Goal: Communication & Community: Answer question/provide support

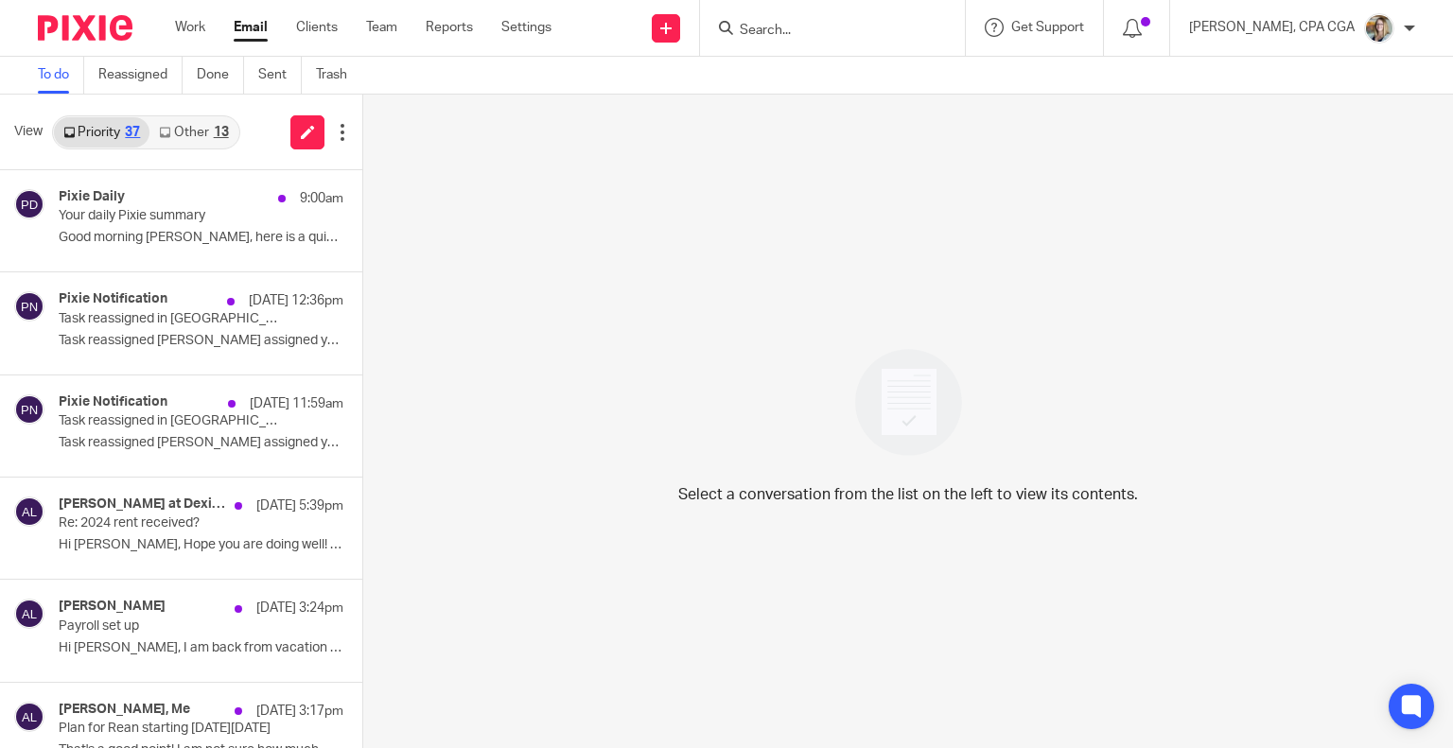
click at [195, 138] on link "Other 13" at bounding box center [193, 132] width 88 height 30
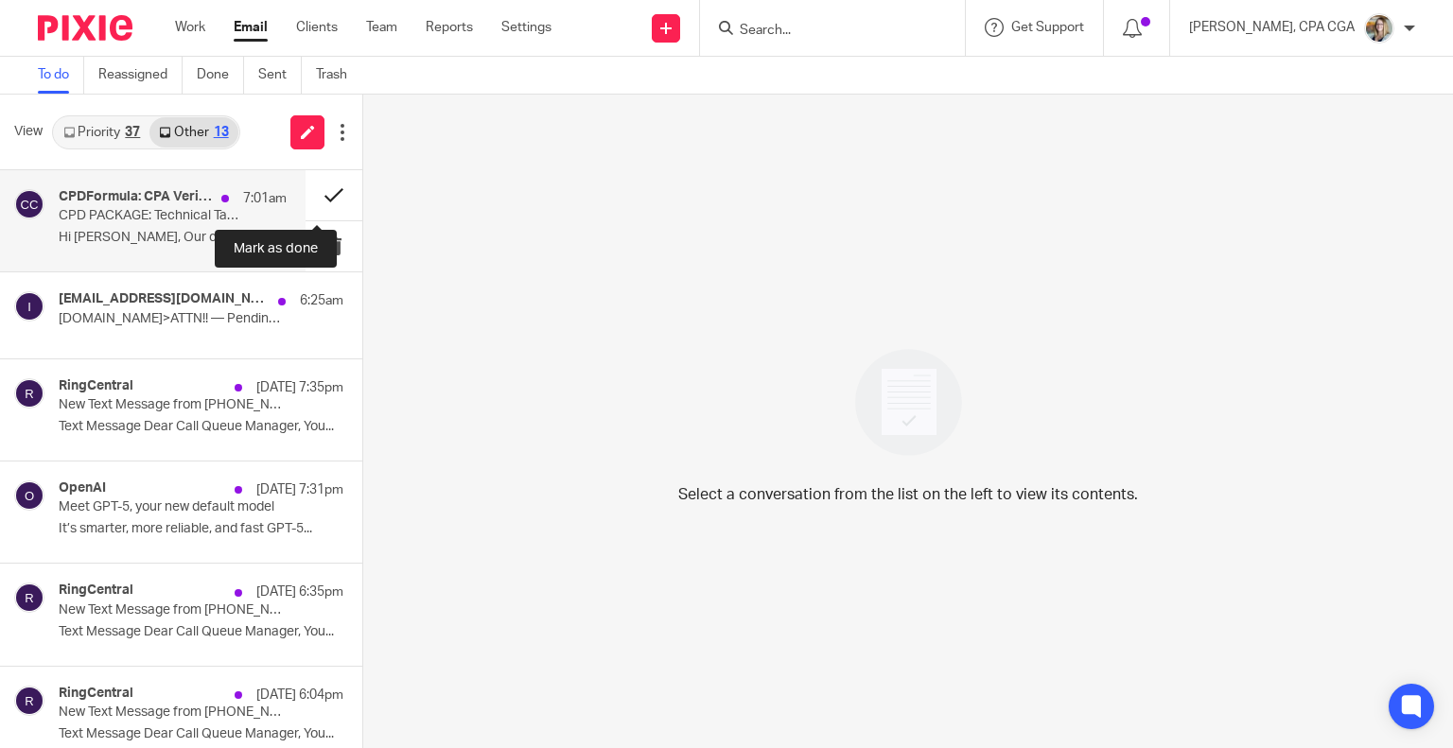
click at [325, 196] on button at bounding box center [334, 195] width 57 height 50
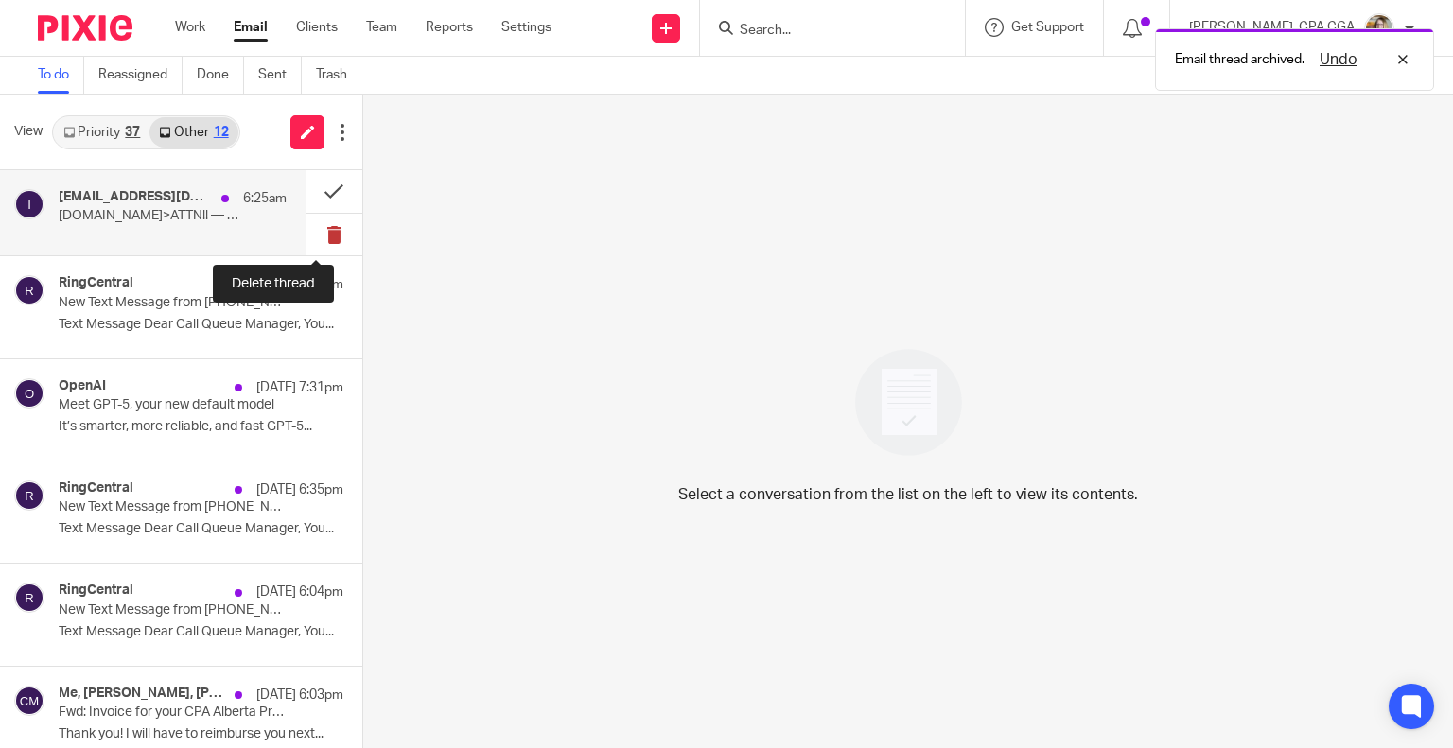
click at [316, 227] on button at bounding box center [334, 235] width 57 height 43
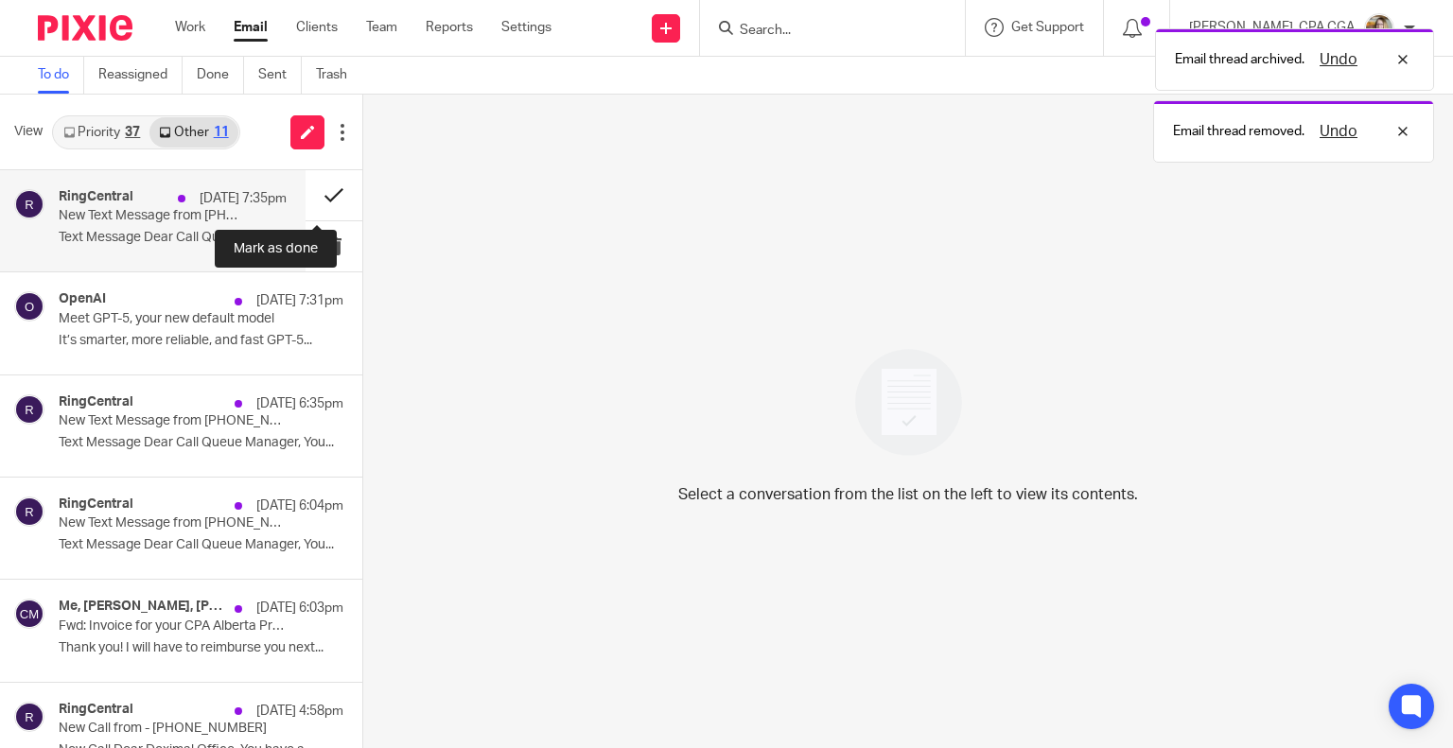
click at [313, 195] on button at bounding box center [334, 195] width 57 height 50
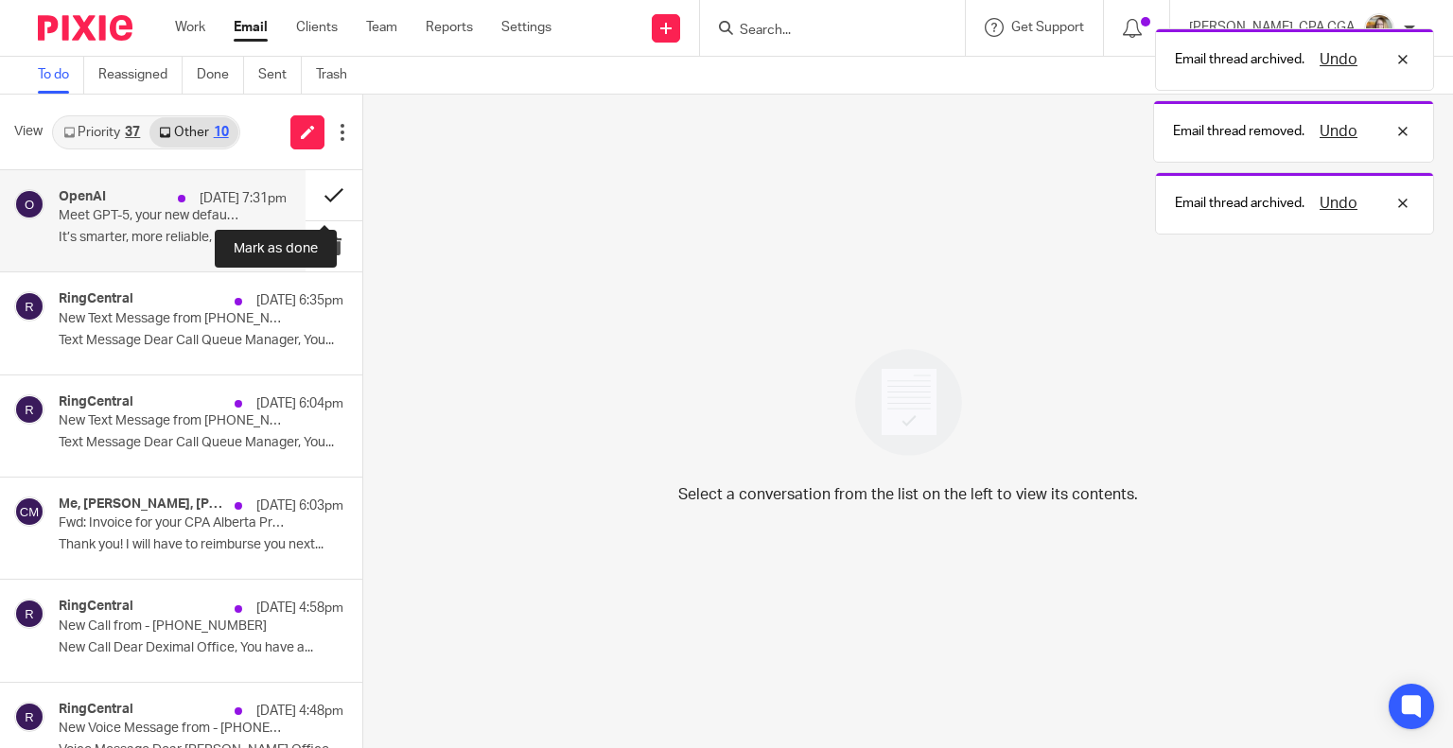
click at [313, 194] on button at bounding box center [334, 195] width 57 height 50
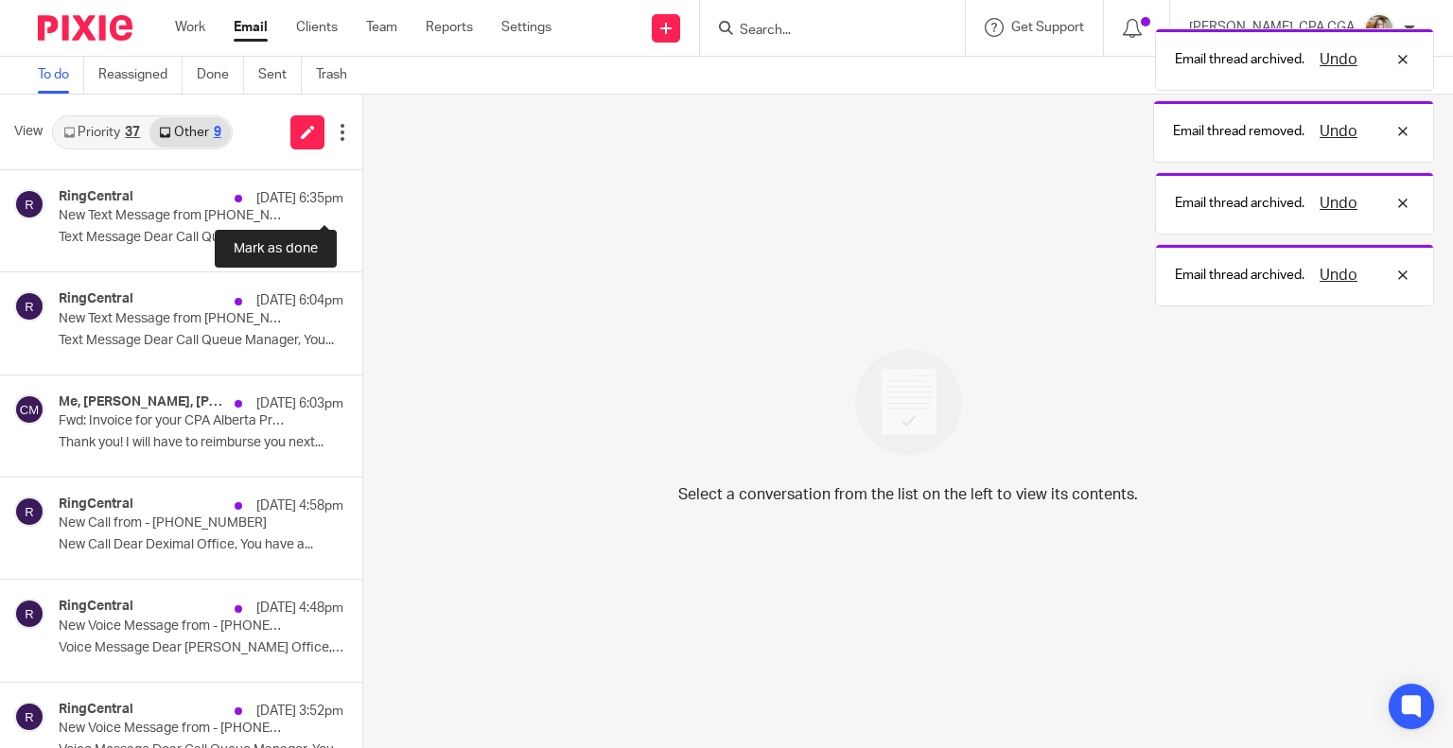
click at [362, 194] on button at bounding box center [369, 195] width 15 height 50
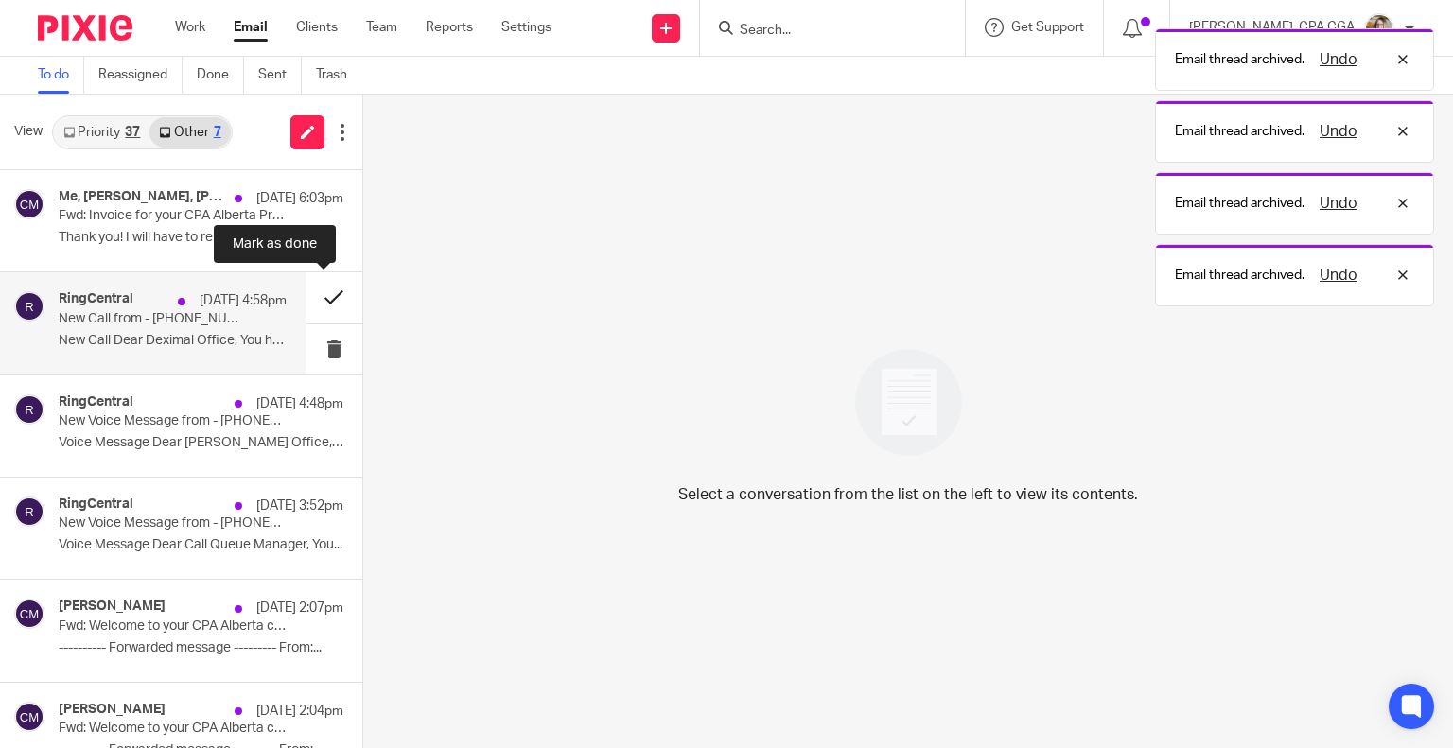
click at [314, 305] on button at bounding box center [334, 297] width 57 height 50
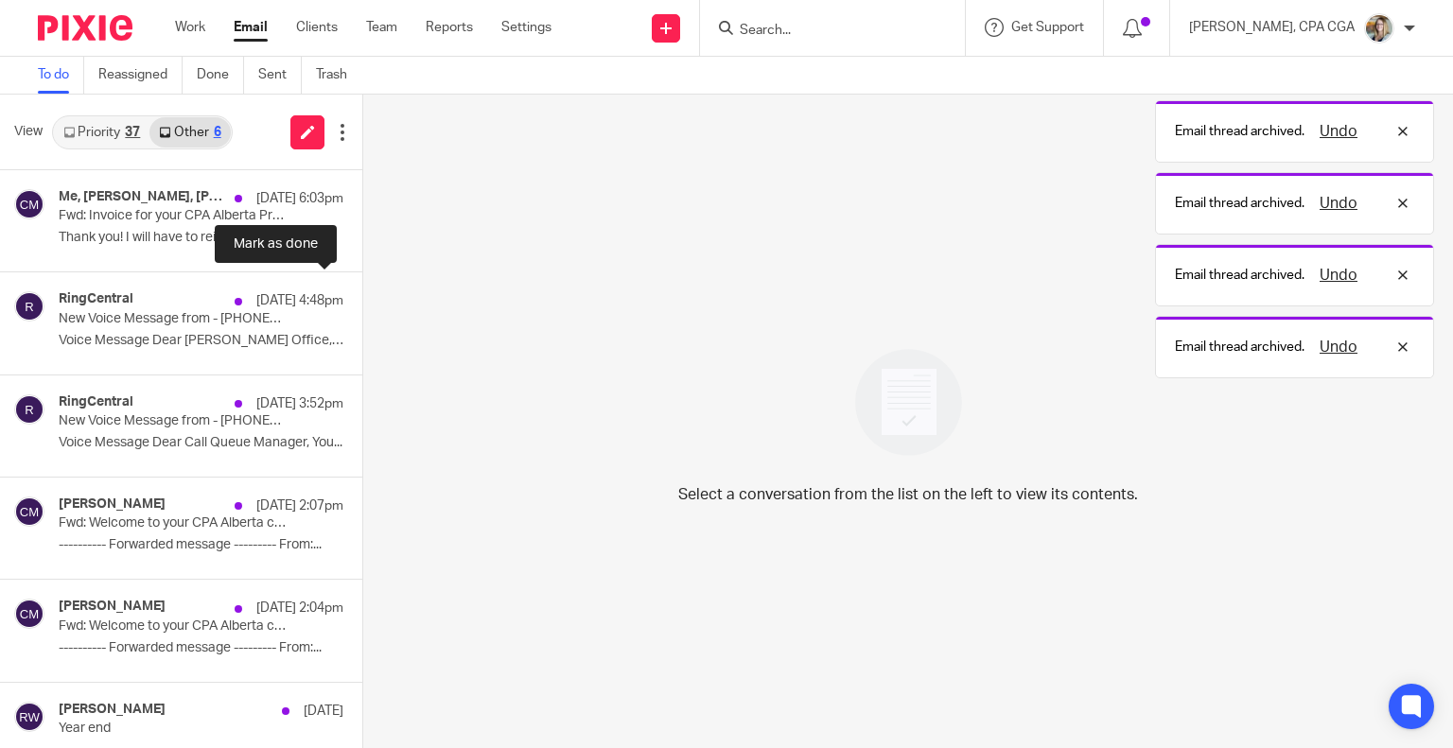
click at [362, 305] on button at bounding box center [369, 297] width 15 height 50
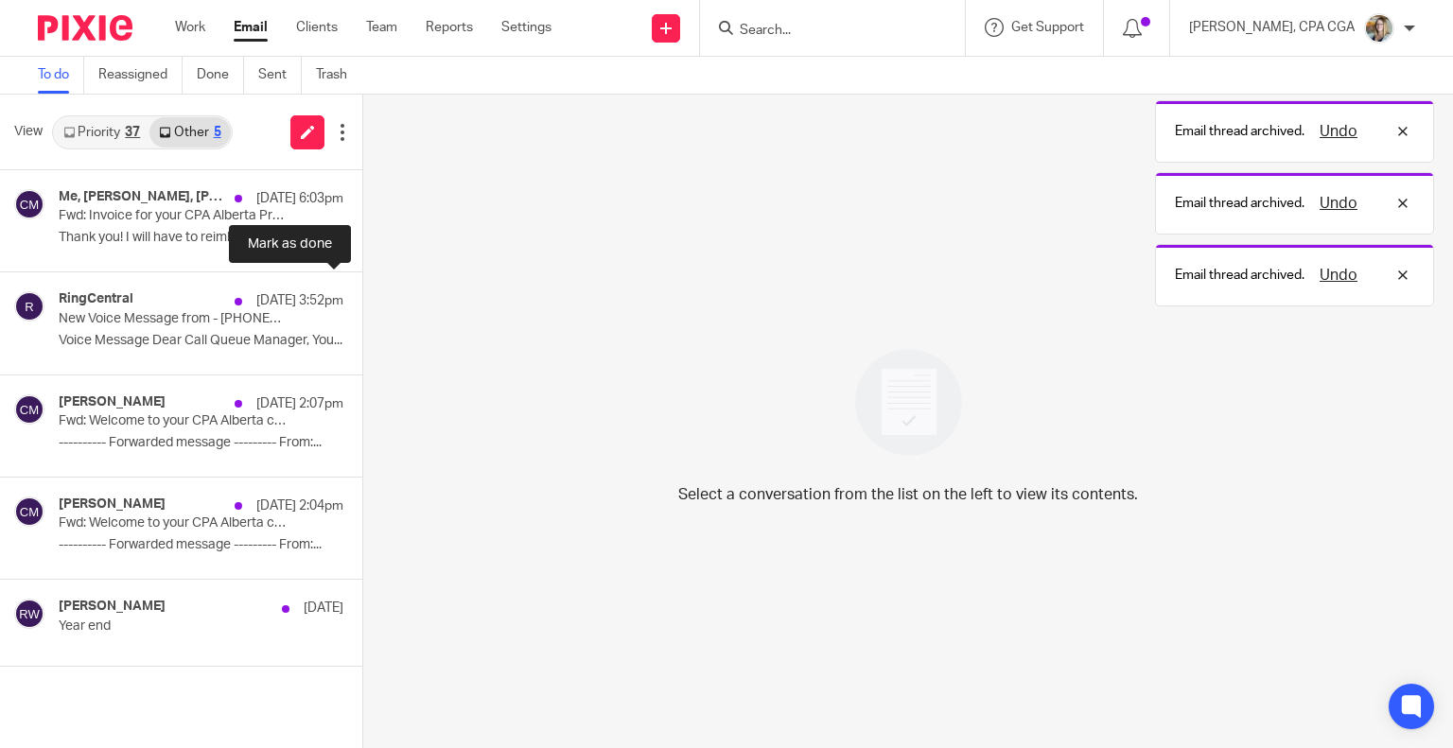
click at [362, 305] on button at bounding box center [369, 297] width 15 height 50
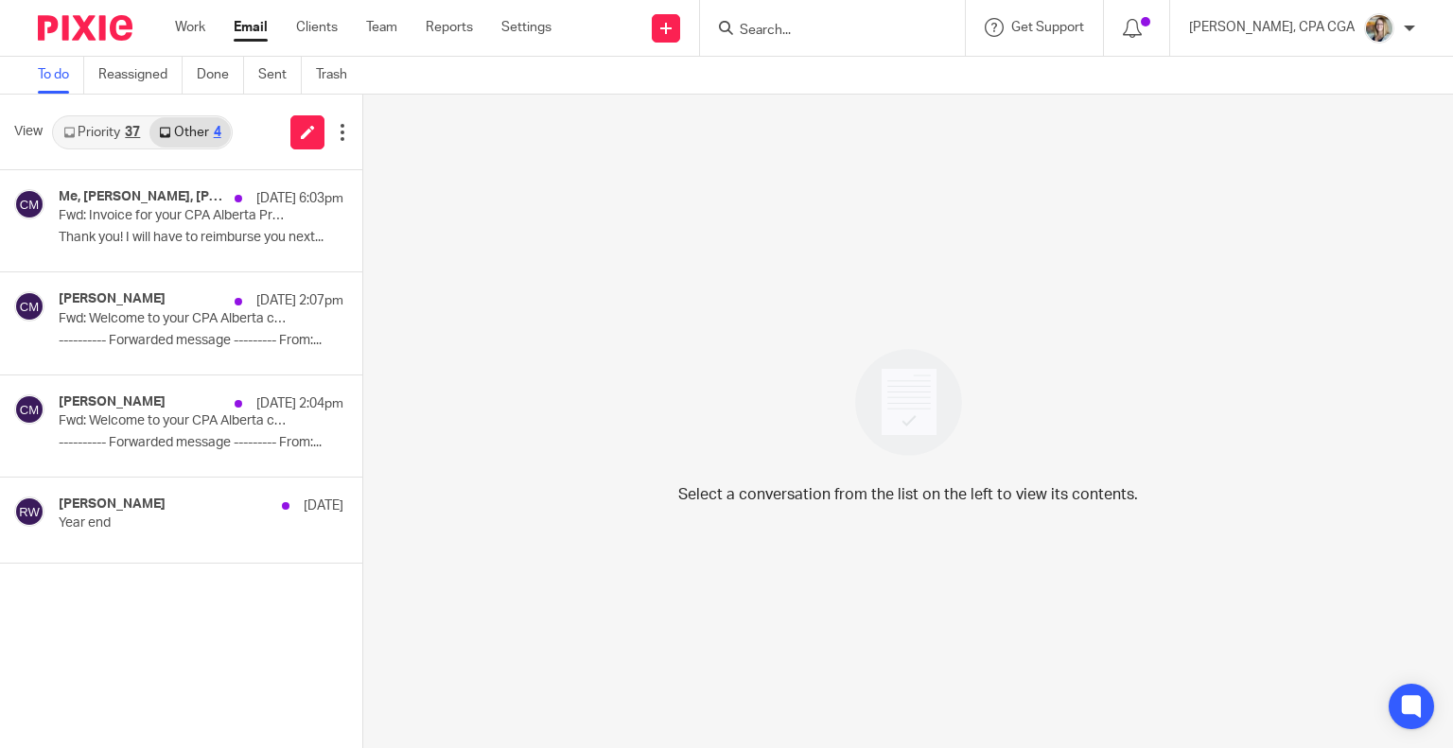
click at [122, 132] on link "Priority 37" at bounding box center [102, 132] width 96 height 30
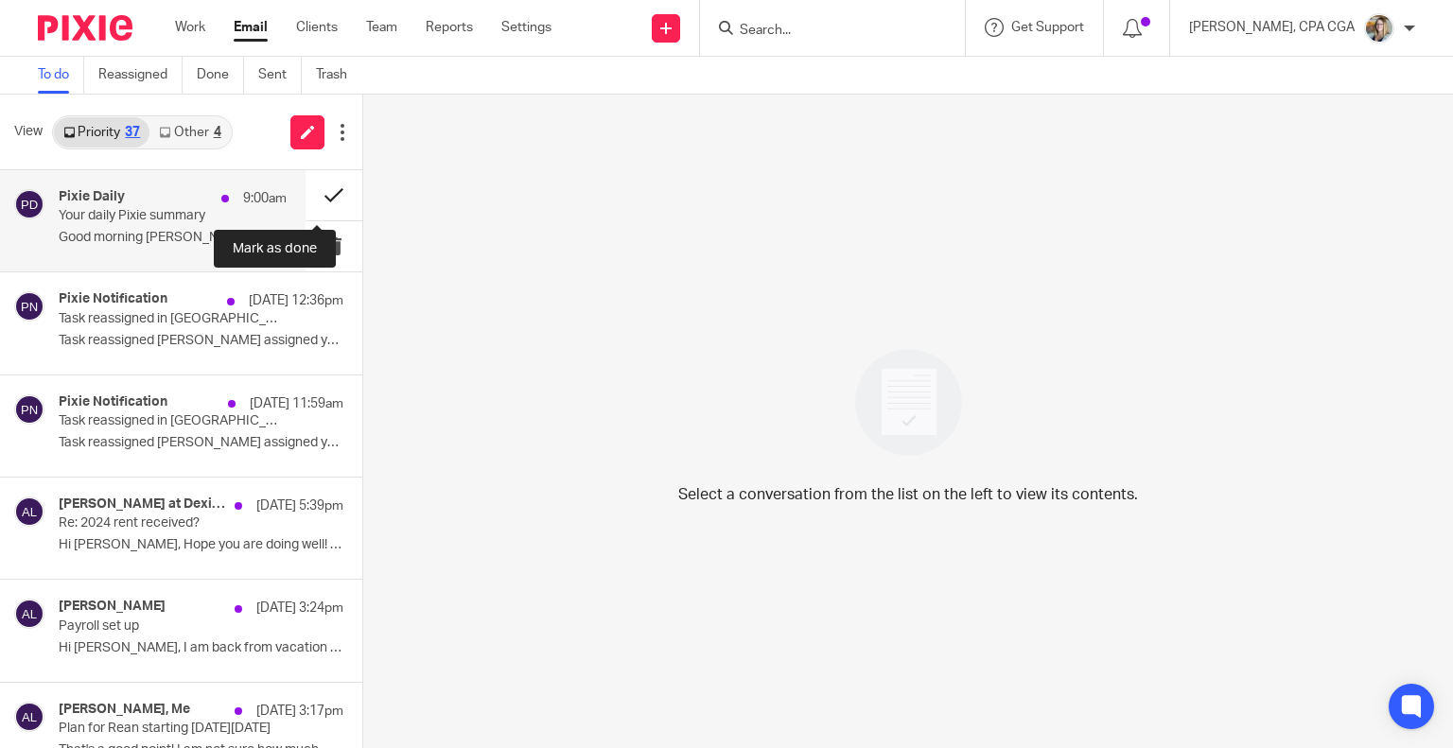
click at [315, 196] on button at bounding box center [334, 195] width 57 height 50
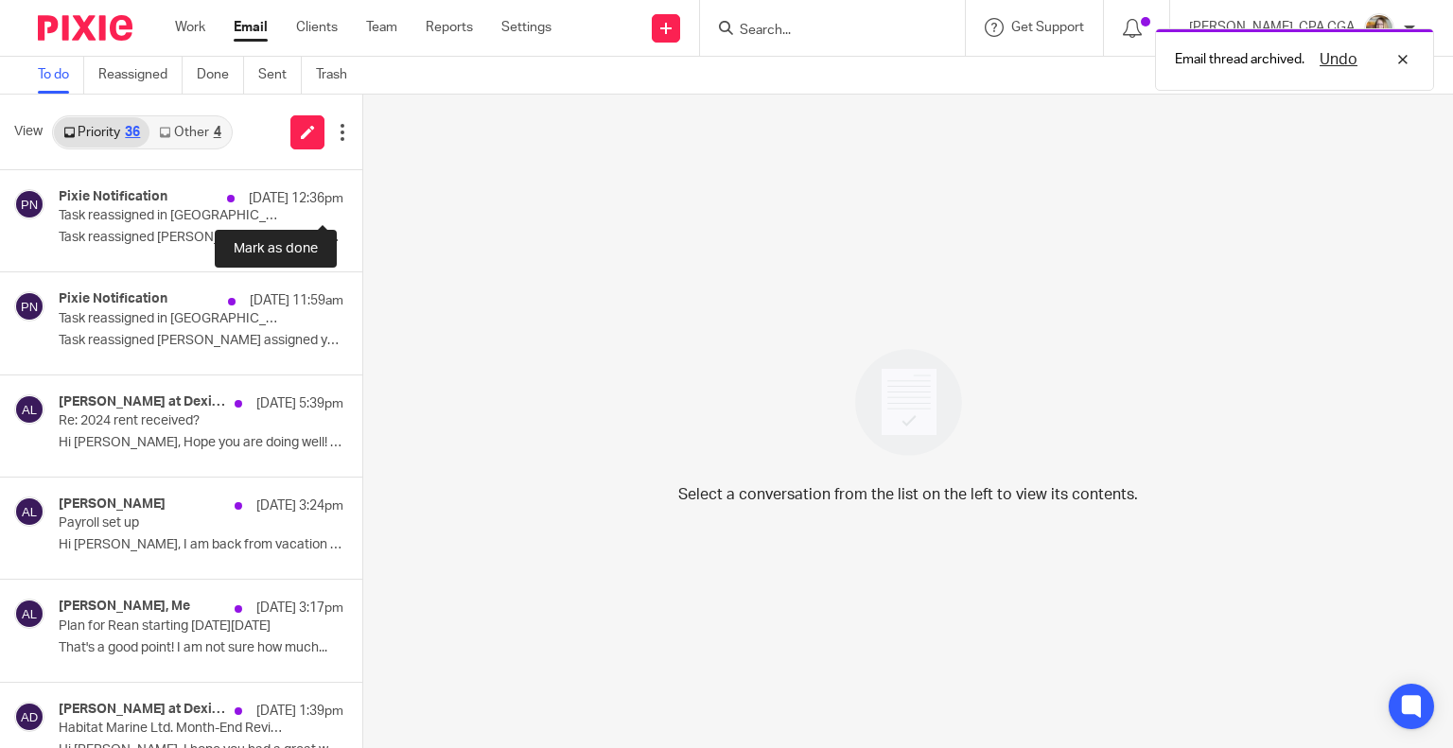
click at [362, 196] on button at bounding box center [369, 195] width 15 height 50
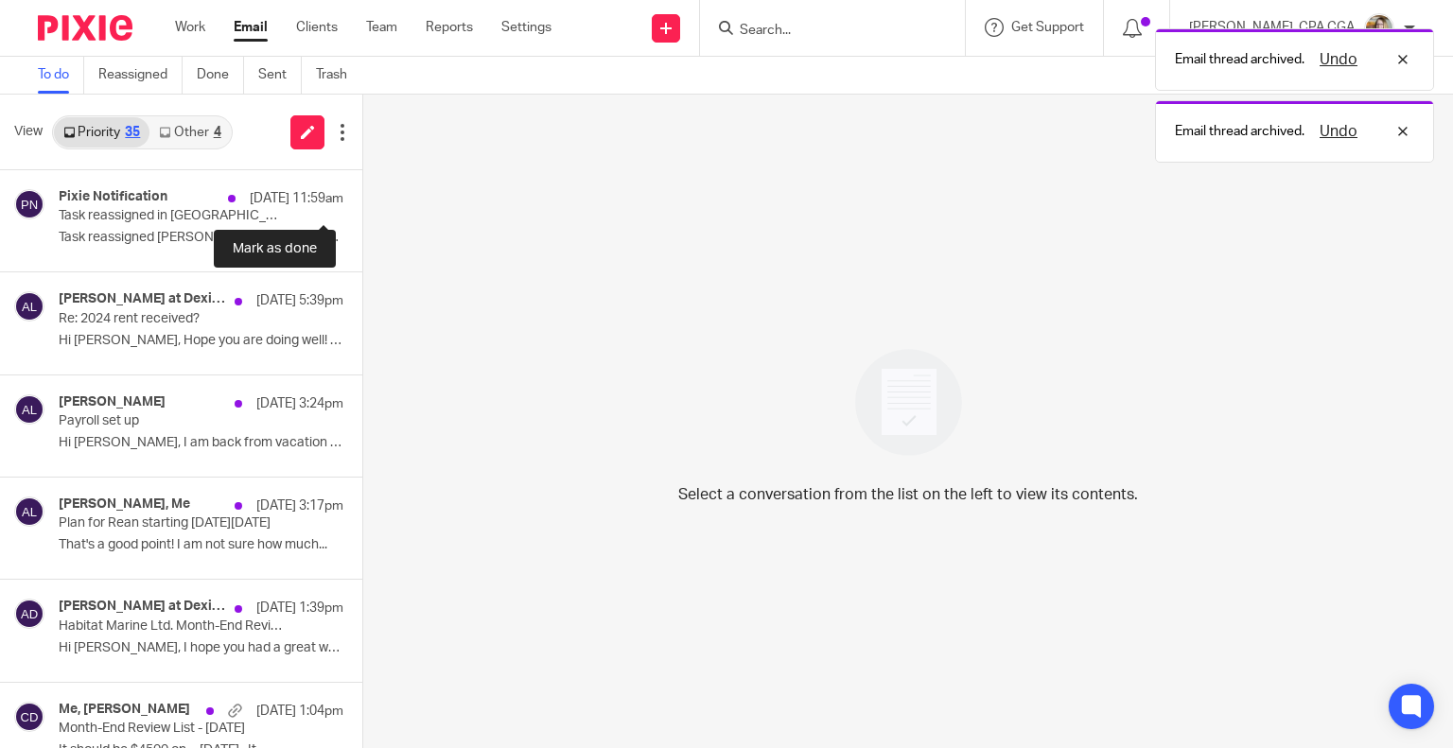
click at [362, 196] on button at bounding box center [369, 195] width 15 height 50
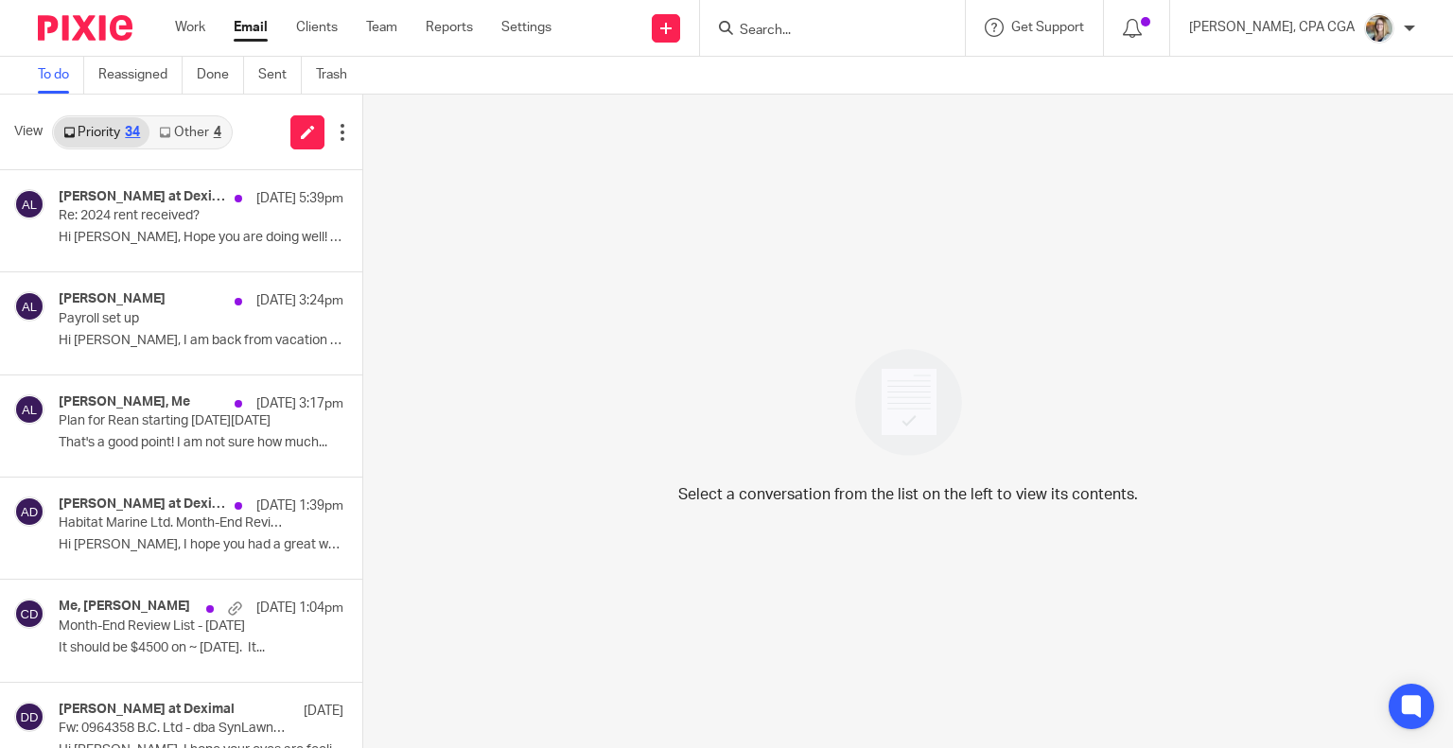
click at [566, 294] on div "Select a conversation from the list on the left to view its contents." at bounding box center [908, 422] width 1090 height 654
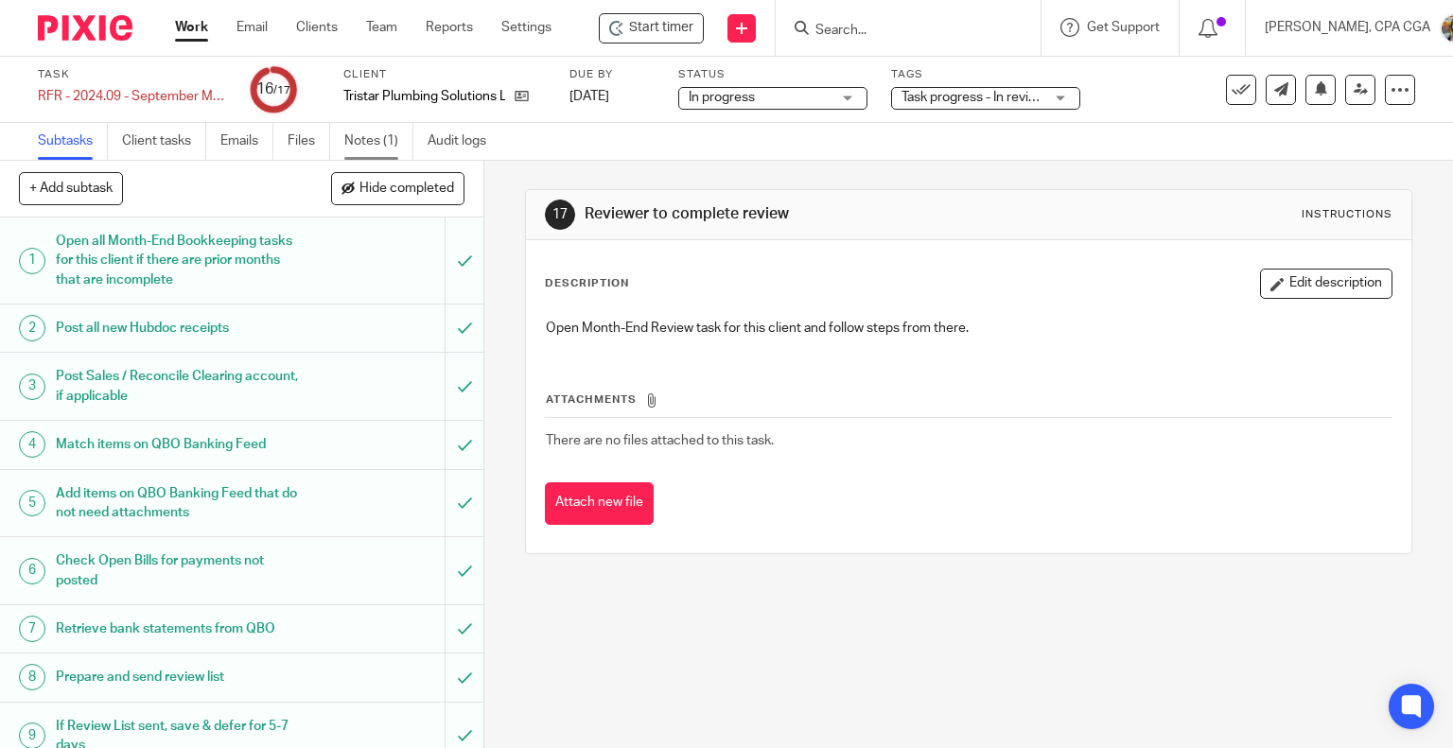
click at [353, 132] on link "Notes (1)" at bounding box center [378, 141] width 69 height 37
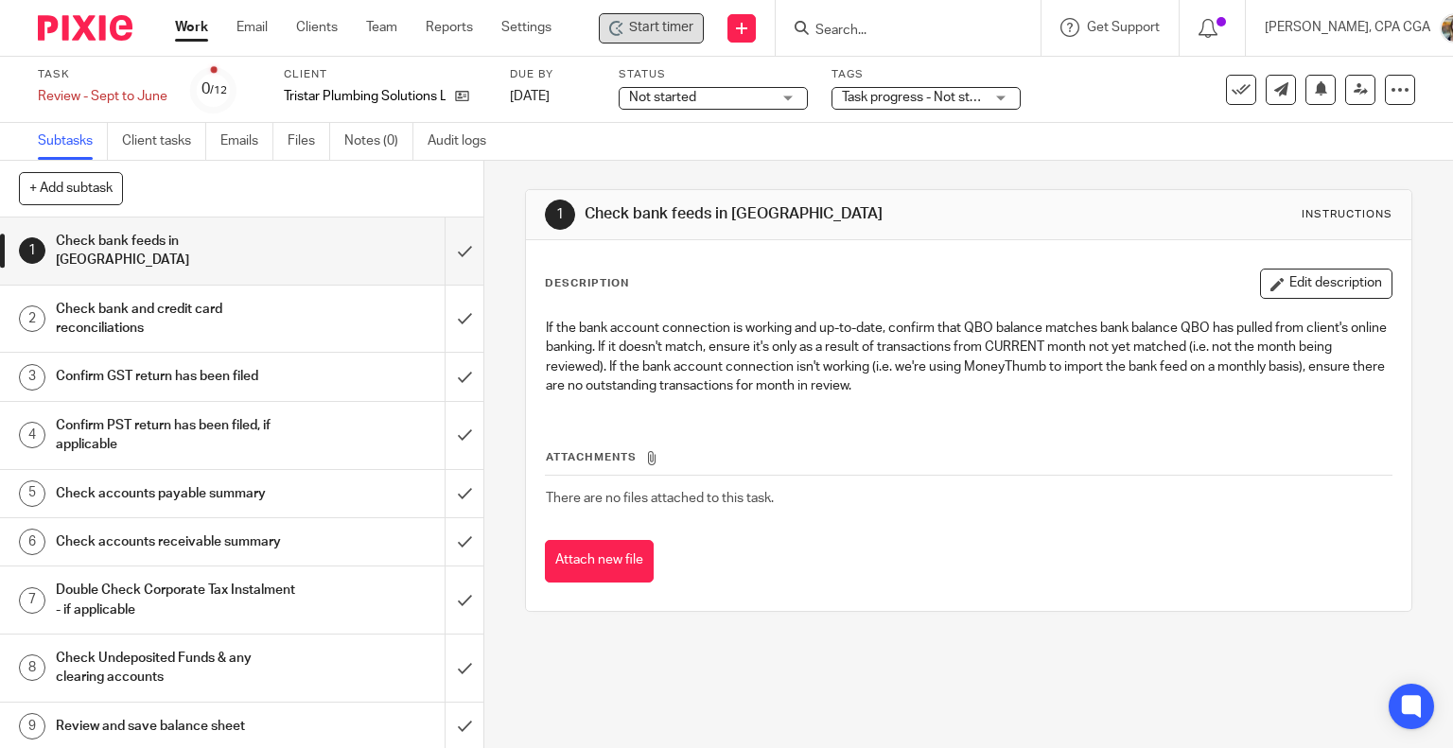
click at [667, 33] on span "Start timer" at bounding box center [661, 28] width 64 height 20
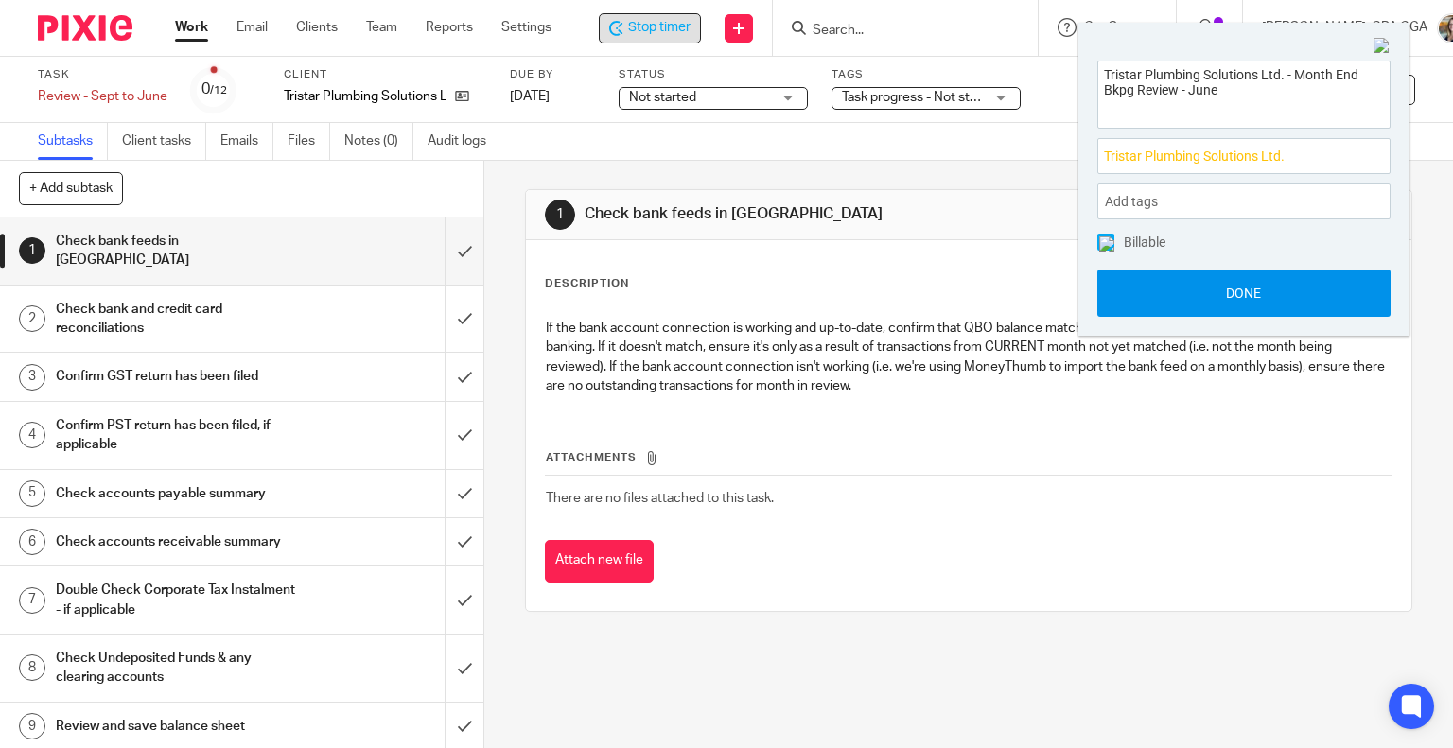
click at [1246, 288] on button "Done" at bounding box center [1243, 293] width 293 height 47
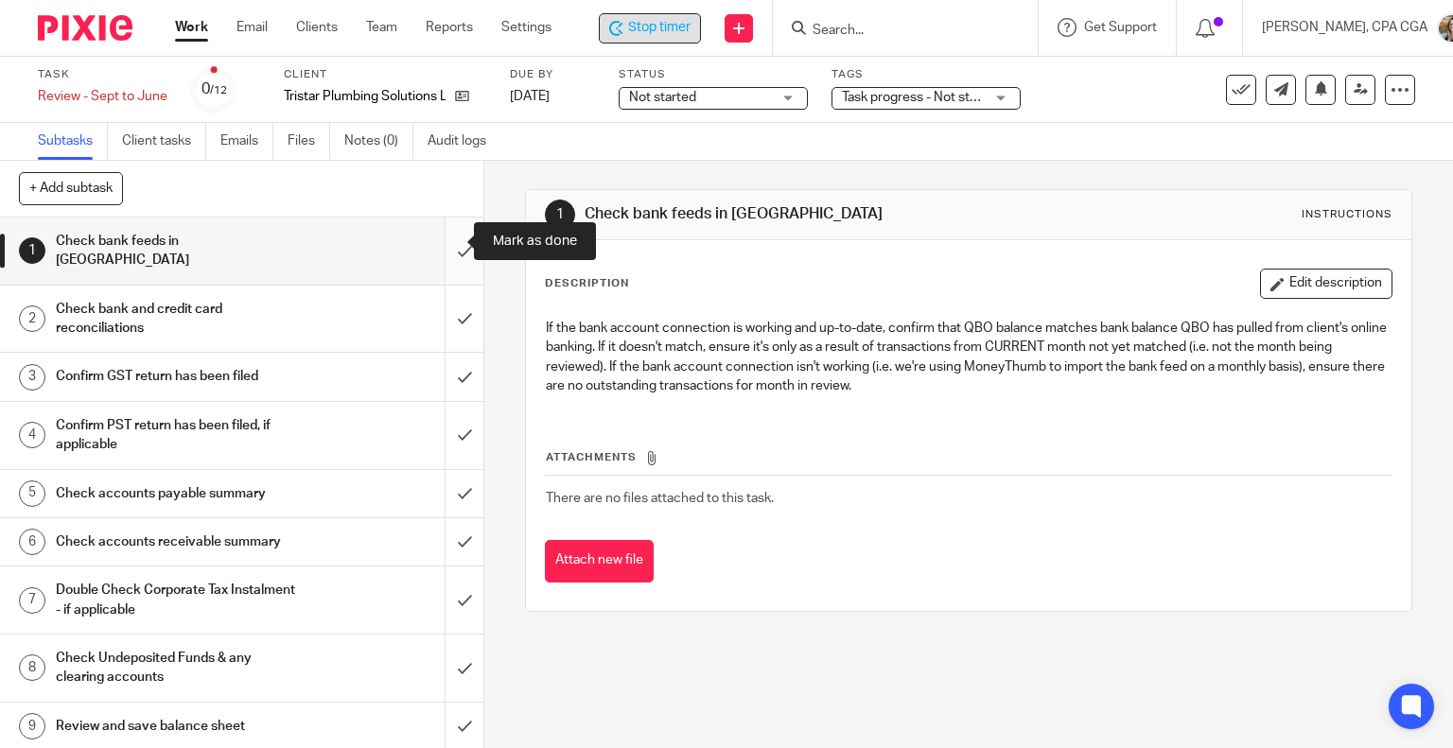
click at [438, 239] on input "submit" at bounding box center [241, 251] width 483 height 67
click at [780, 101] on div "Not started Not started" at bounding box center [713, 98] width 189 height 23
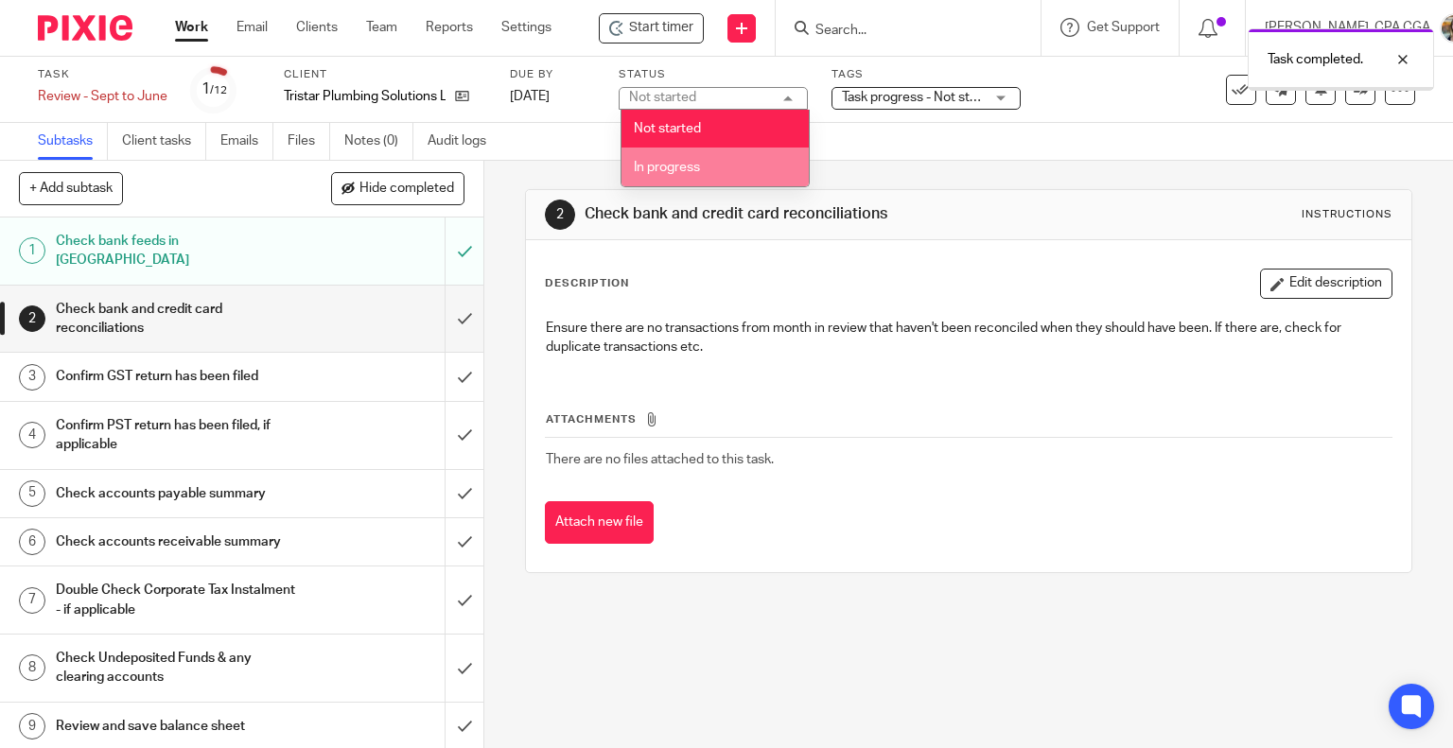
click at [695, 161] on span "In progress" at bounding box center [667, 167] width 66 height 13
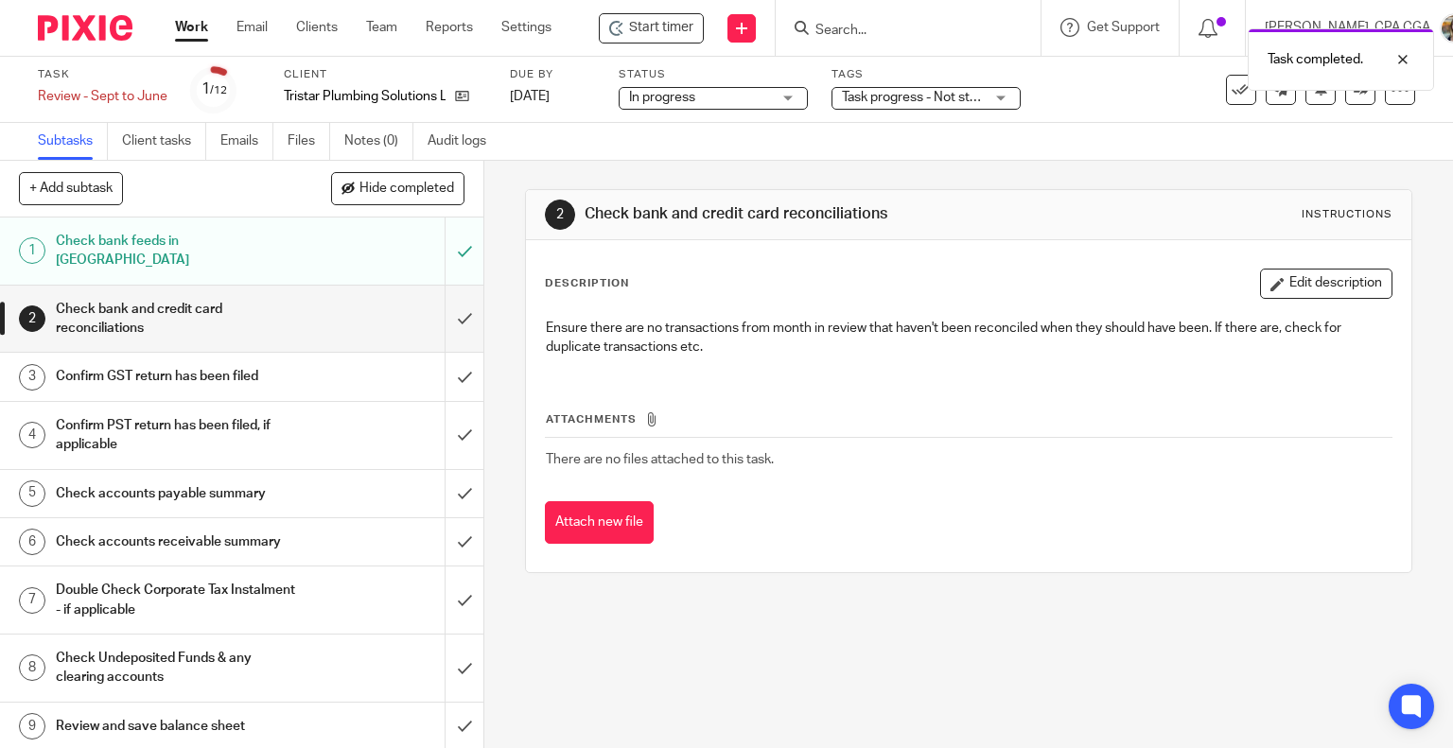
click at [929, 109] on div "Tags Task progress - Not started + 2 Task progress - Not started Task progress …" at bounding box center [926, 89] width 189 height 45
click at [935, 97] on span "Task progress - Not started + 2" at bounding box center [932, 97] width 180 height 13
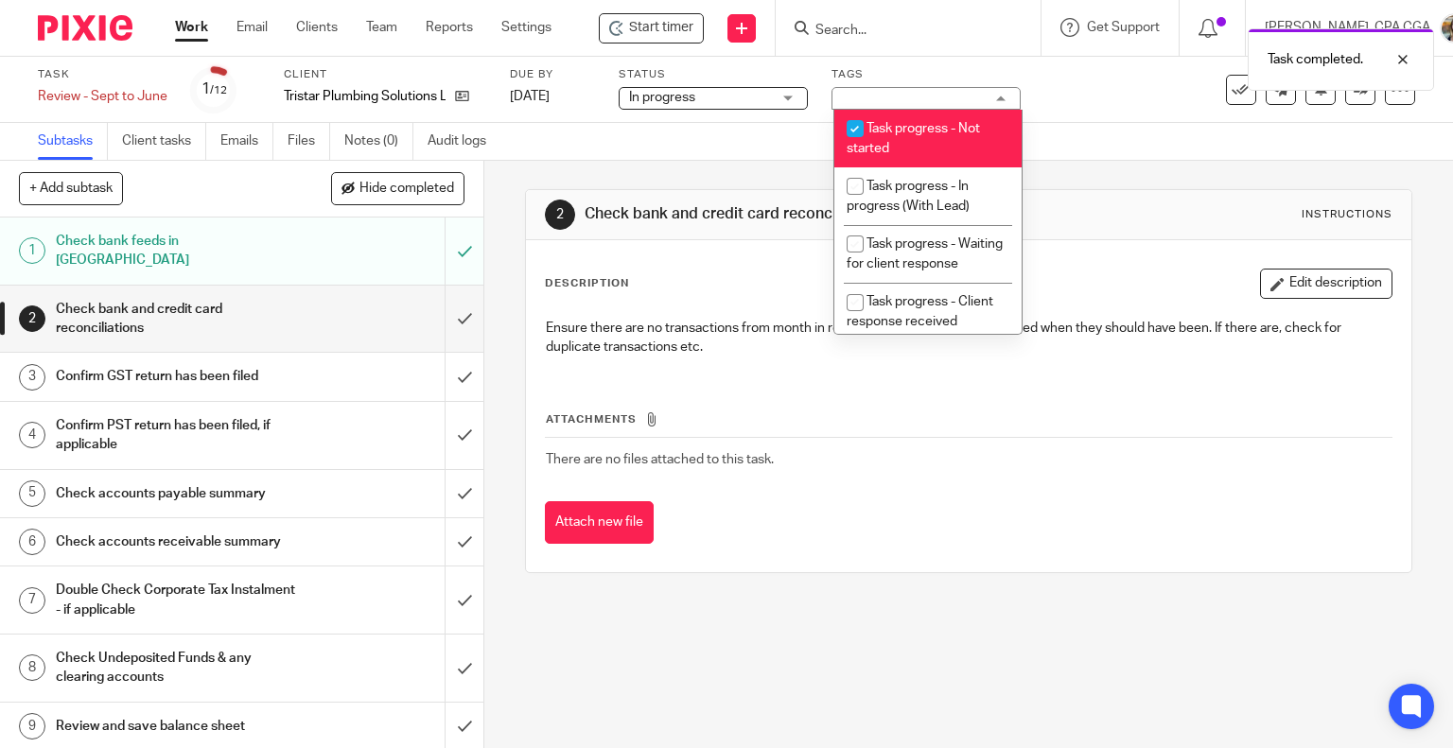
click at [954, 137] on li "Task progress - Not started" at bounding box center [927, 139] width 187 height 58
checkbox input "false"
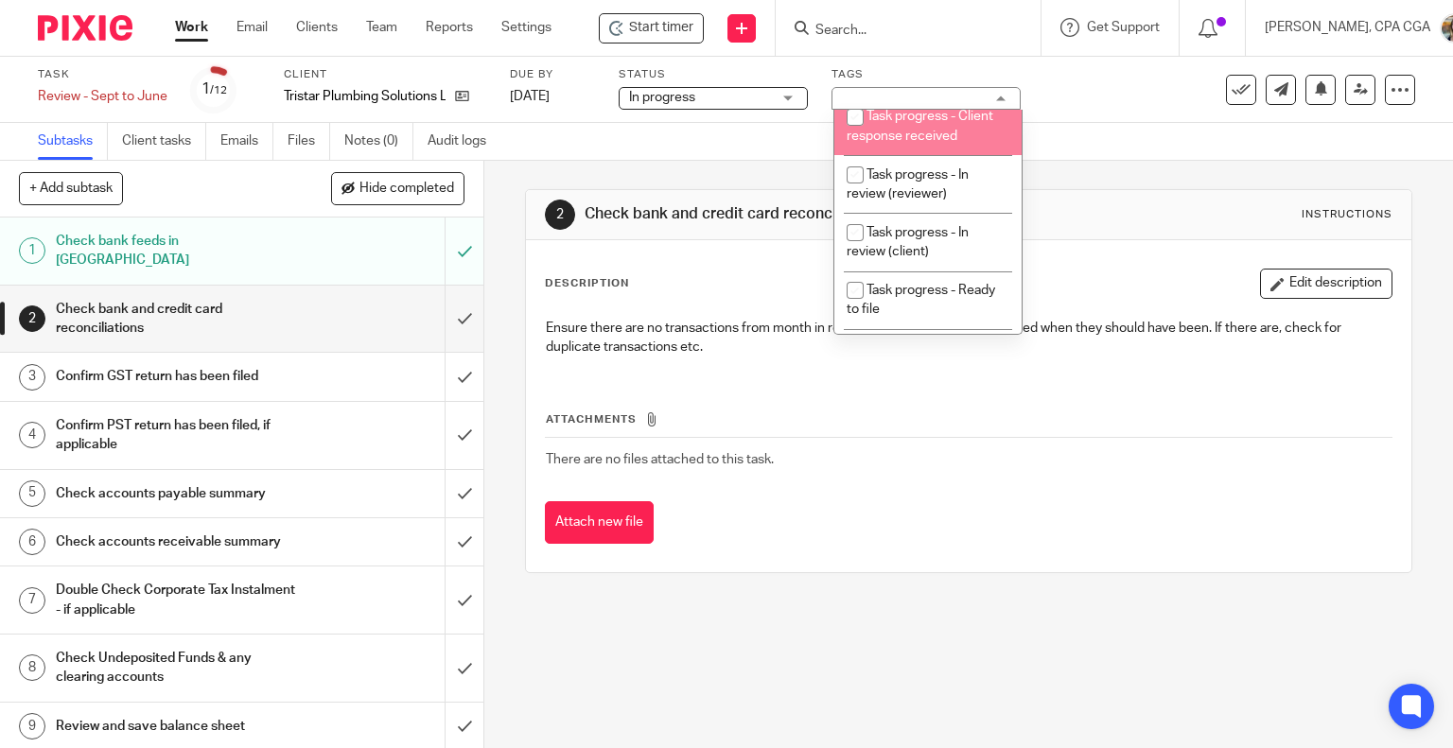
scroll to position [189, 0]
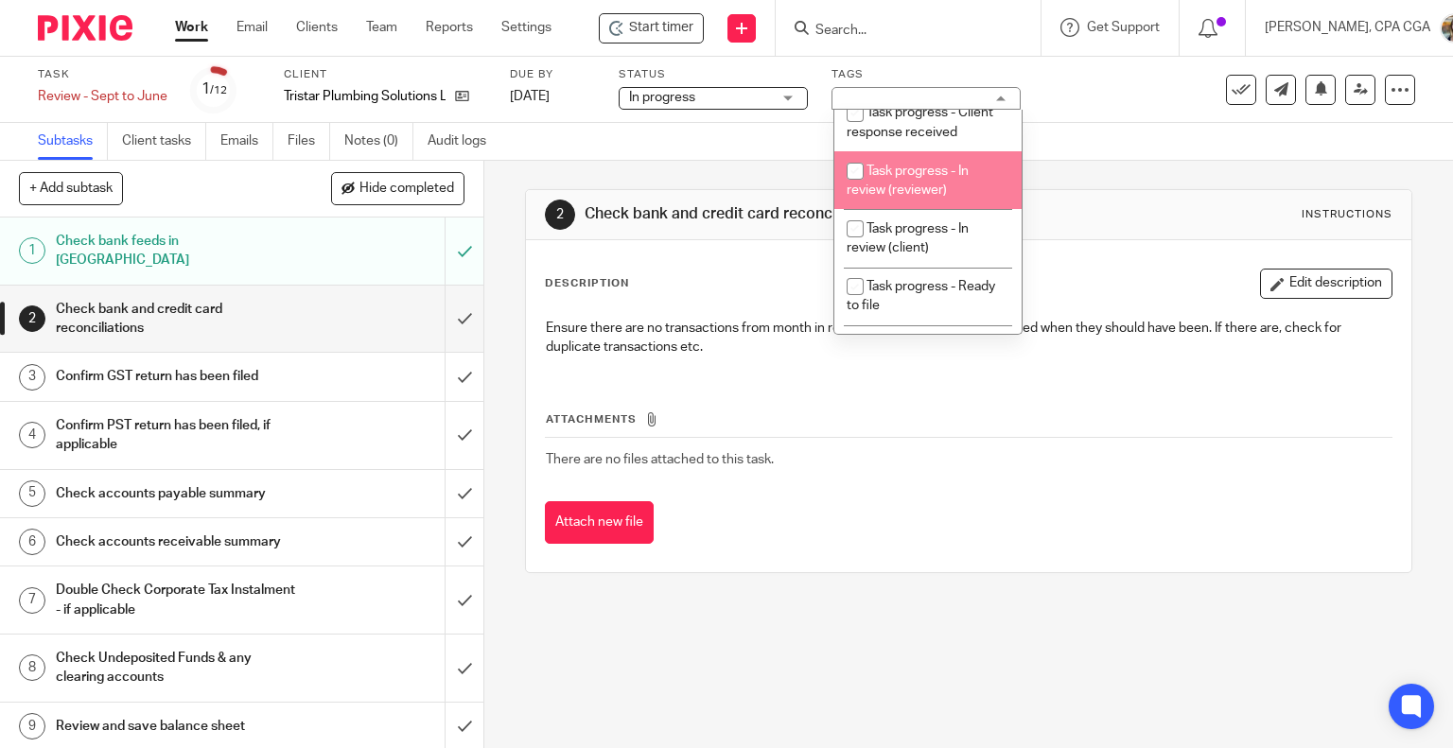
click at [939, 198] on span "Task progress - In review (reviewer)" at bounding box center [908, 181] width 122 height 33
checkbox input "true"
click at [1135, 182] on div "2 Check bank and credit card reconciliations Instructions Description Edit desc…" at bounding box center [969, 381] width 888 height 441
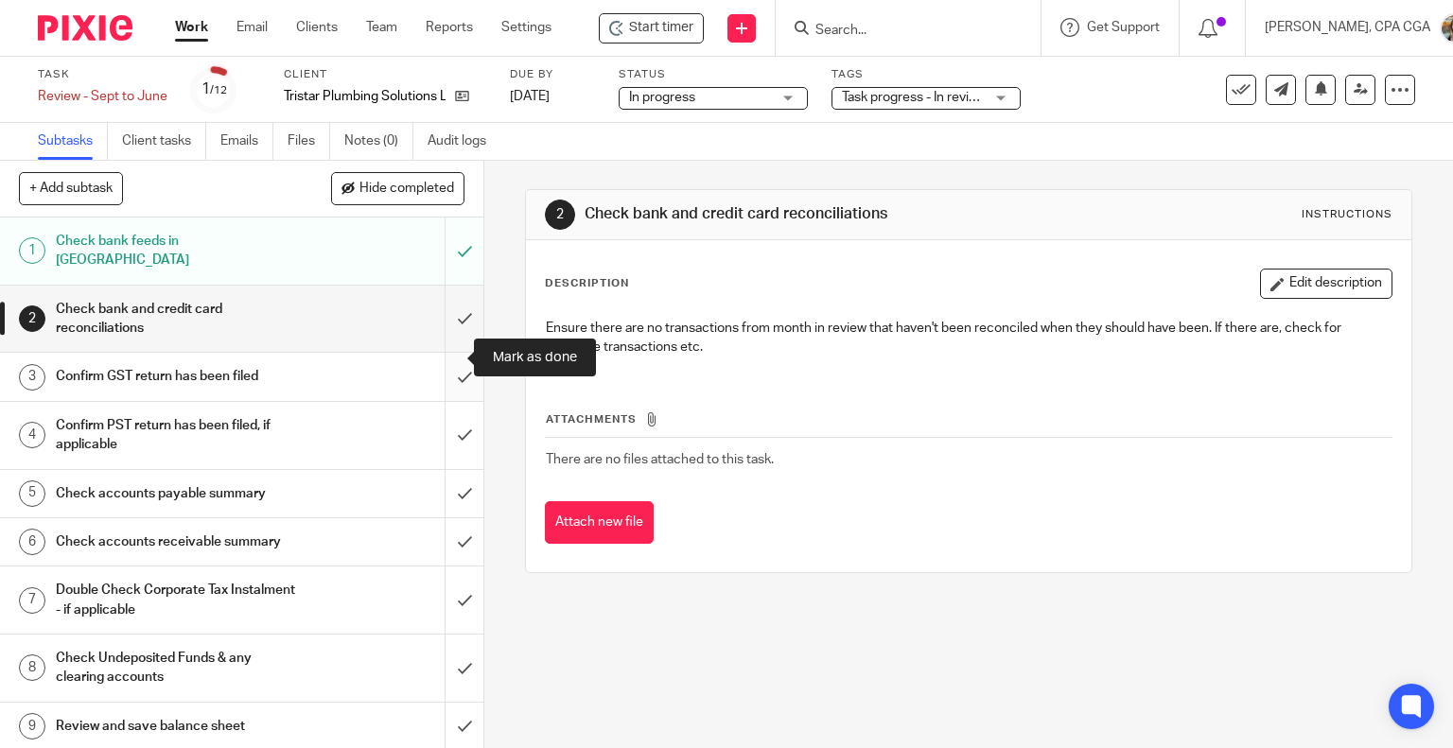
click at [444, 356] on input "submit" at bounding box center [241, 376] width 483 height 47
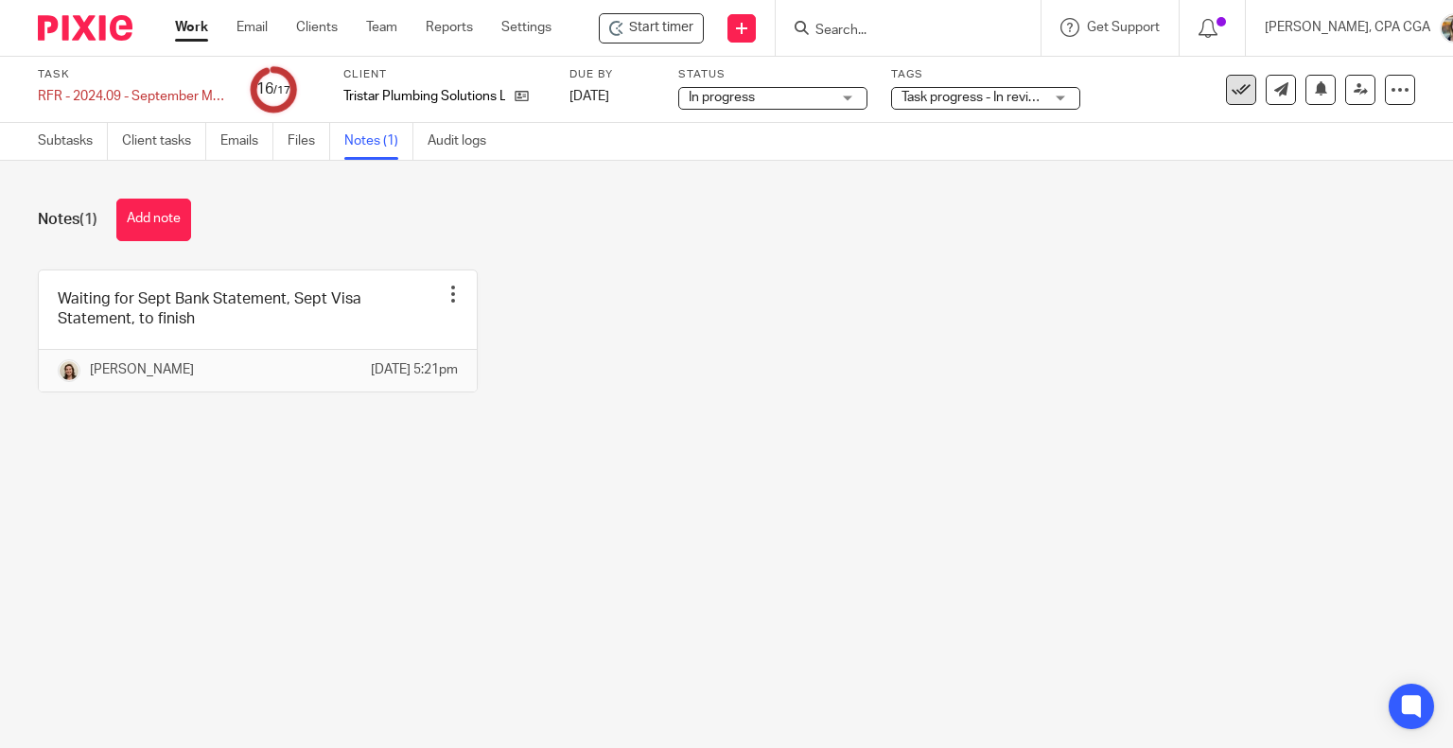
click at [1232, 92] on icon at bounding box center [1241, 89] width 19 height 19
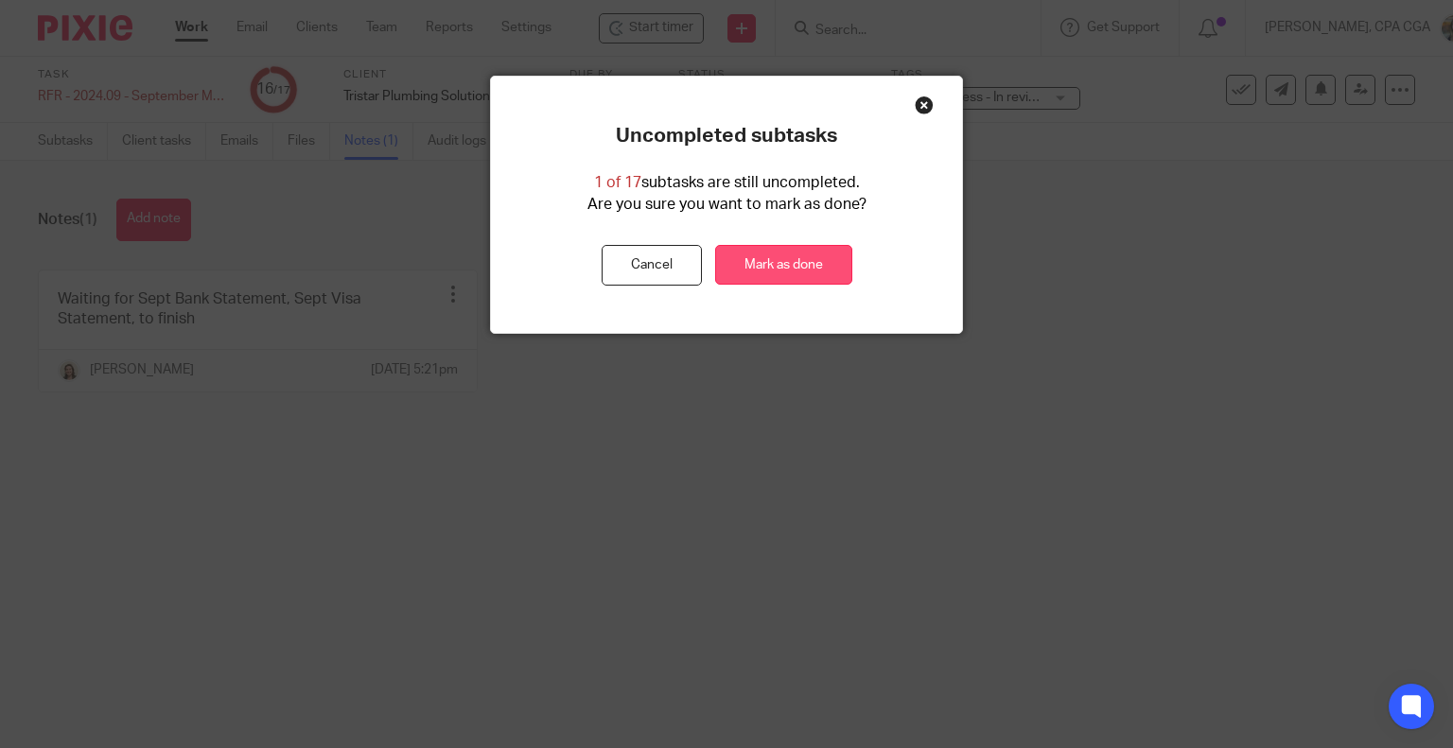
click at [781, 269] on link "Mark as done" at bounding box center [783, 265] width 137 height 41
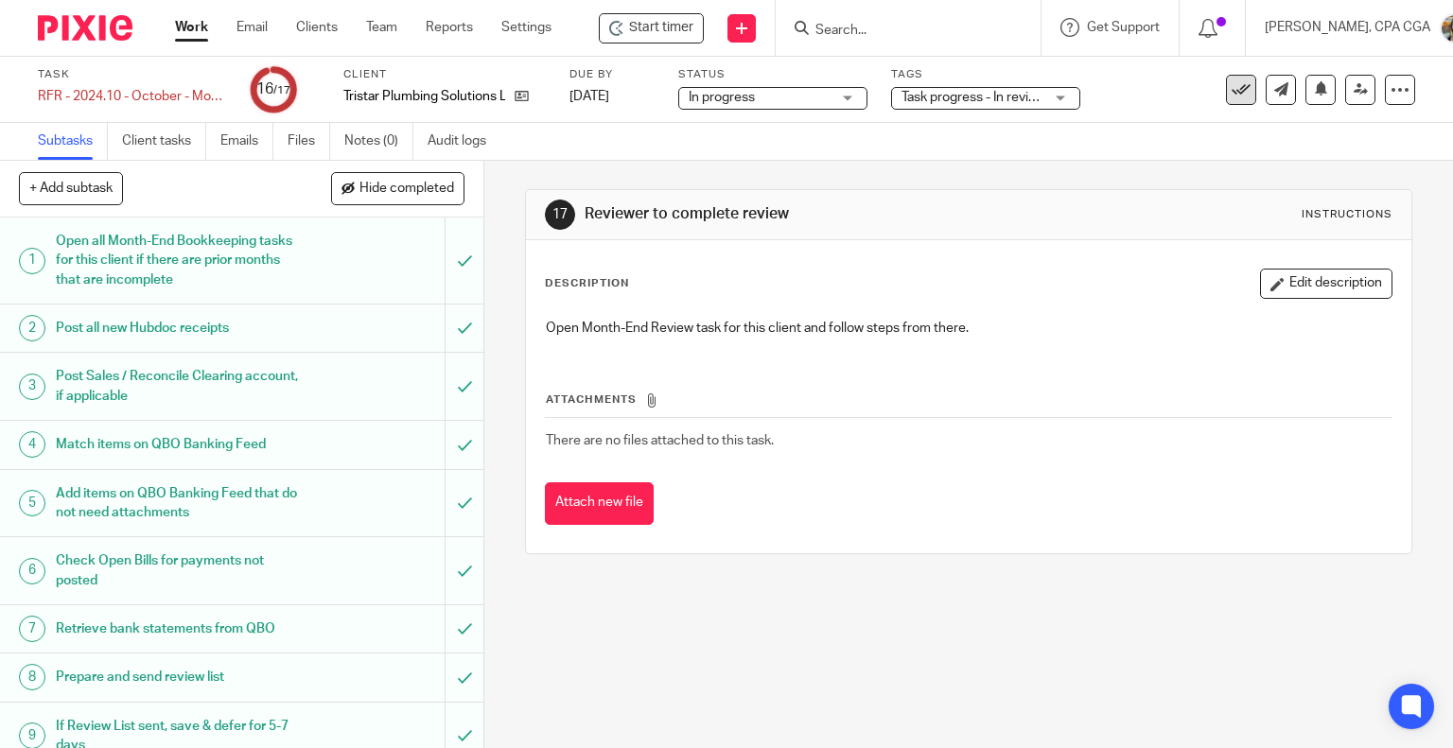
click at [1232, 90] on icon at bounding box center [1241, 89] width 19 height 19
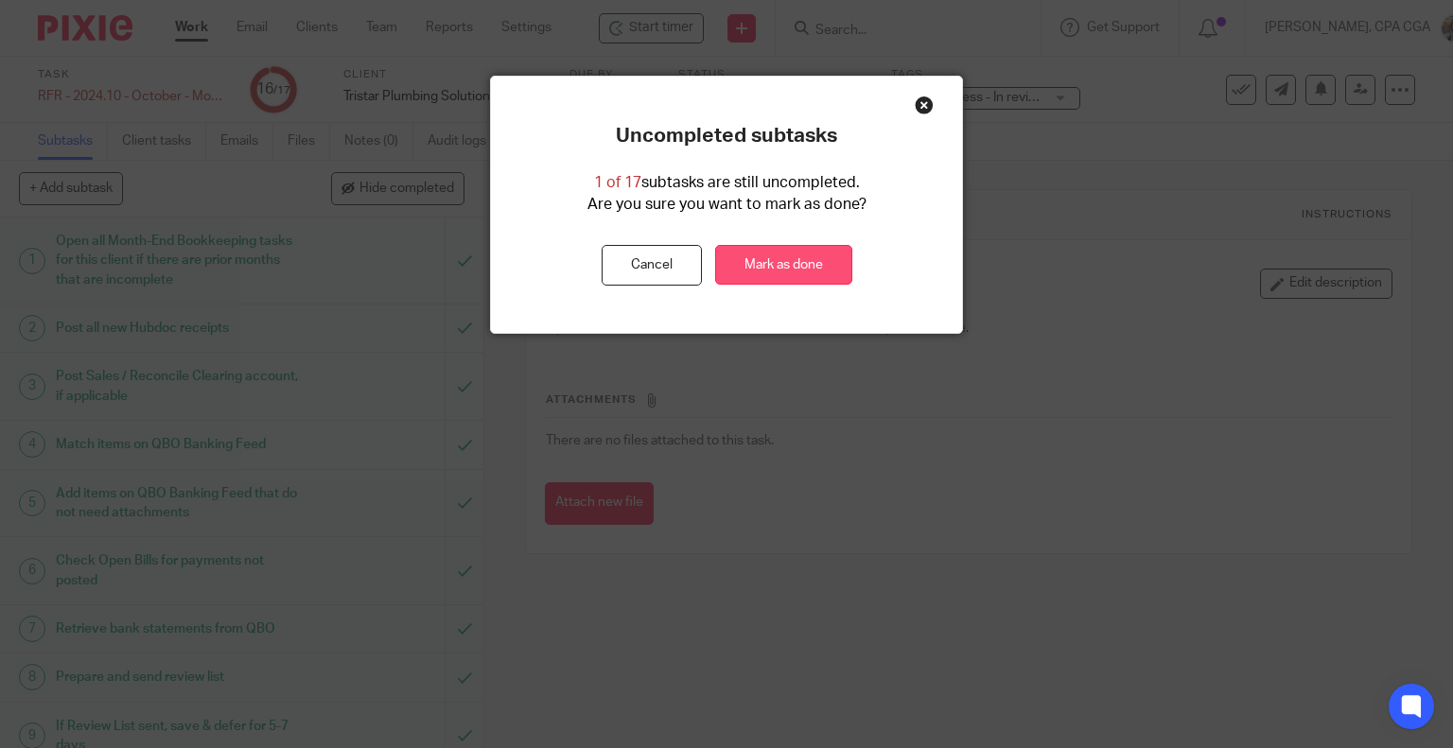
click at [757, 264] on link "Mark as done" at bounding box center [783, 265] width 137 height 41
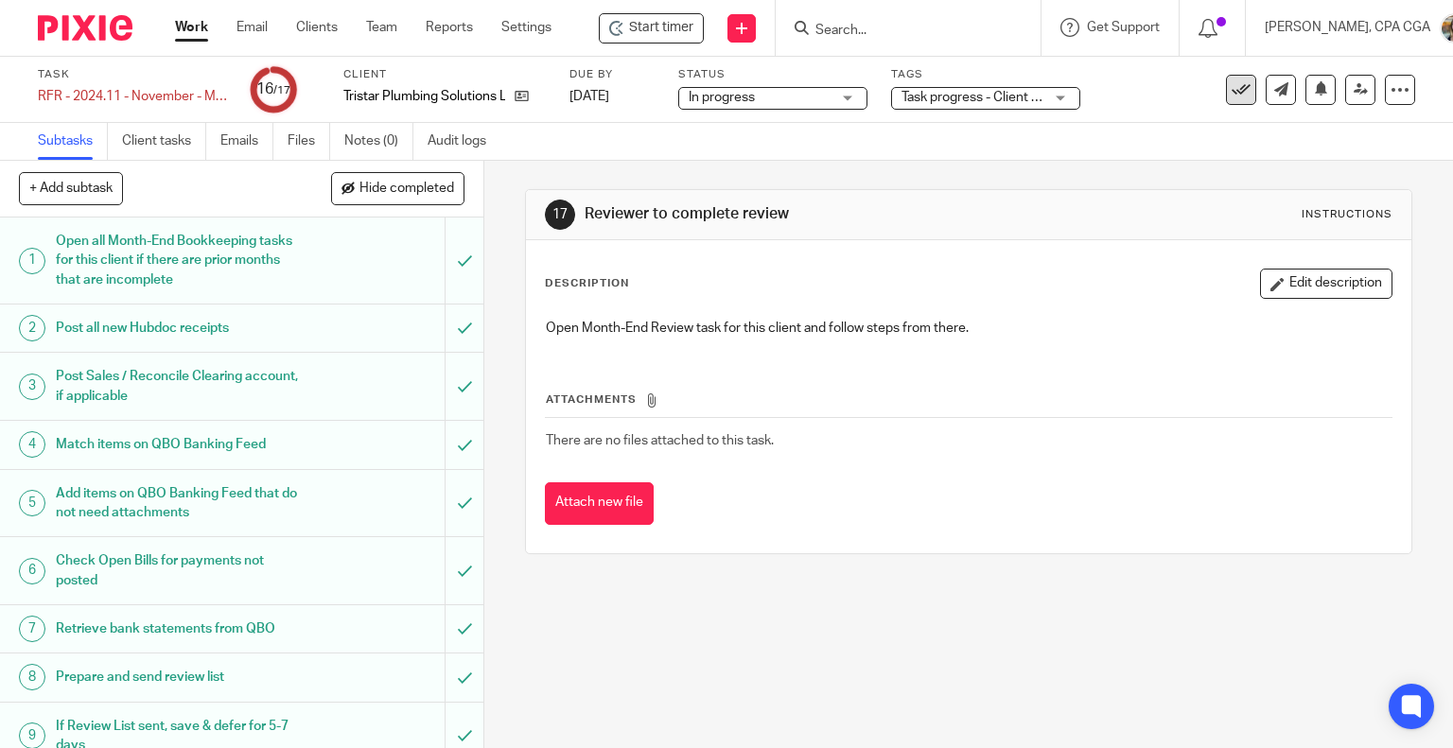
click at [1232, 86] on icon at bounding box center [1241, 89] width 19 height 19
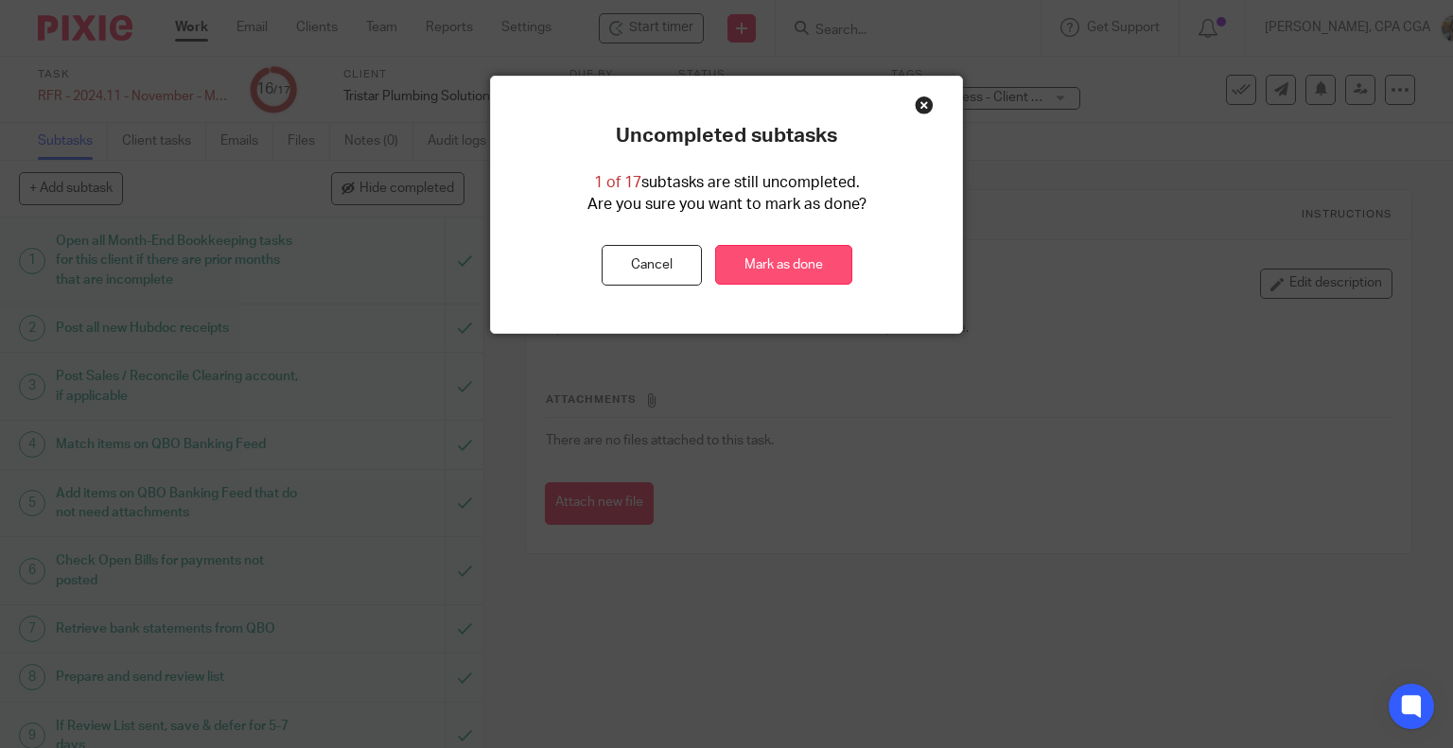
click at [781, 269] on link "Mark as done" at bounding box center [783, 265] width 137 height 41
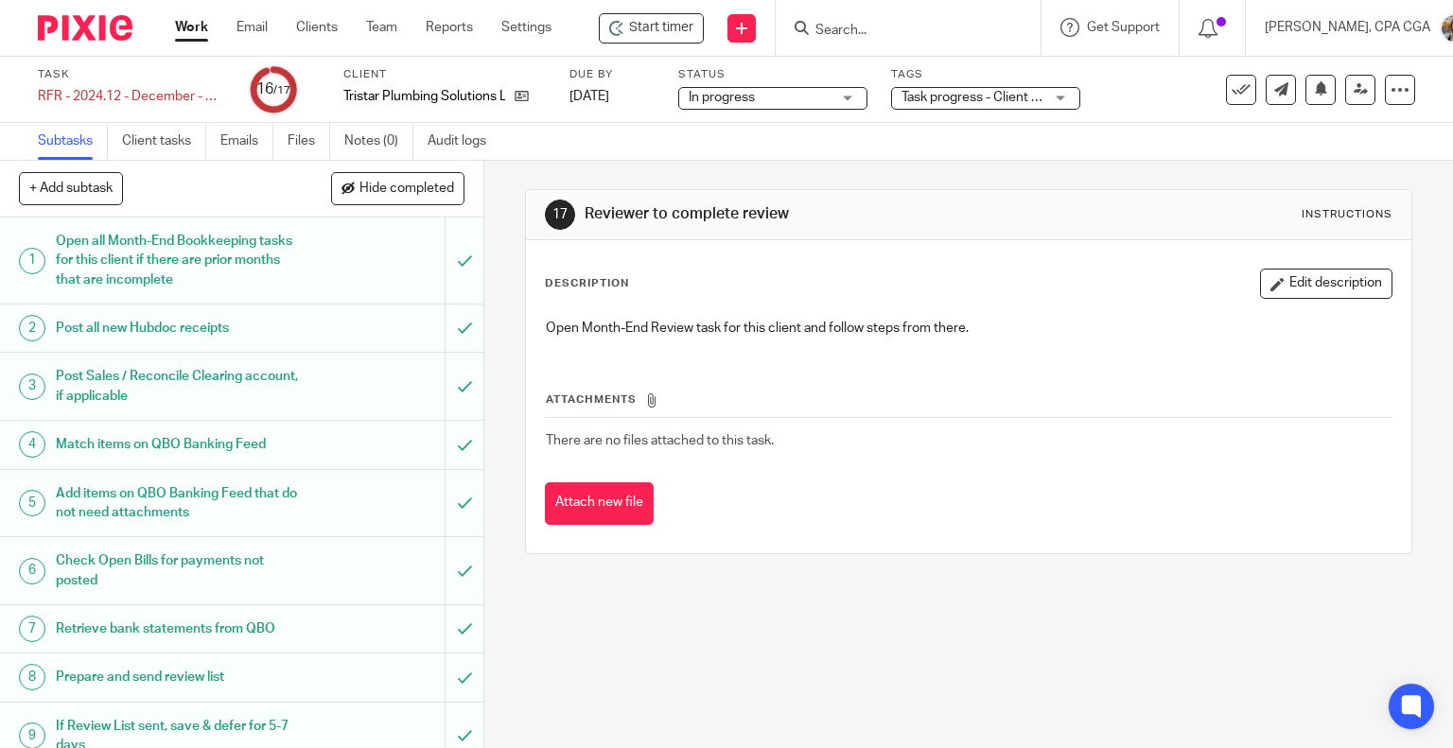
click at [1232, 87] on icon at bounding box center [1241, 89] width 19 height 19
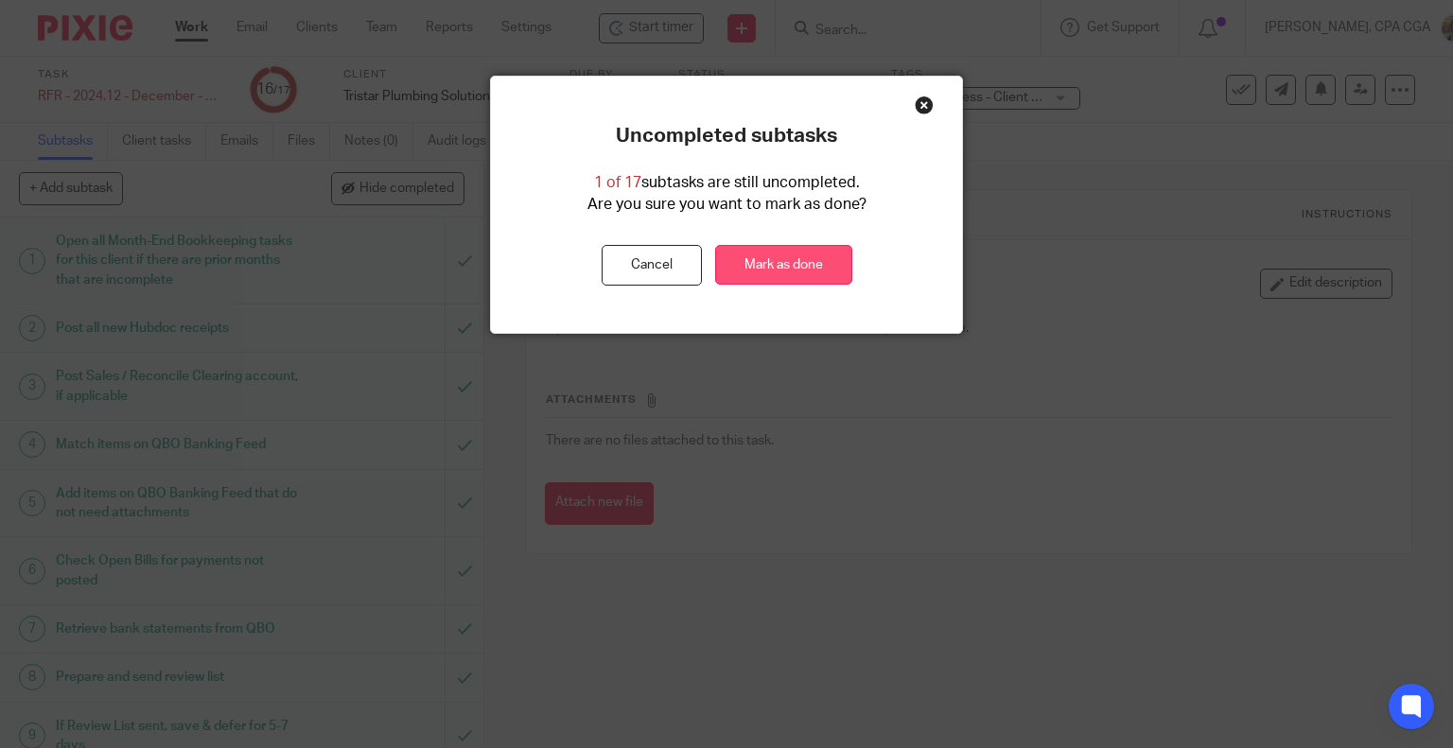
click at [805, 260] on link "Mark as done" at bounding box center [783, 265] width 137 height 41
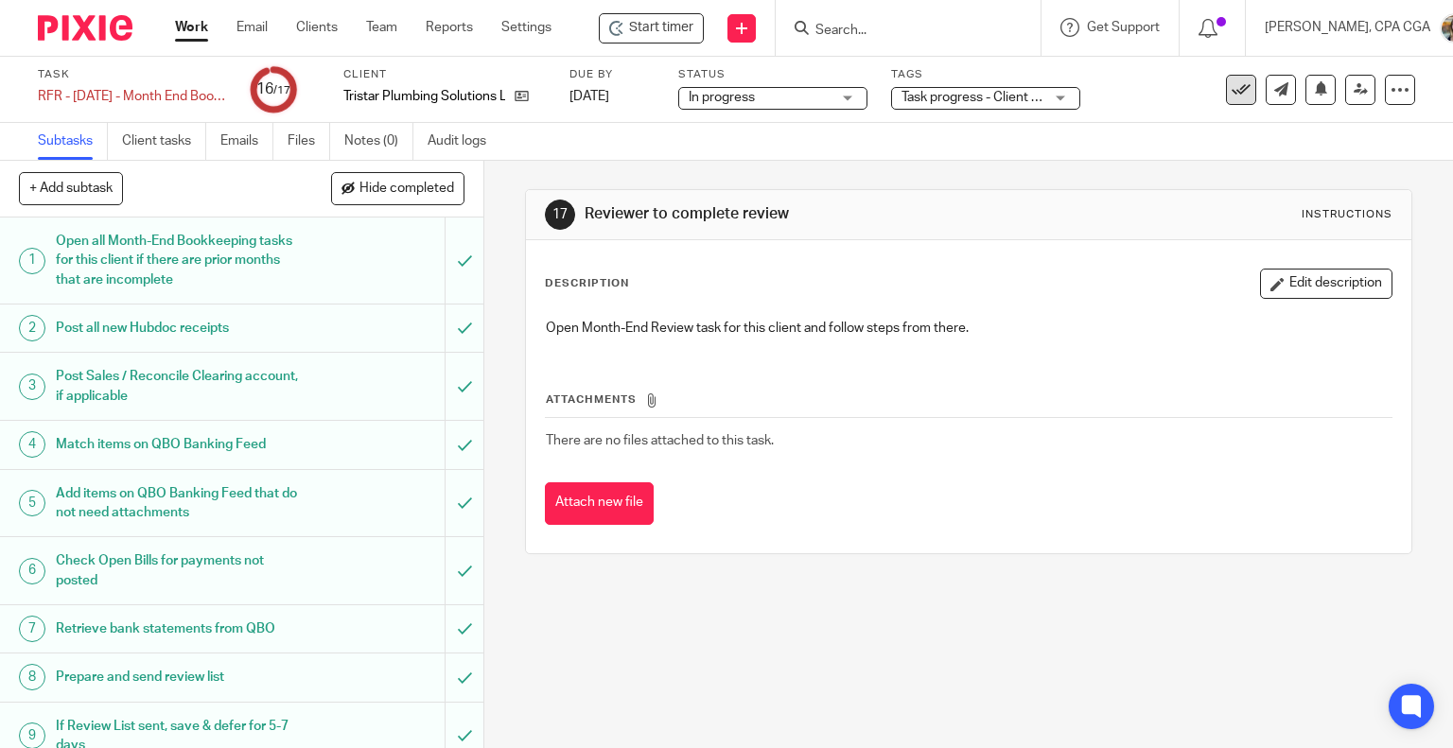
click at [1232, 86] on icon at bounding box center [1241, 89] width 19 height 19
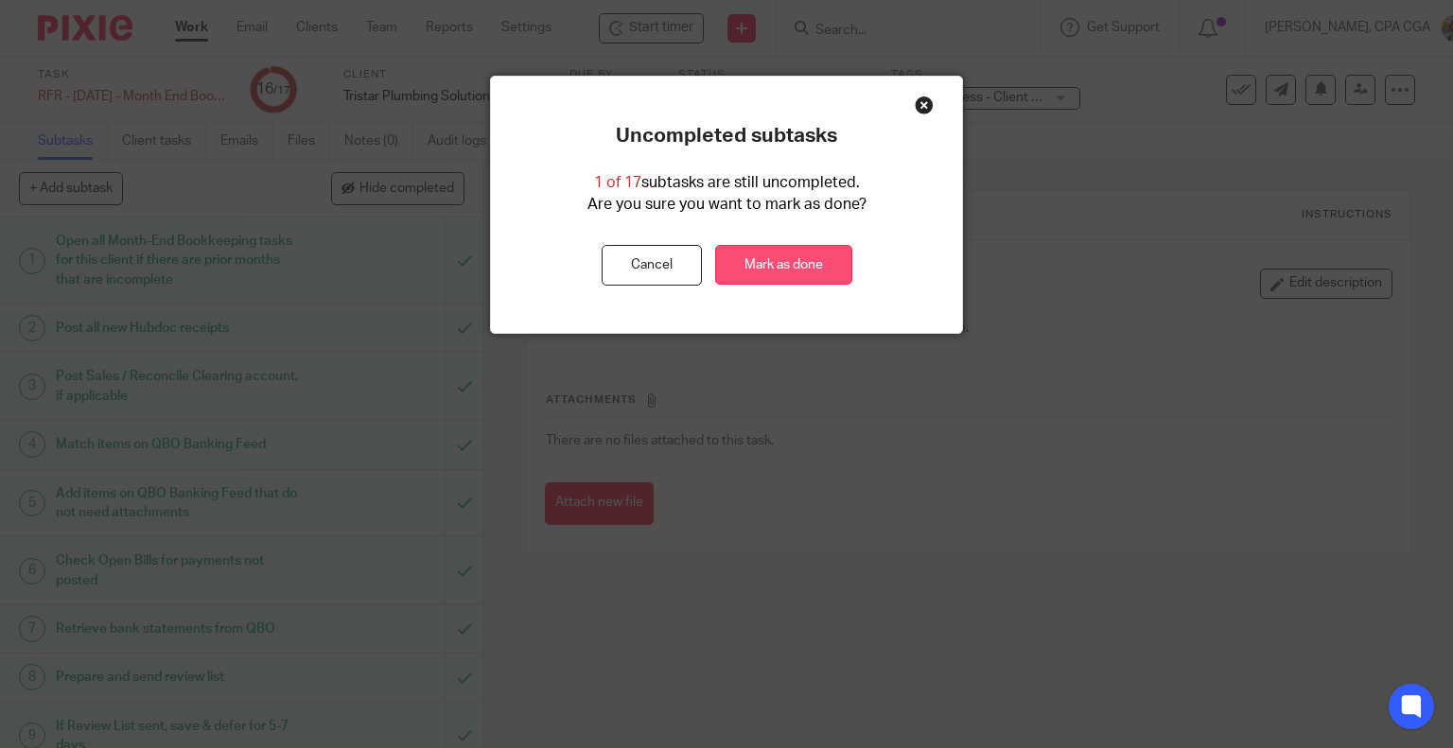
click at [809, 260] on link "Mark as done" at bounding box center [783, 265] width 137 height 41
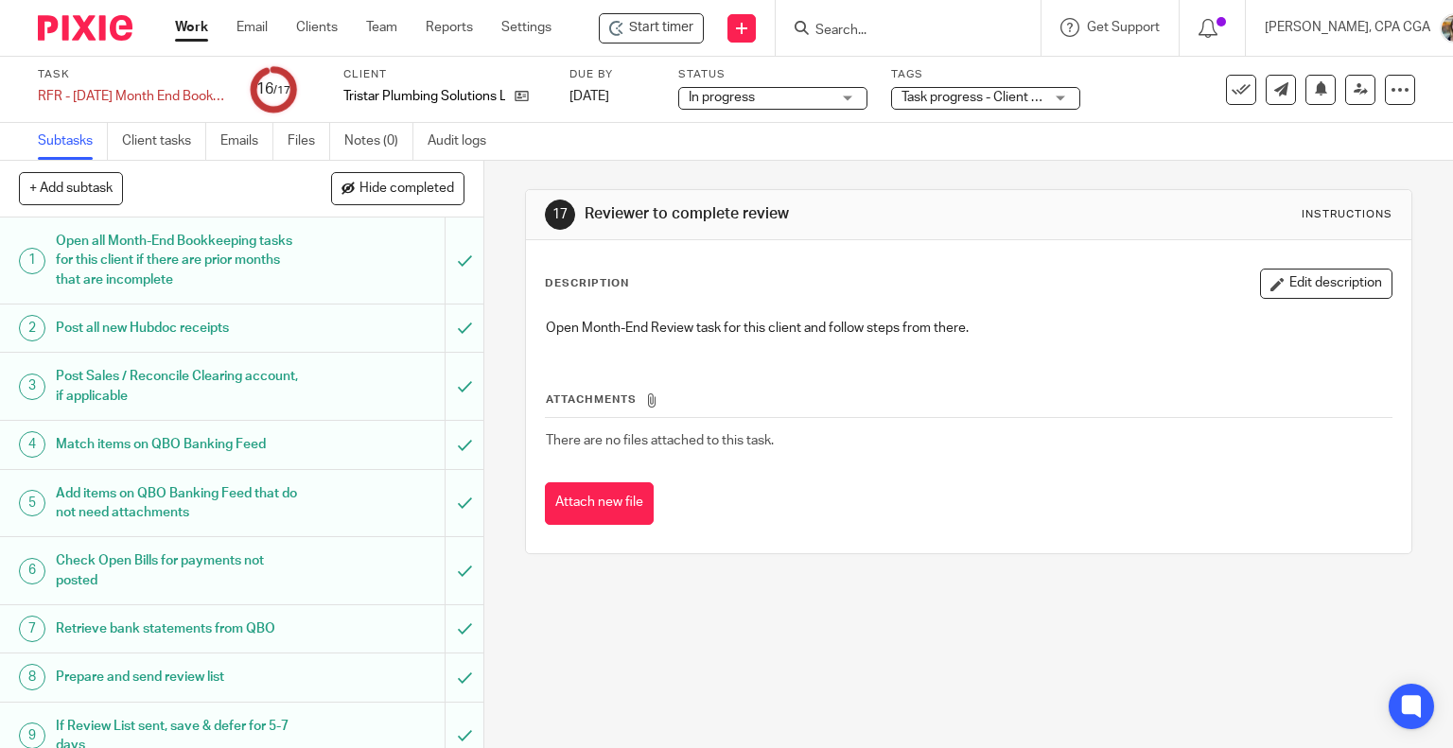
click at [1226, 91] on button at bounding box center [1241, 90] width 30 height 30
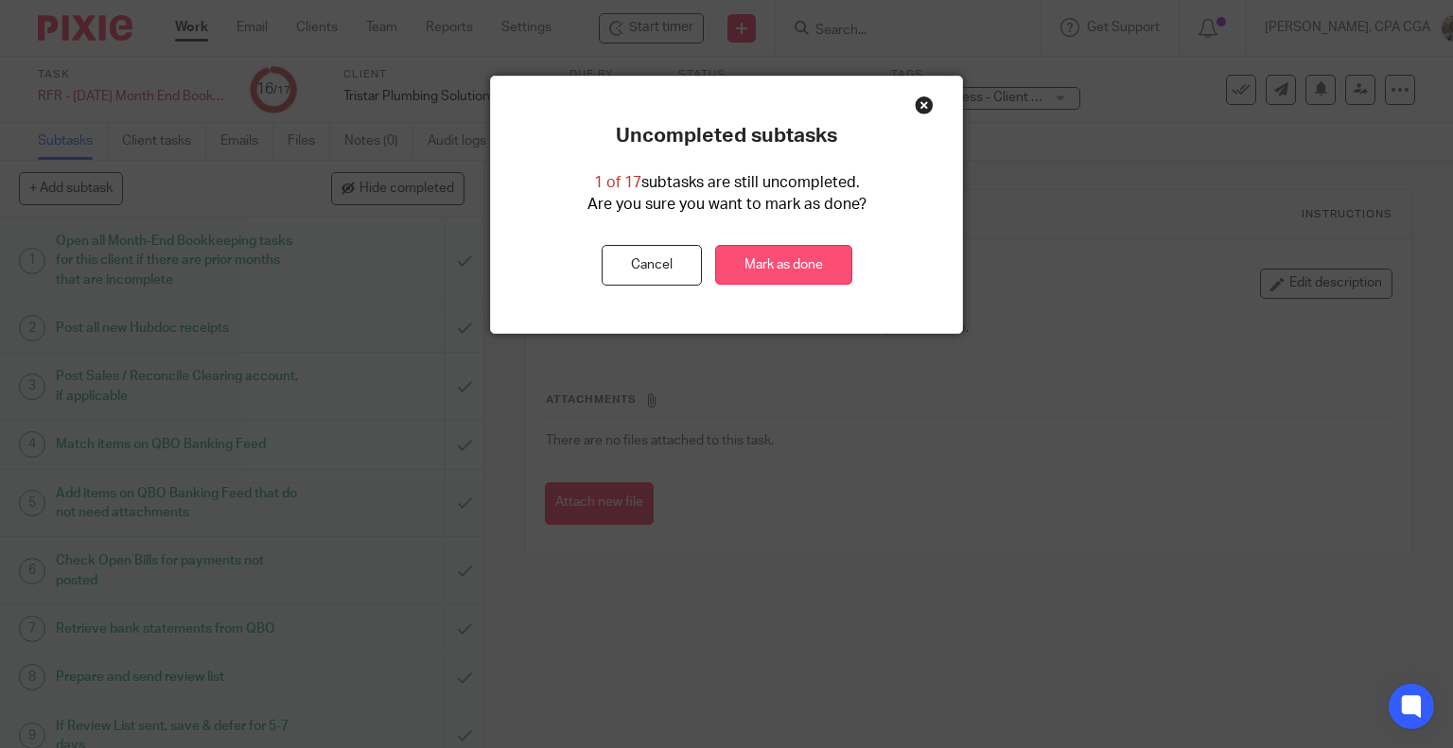
click at [783, 260] on link "Mark as done" at bounding box center [783, 265] width 137 height 41
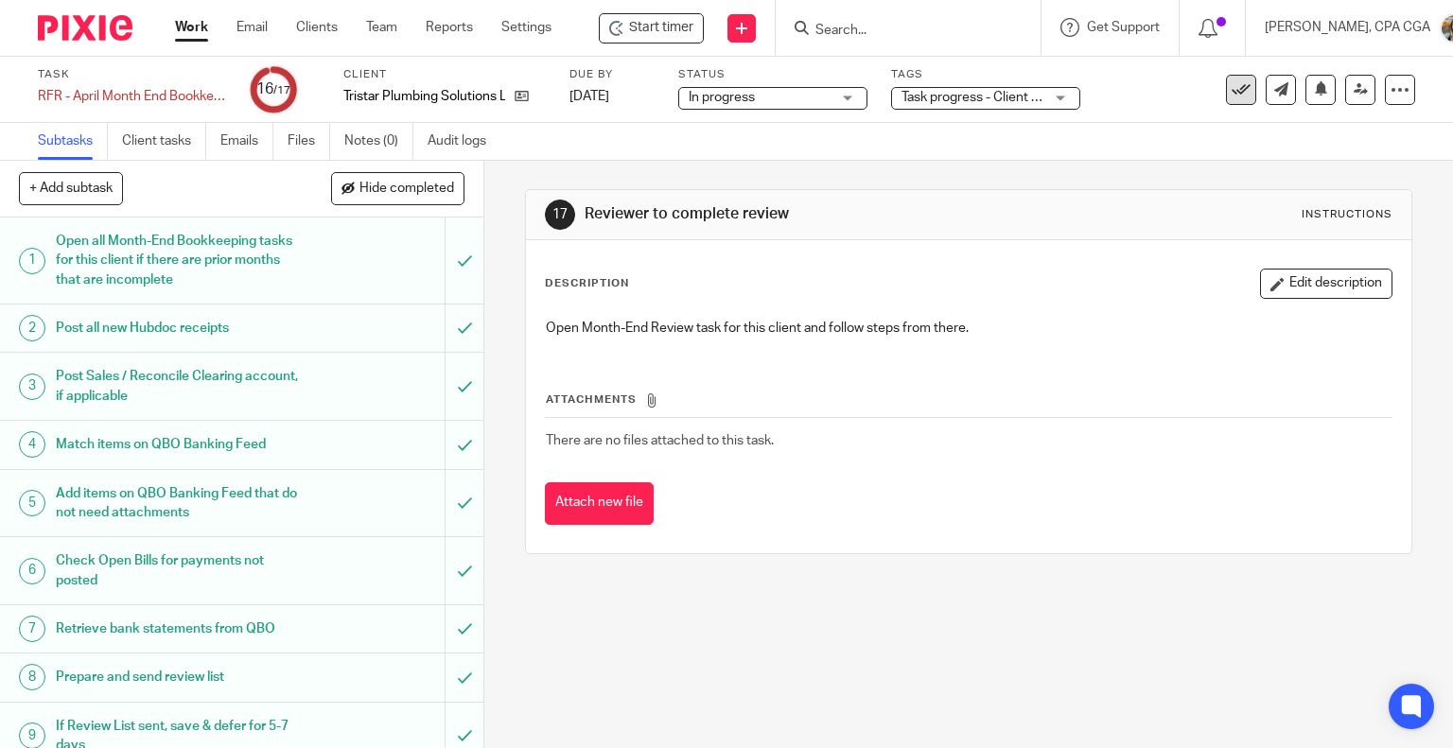
click at [1232, 95] on icon at bounding box center [1241, 89] width 19 height 19
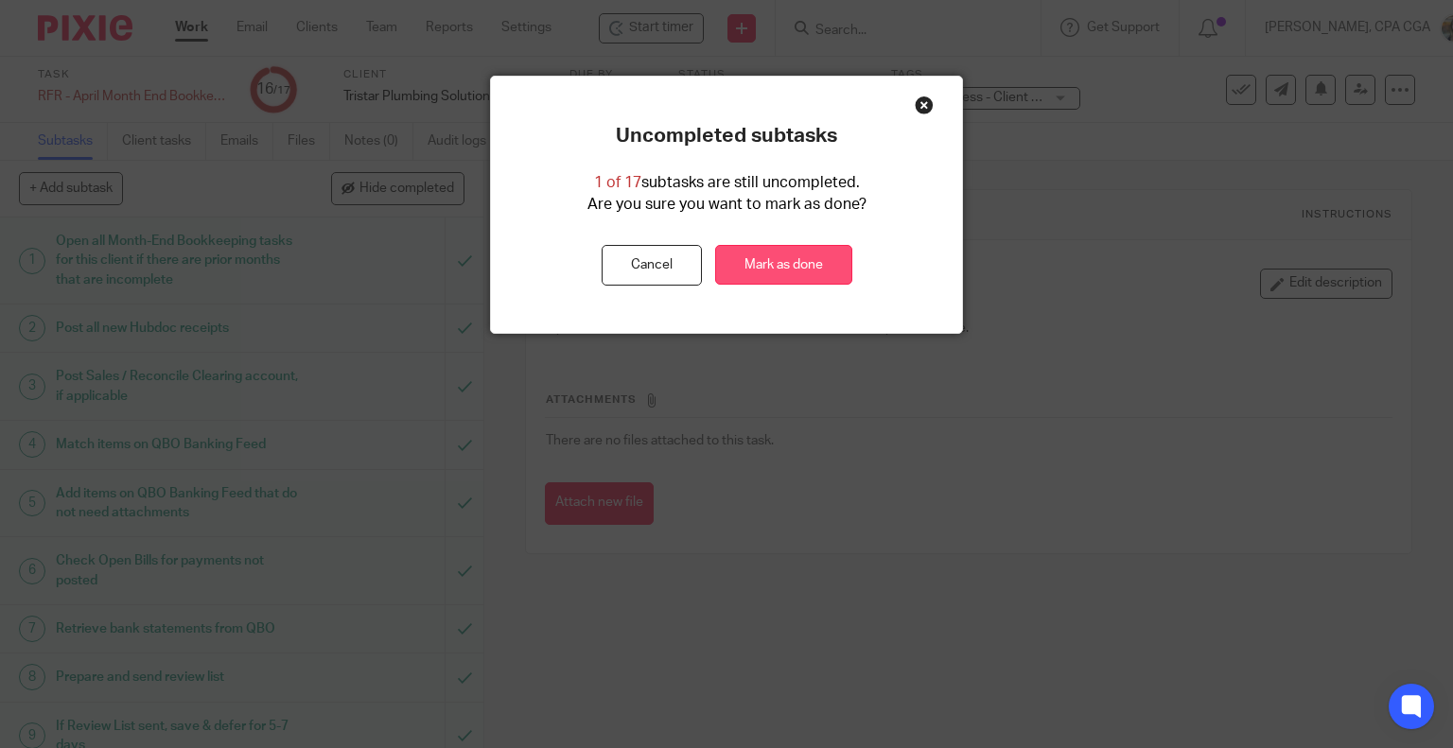
click at [832, 267] on link "Mark as done" at bounding box center [783, 265] width 137 height 41
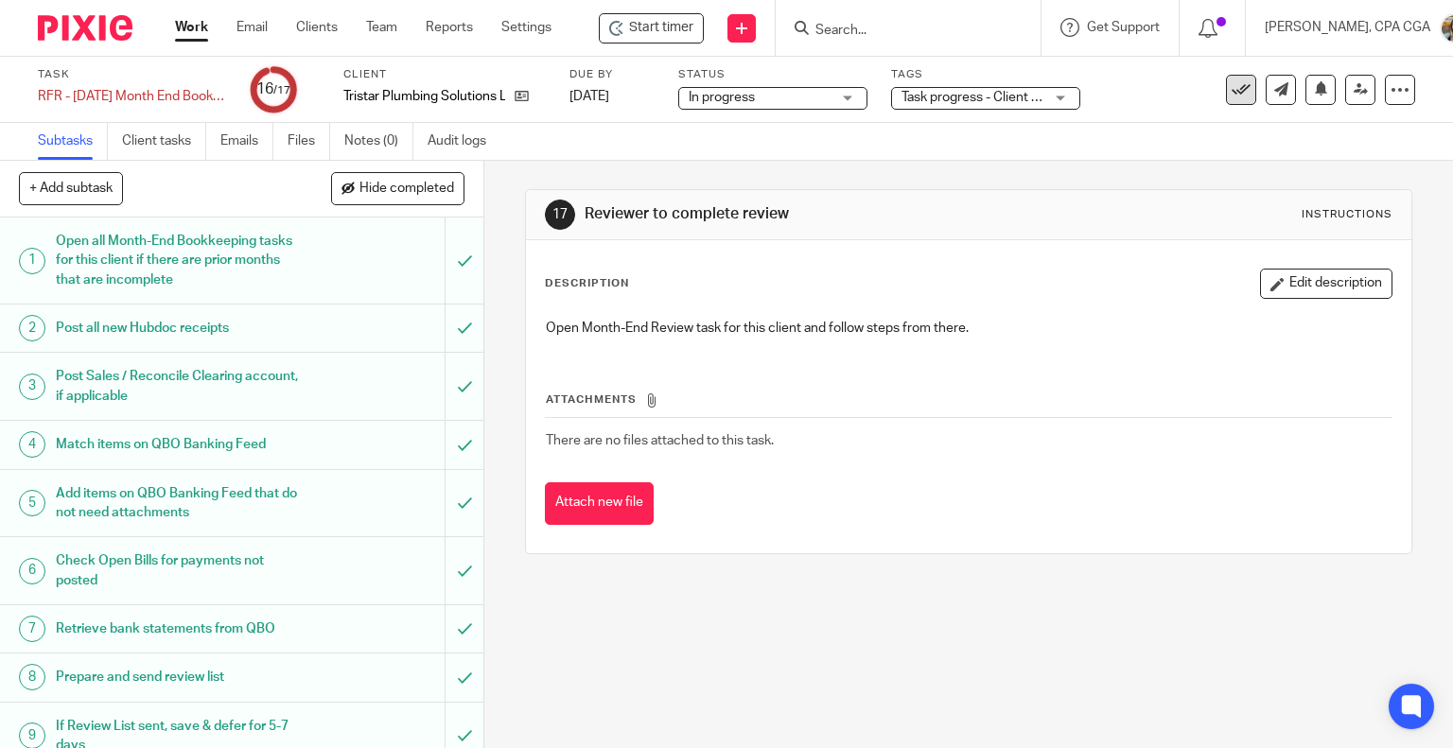
click at [1232, 93] on icon at bounding box center [1241, 89] width 19 height 19
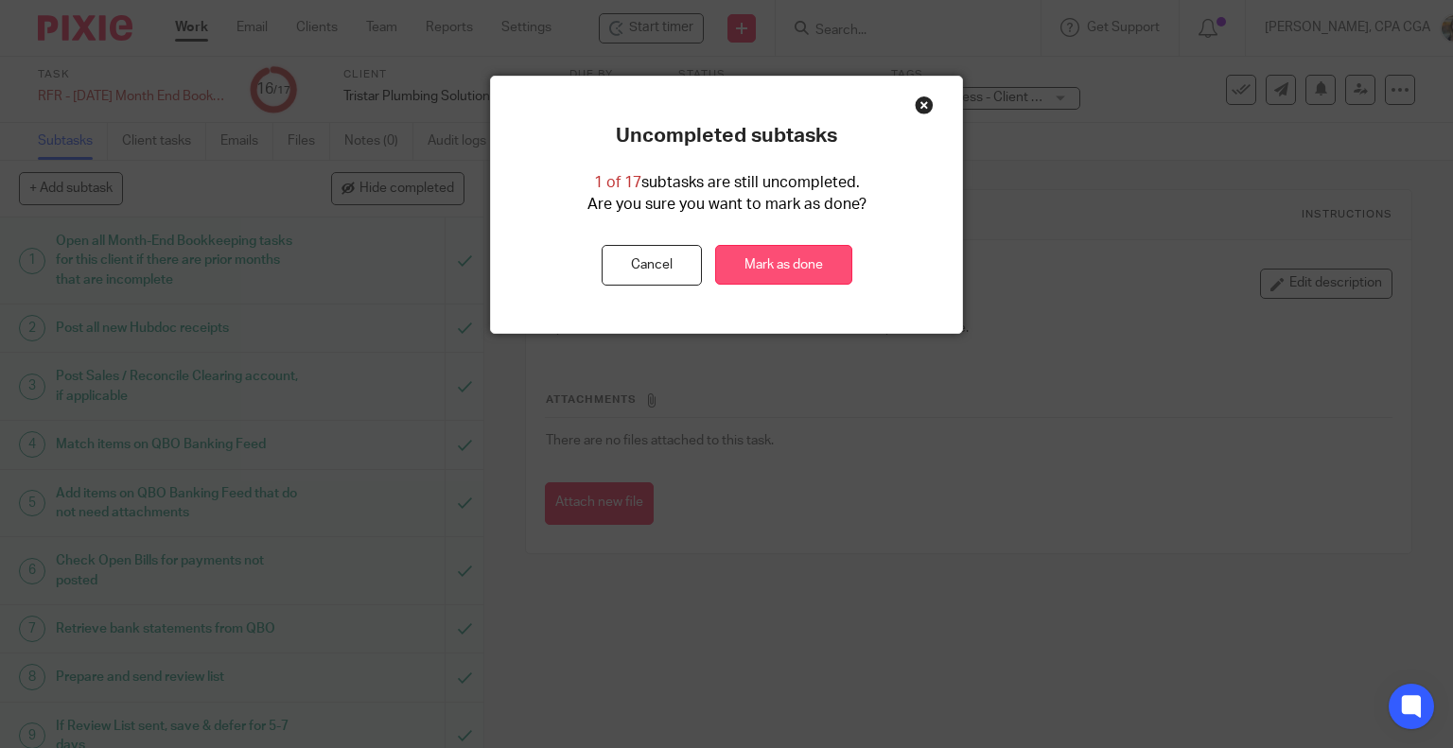
click at [789, 278] on link "Mark as done" at bounding box center [783, 265] width 137 height 41
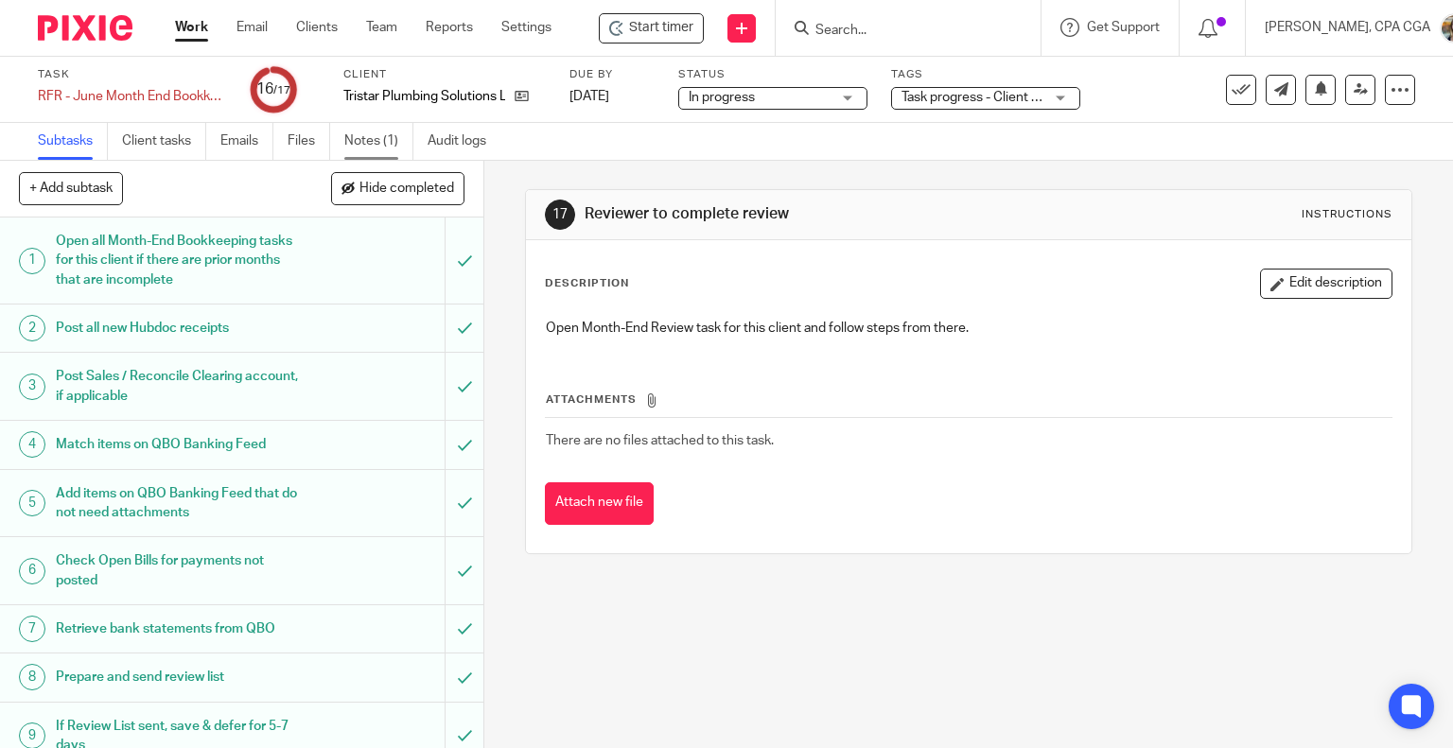
click at [387, 146] on link "Notes (1)" at bounding box center [378, 141] width 69 height 37
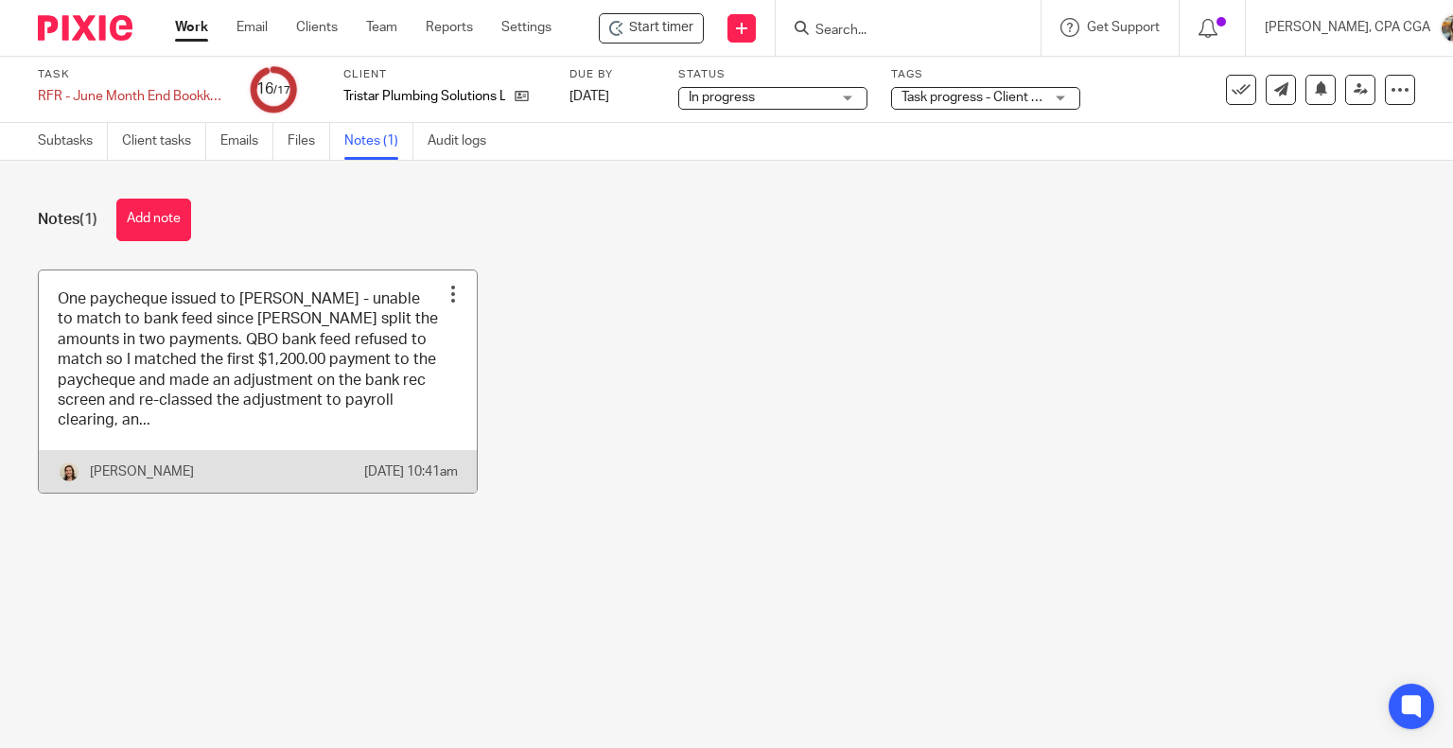
click at [231, 400] on link at bounding box center [258, 382] width 438 height 222
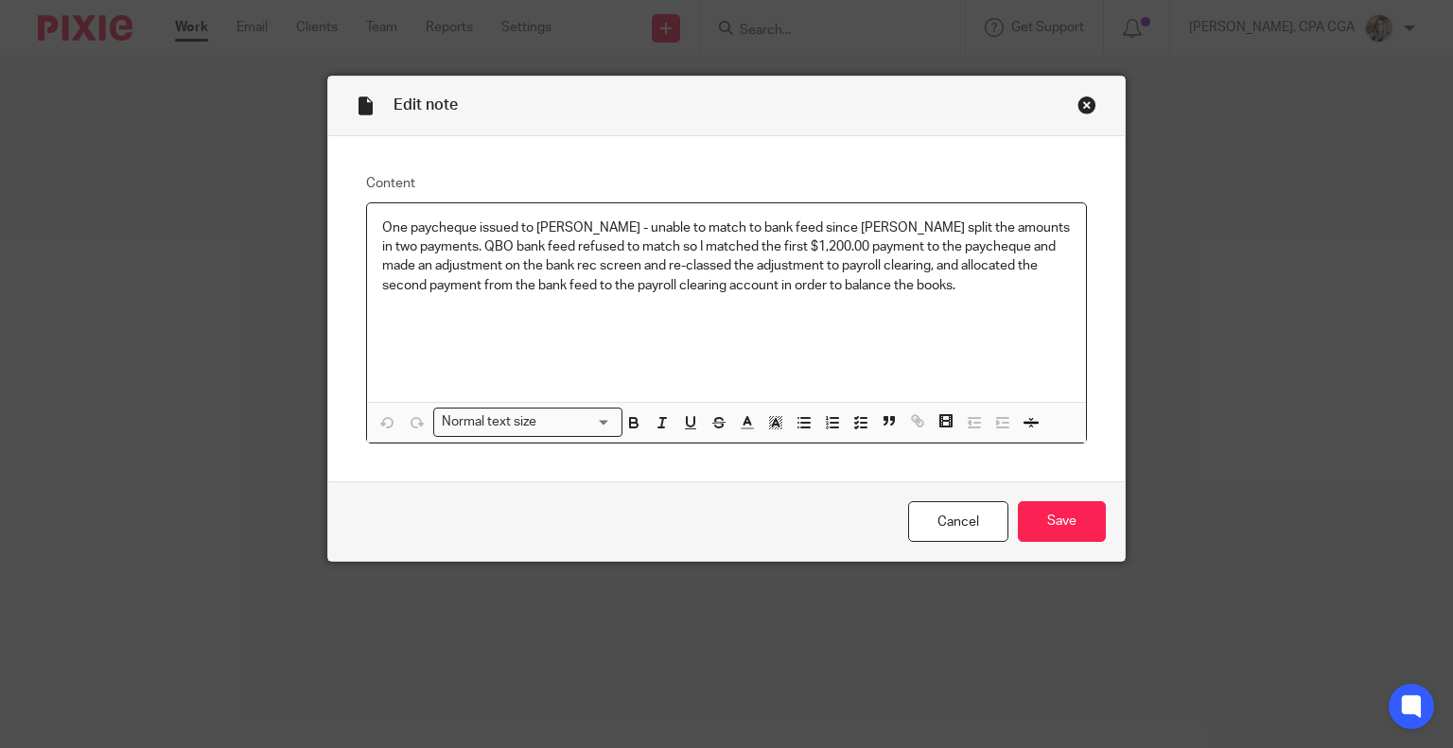
click at [1082, 107] on div "Close this dialog window" at bounding box center [1087, 105] width 19 height 19
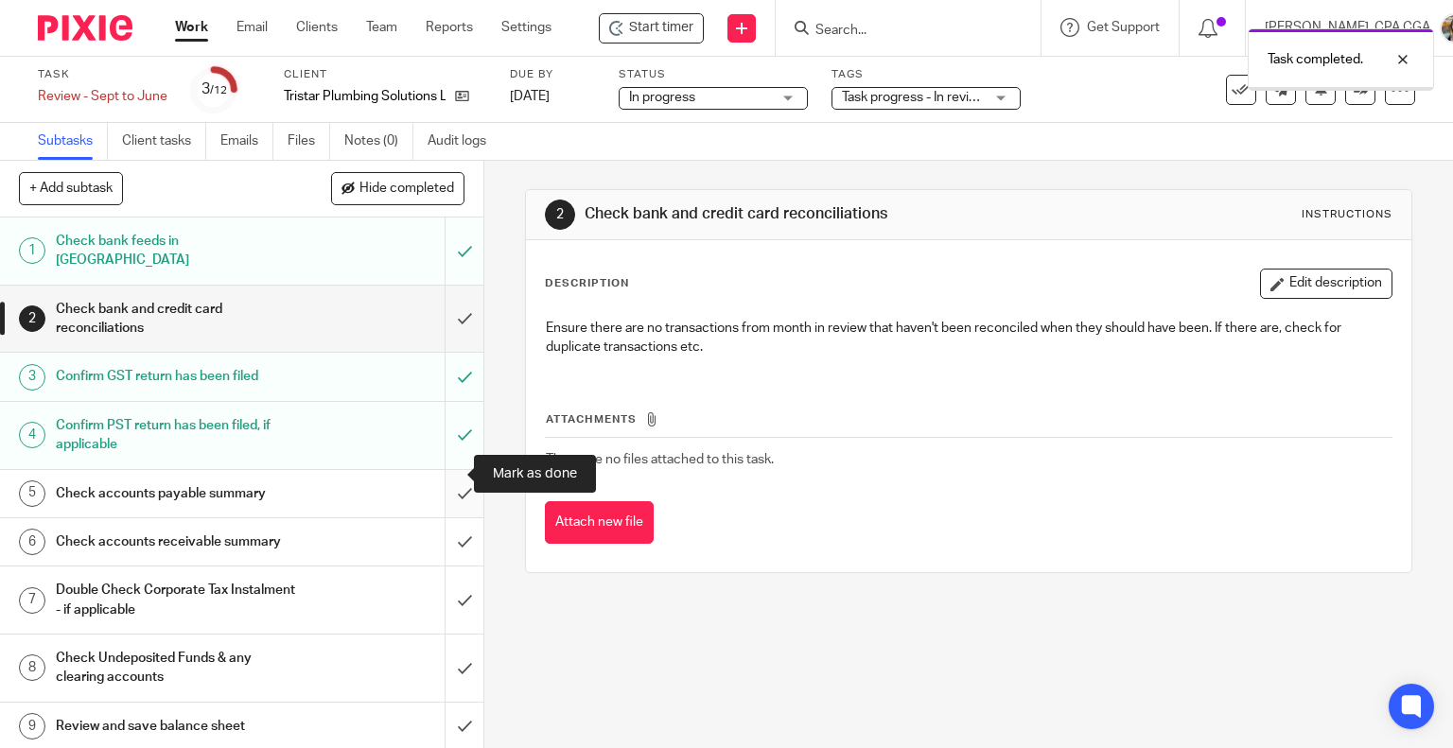
click at [447, 475] on input "submit" at bounding box center [241, 493] width 483 height 47
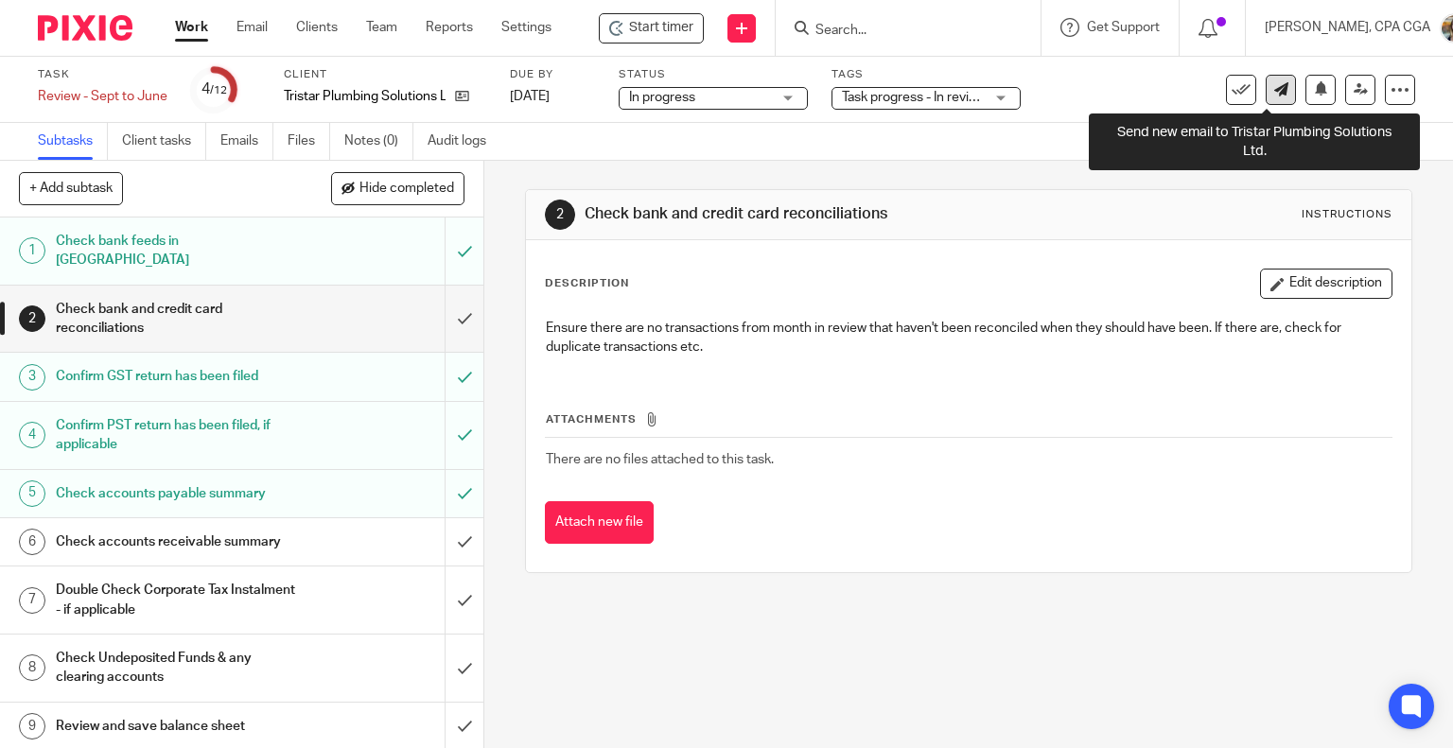
click at [1275, 96] on link at bounding box center [1281, 90] width 30 height 30
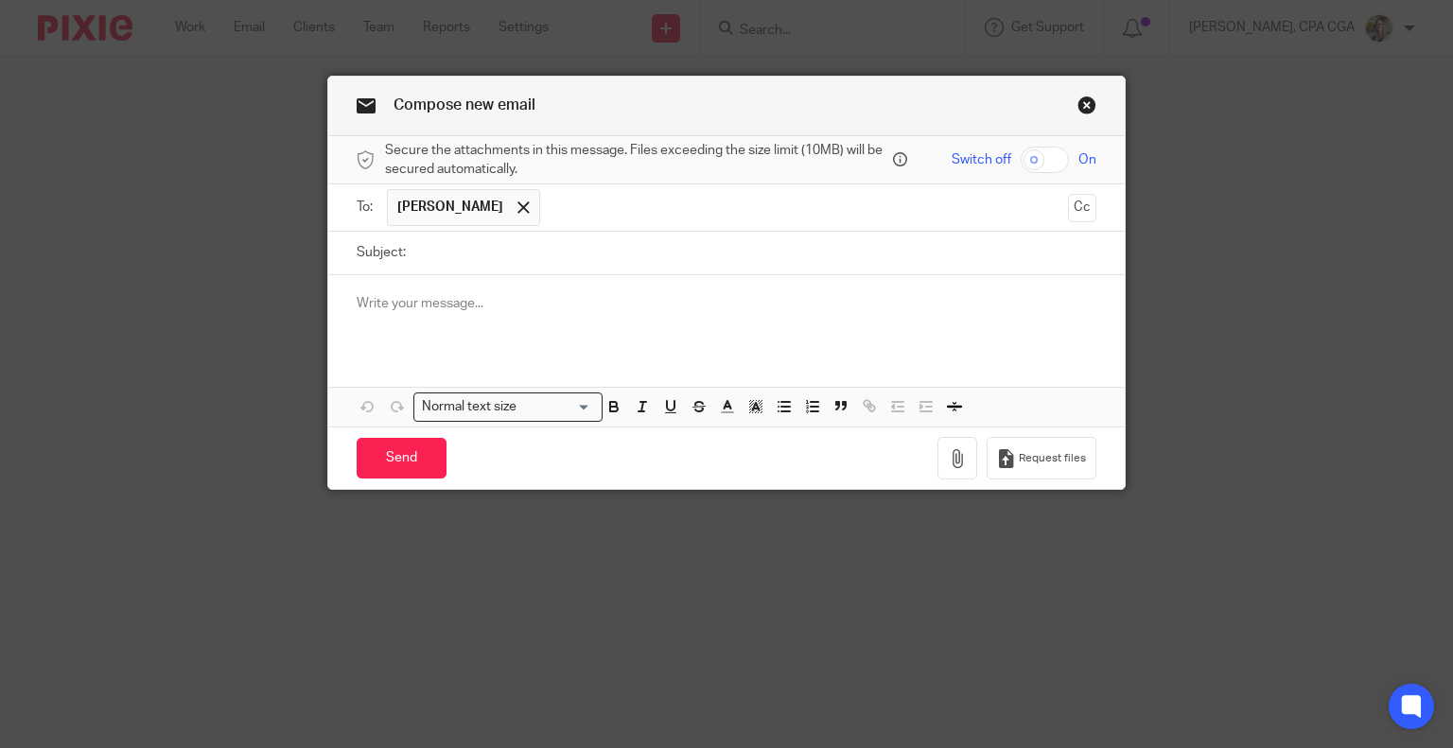
click at [435, 254] on input "Subject:" at bounding box center [756, 253] width 682 height 43
type input "A"
type input "Old Outstanding Accounts Receivables"
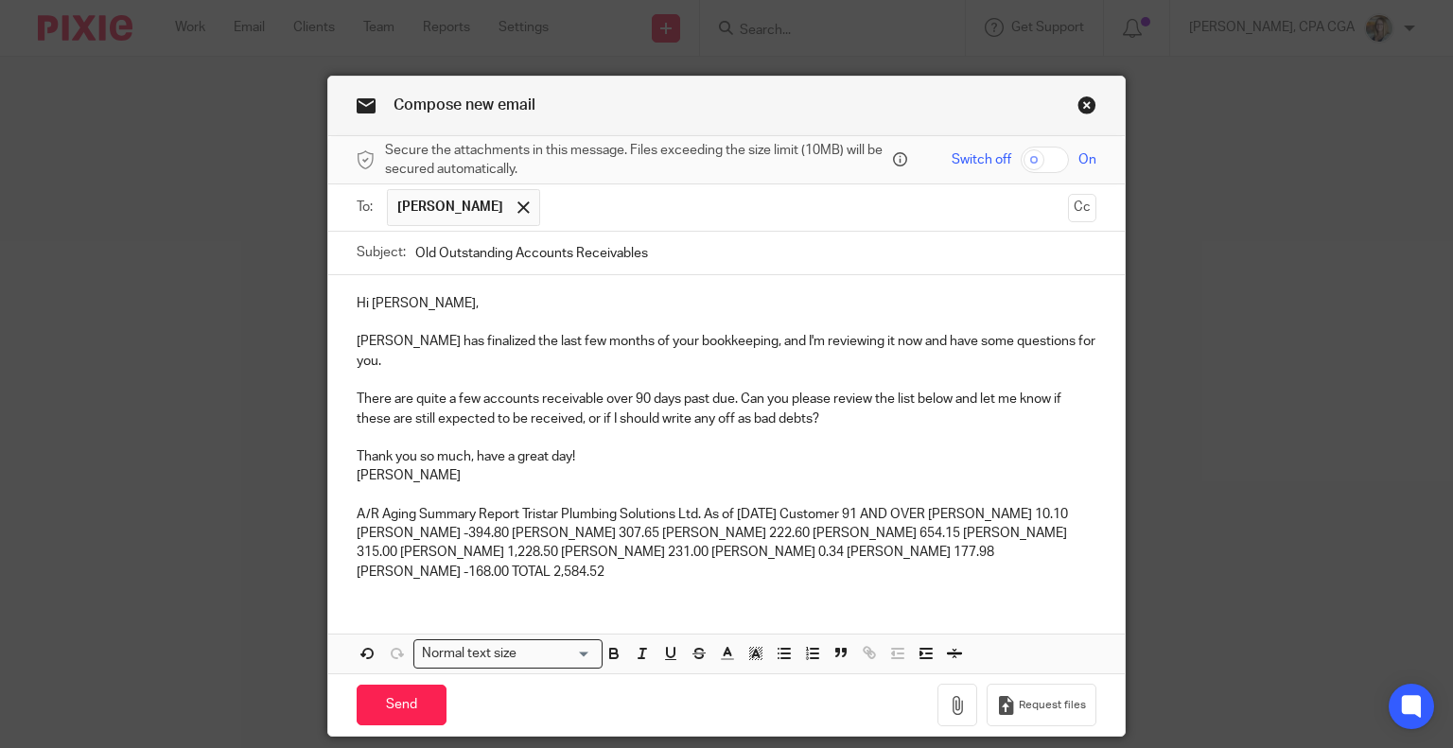
click at [1062, 341] on p "Morgan has finalized the last few months of your bookkeeping, and I'm reviewing…" at bounding box center [727, 351] width 741 height 39
click at [516, 514] on p "A/R Aging Summary Report Tristar Plumbing Solutions Ltd. As of June 30, 2025 Cu…" at bounding box center [727, 543] width 741 height 77
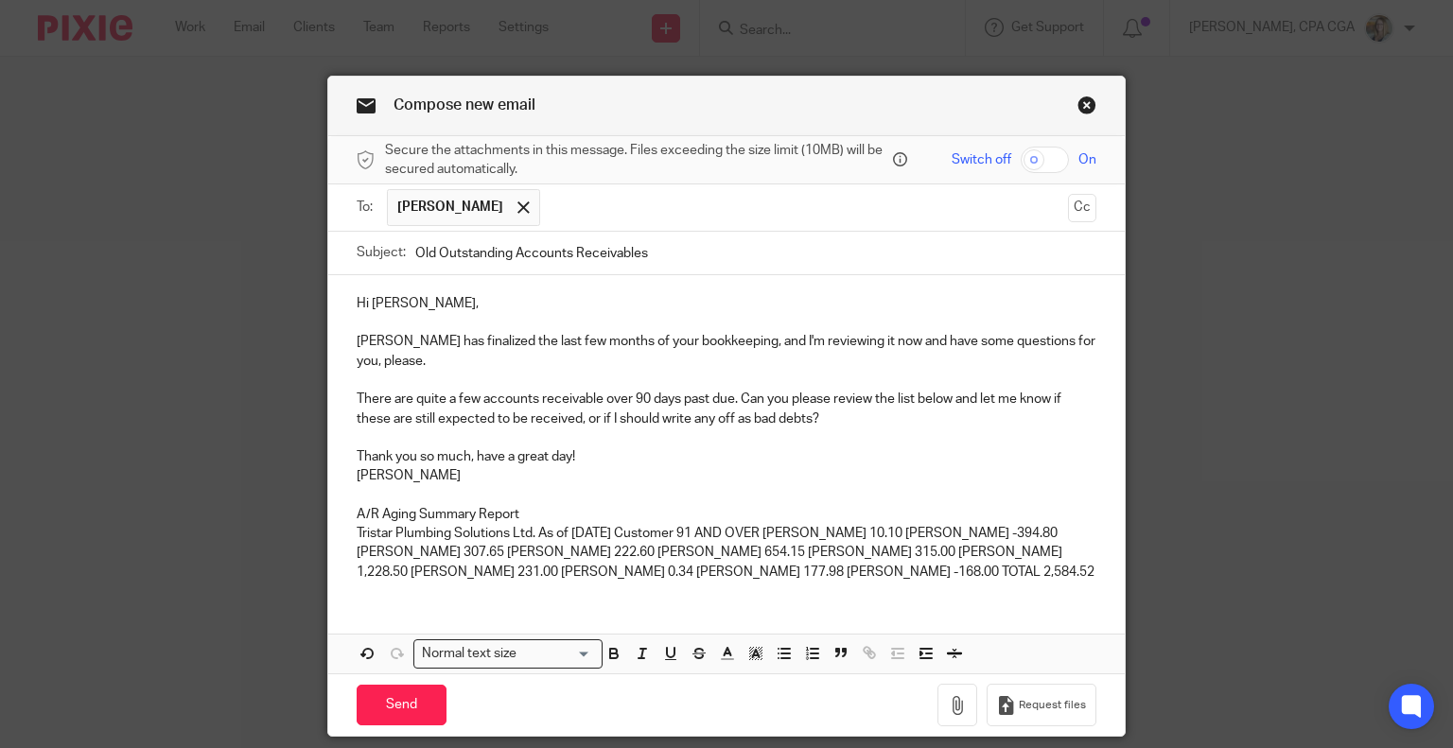
click at [532, 531] on p "Tristar Plumbing Solutions Ltd. As of June 30, 2025 Customer 91 AND OVER Aileen…" at bounding box center [727, 553] width 741 height 58
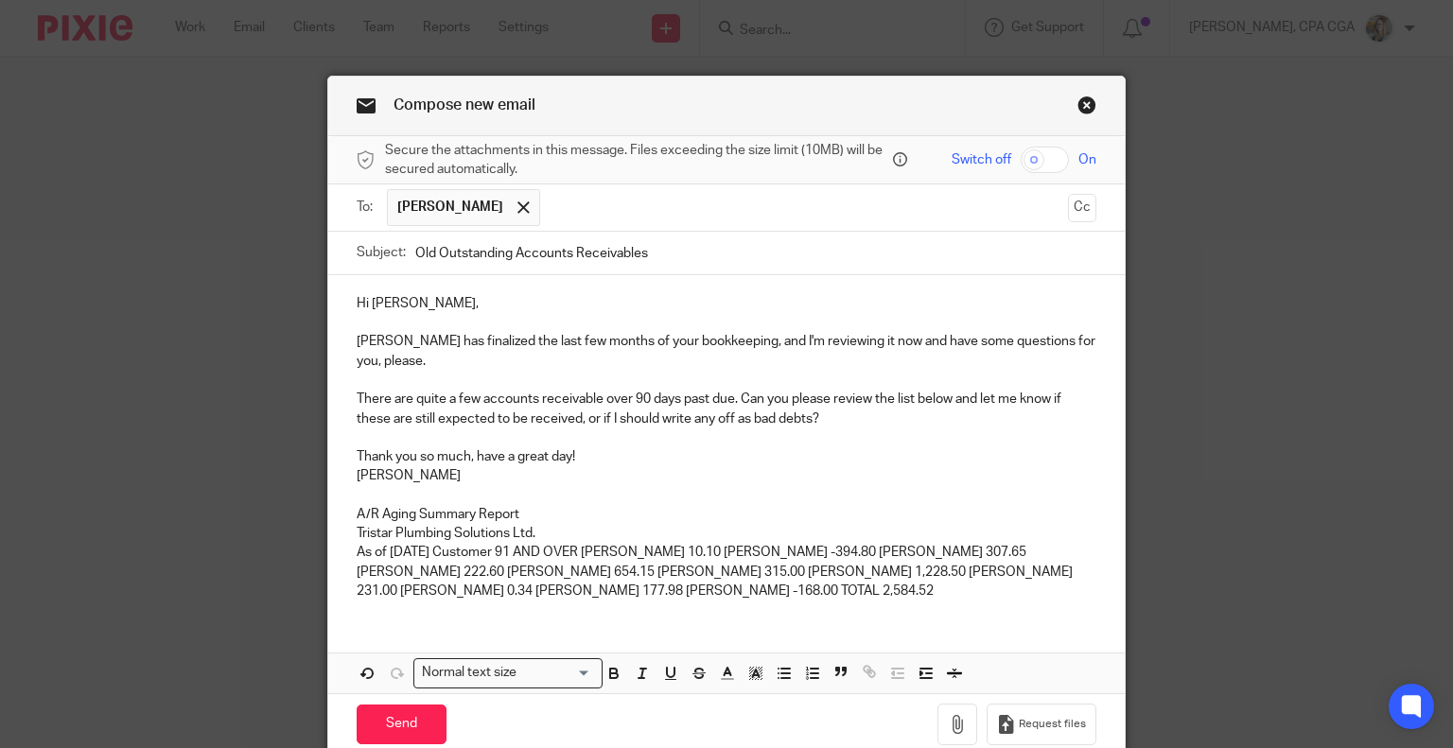
click at [533, 552] on p "As of June 30, 2025 Customer 91 AND OVER Aileen Dougan 10.10 David Diamond -394…" at bounding box center [727, 572] width 741 height 58
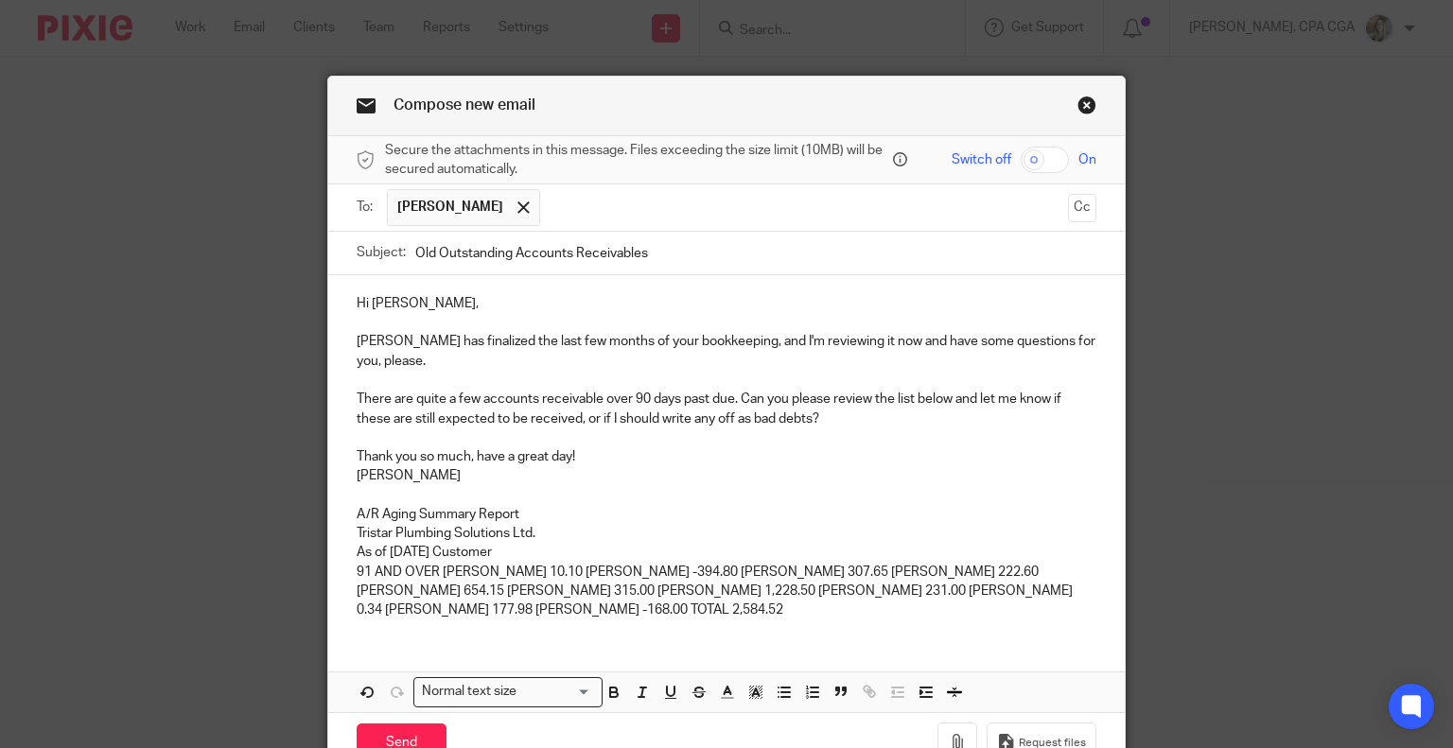
click at [435, 572] on p "91 AND OVER Aileen Dougan 10.10 David Diamond -394.80 David McCauley 307.65 Jim…" at bounding box center [727, 592] width 741 height 58
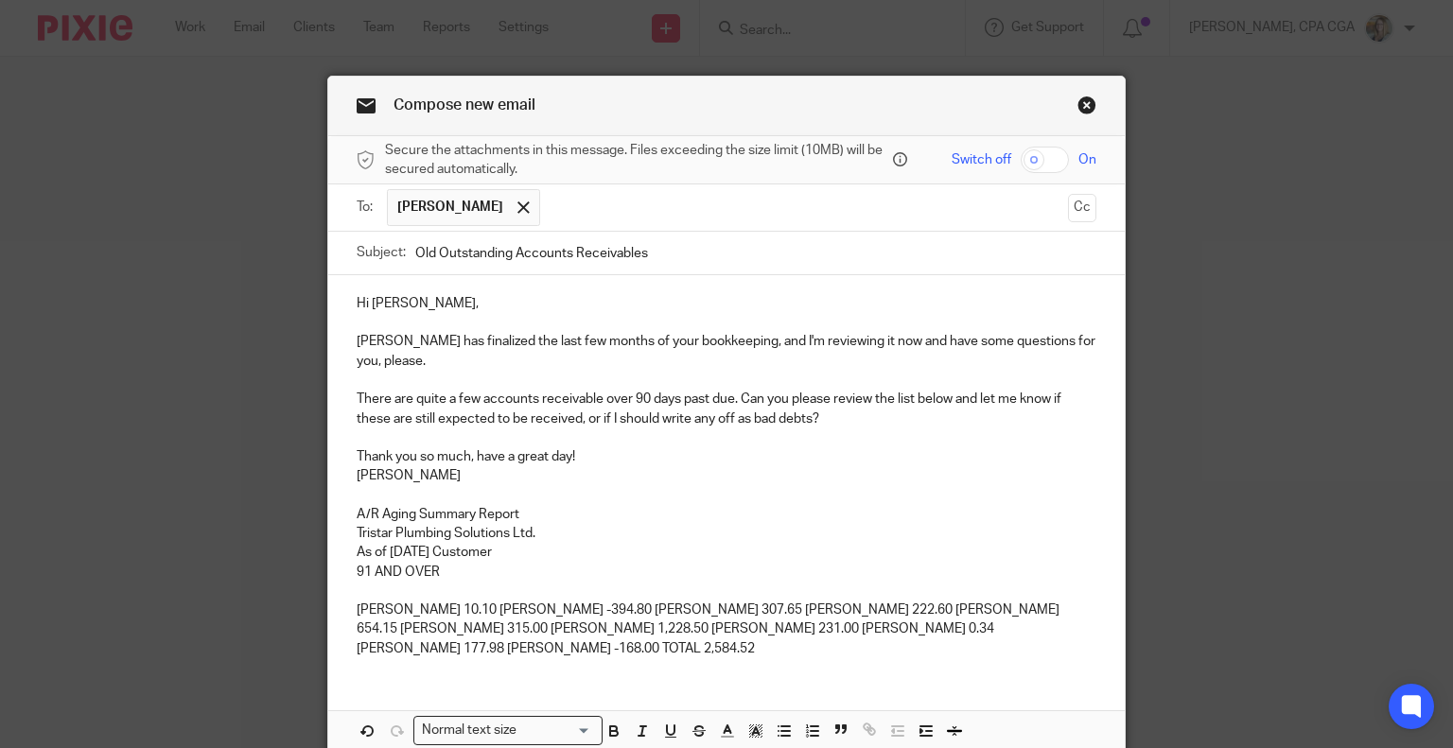
click at [477, 608] on p "Aileen Dougan 10.10 David Diamond -394.80 David McCauley 307.65 Jimmy Ingutia 2…" at bounding box center [727, 630] width 741 height 58
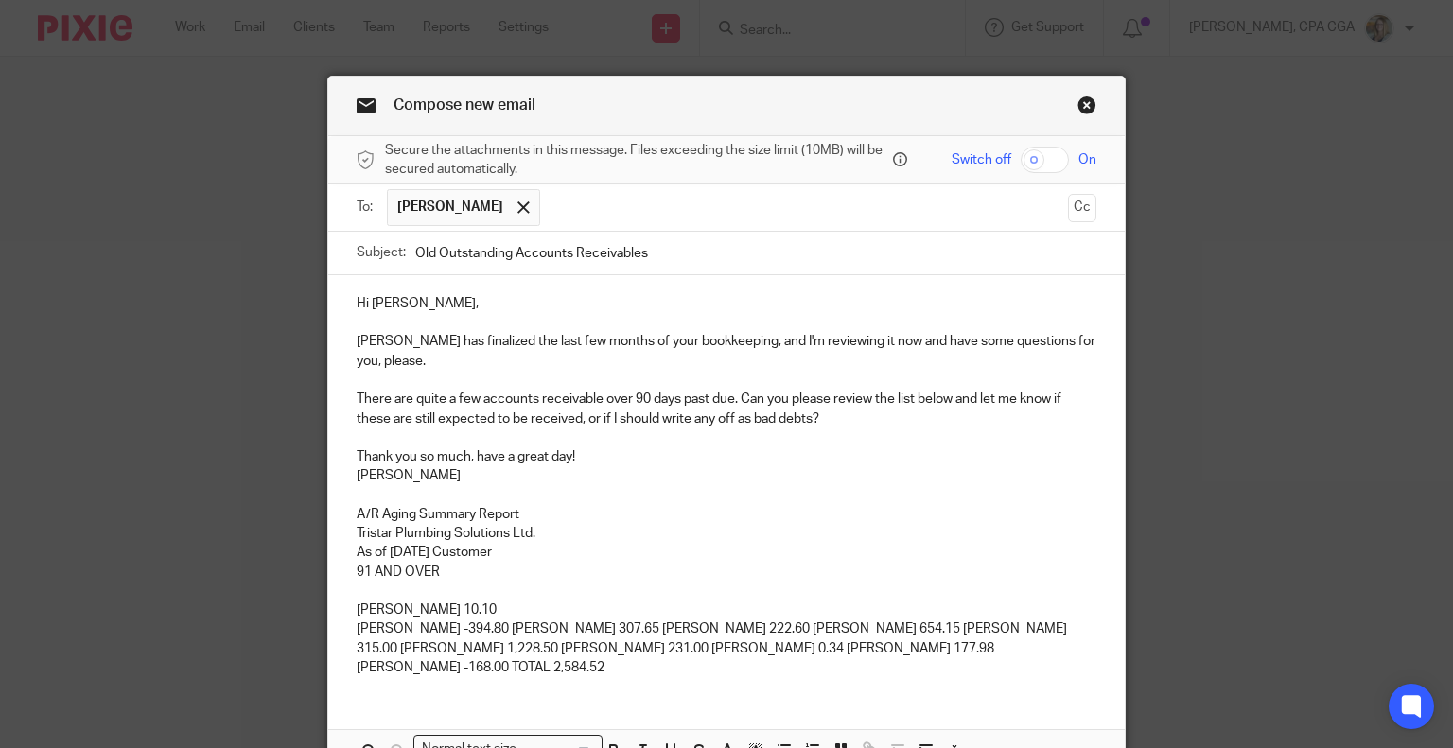
click at [492, 628] on p "David Diamond -394.80 David McCauley 307.65 Jimmy Ingutia 222.60 Joel Tapp 654.…" at bounding box center [727, 649] width 741 height 58
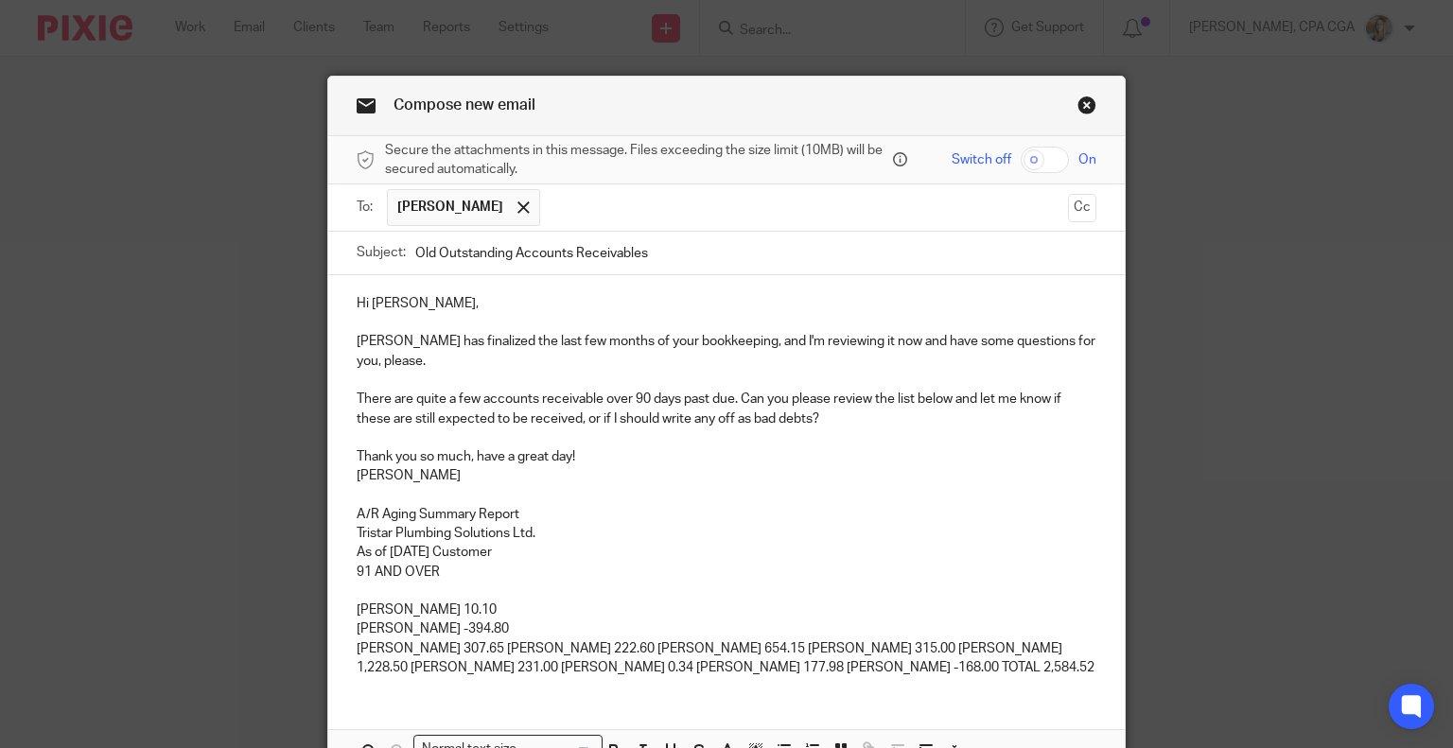
click at [494, 647] on p "David McCauley 307.65 Jimmy Ingutia 222.60 Joel Tapp 654.15 Jude Schon 315.00 N…" at bounding box center [727, 659] width 741 height 39
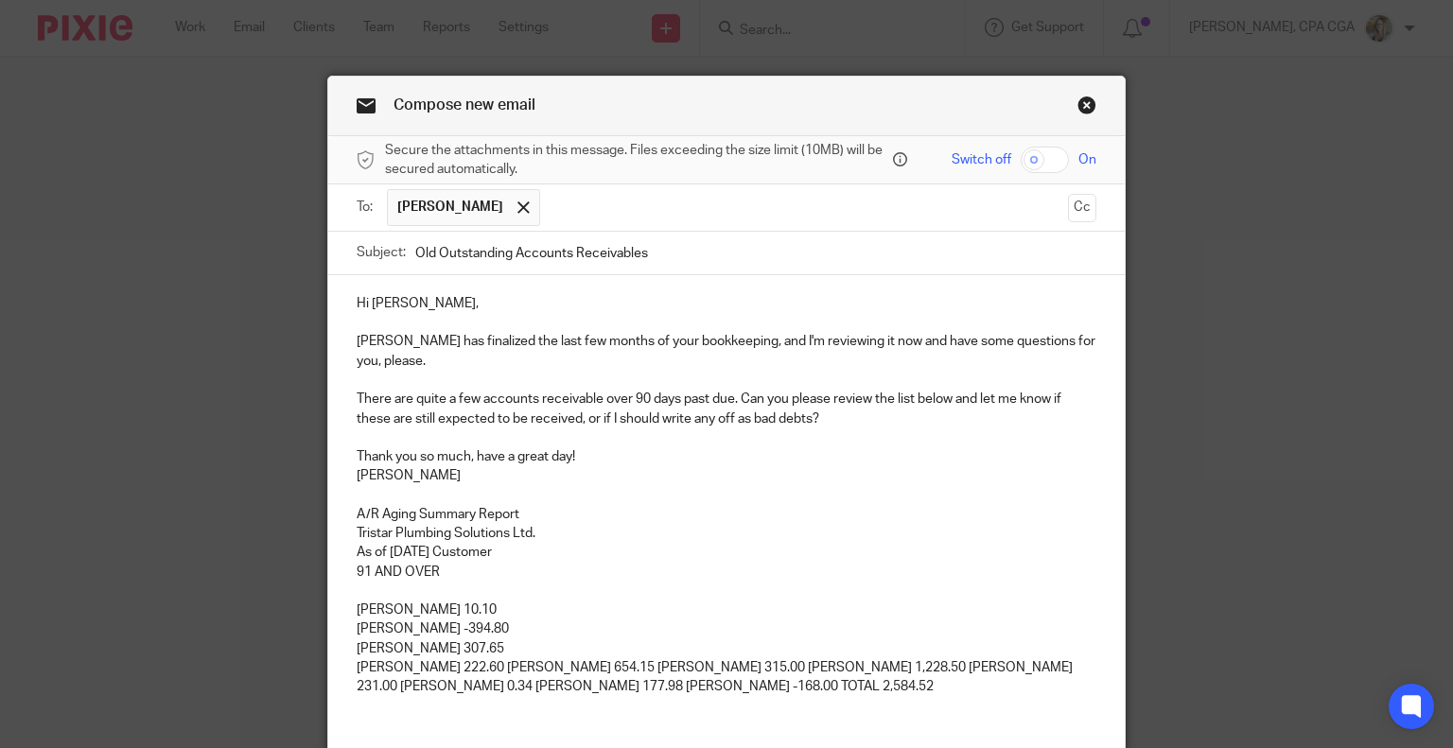
click at [484, 669] on p "Jimmy Ingutia 222.60 Joel Tapp 654.15 Jude Schon 315.00 Nathan Butlin 1,228.50 …" at bounding box center [727, 677] width 741 height 39
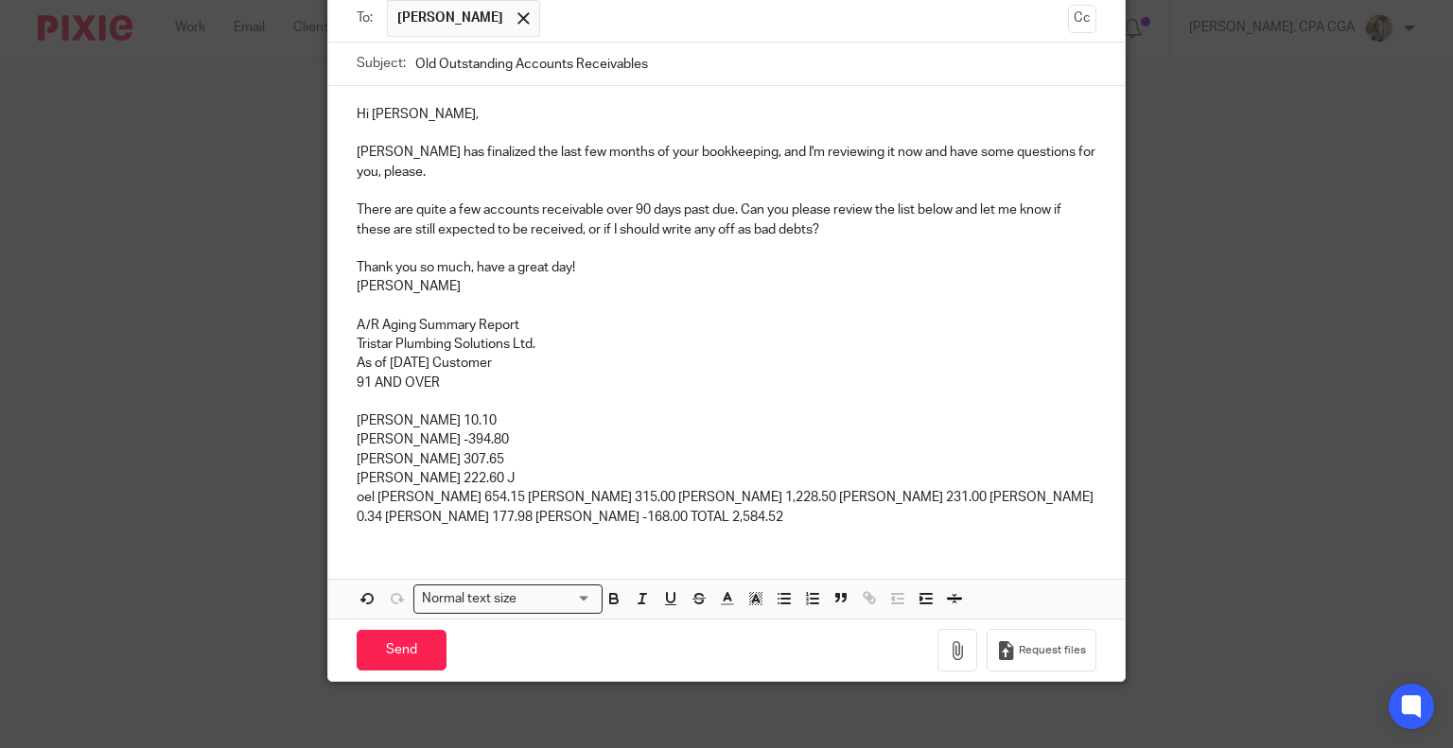
scroll to position [177, 0]
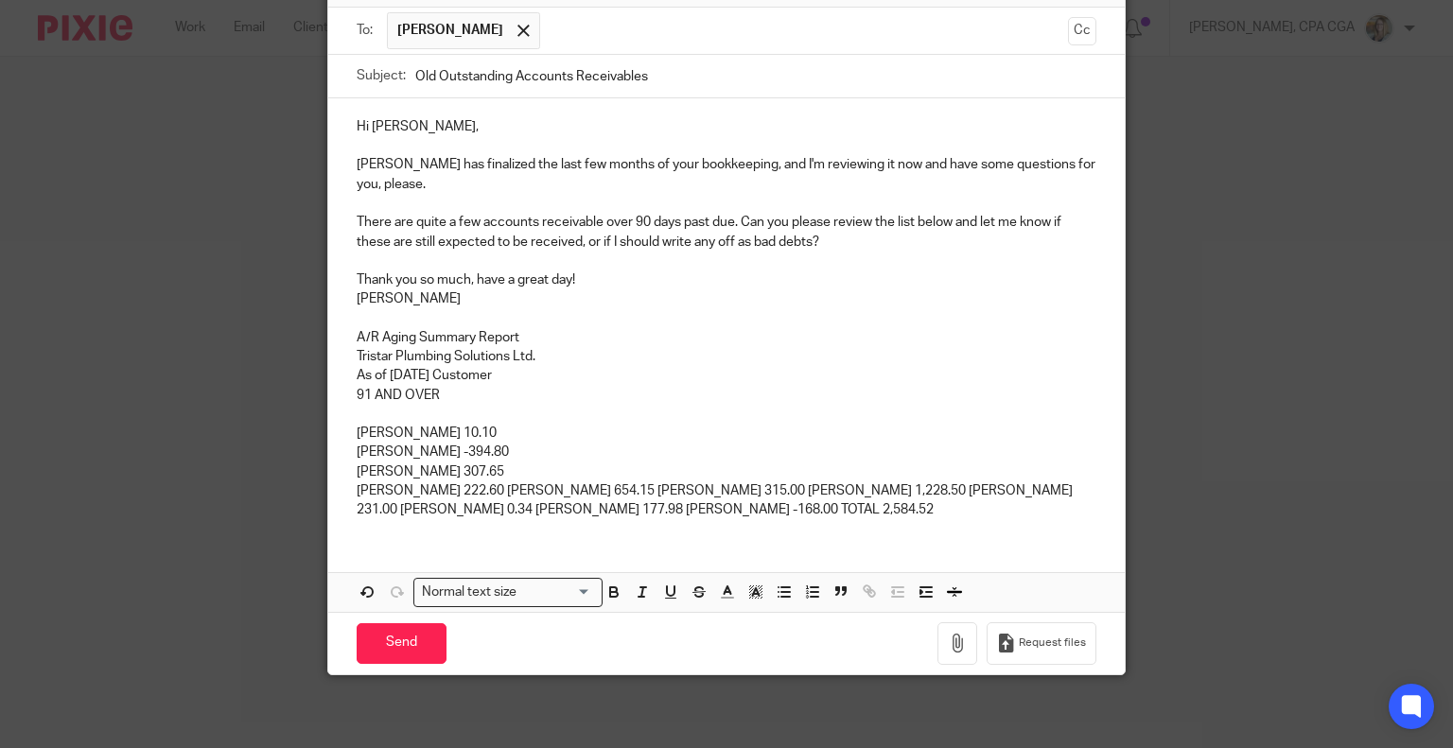
click at [482, 488] on p "Jimmy Ingutia 222.60 Joel Tapp 654.15 Jude Schon 315.00 Nathan Butlin 1,228.50 …" at bounding box center [727, 501] width 741 height 39
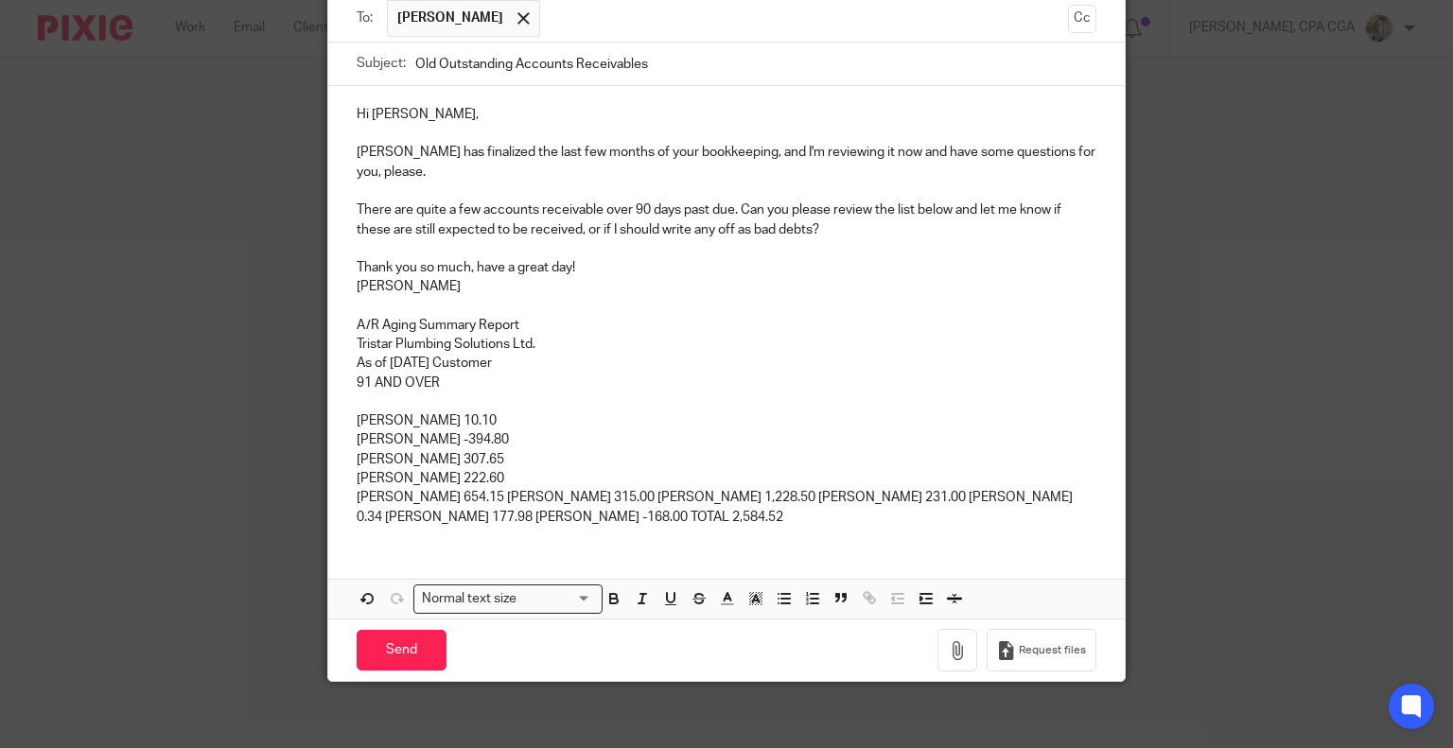
click at [455, 498] on p "Joel Tapp 654.15 Jude Schon 315.00 Nathan Butlin 1,228.50 Rocky Wise 231.00 Ron…" at bounding box center [727, 507] width 741 height 39
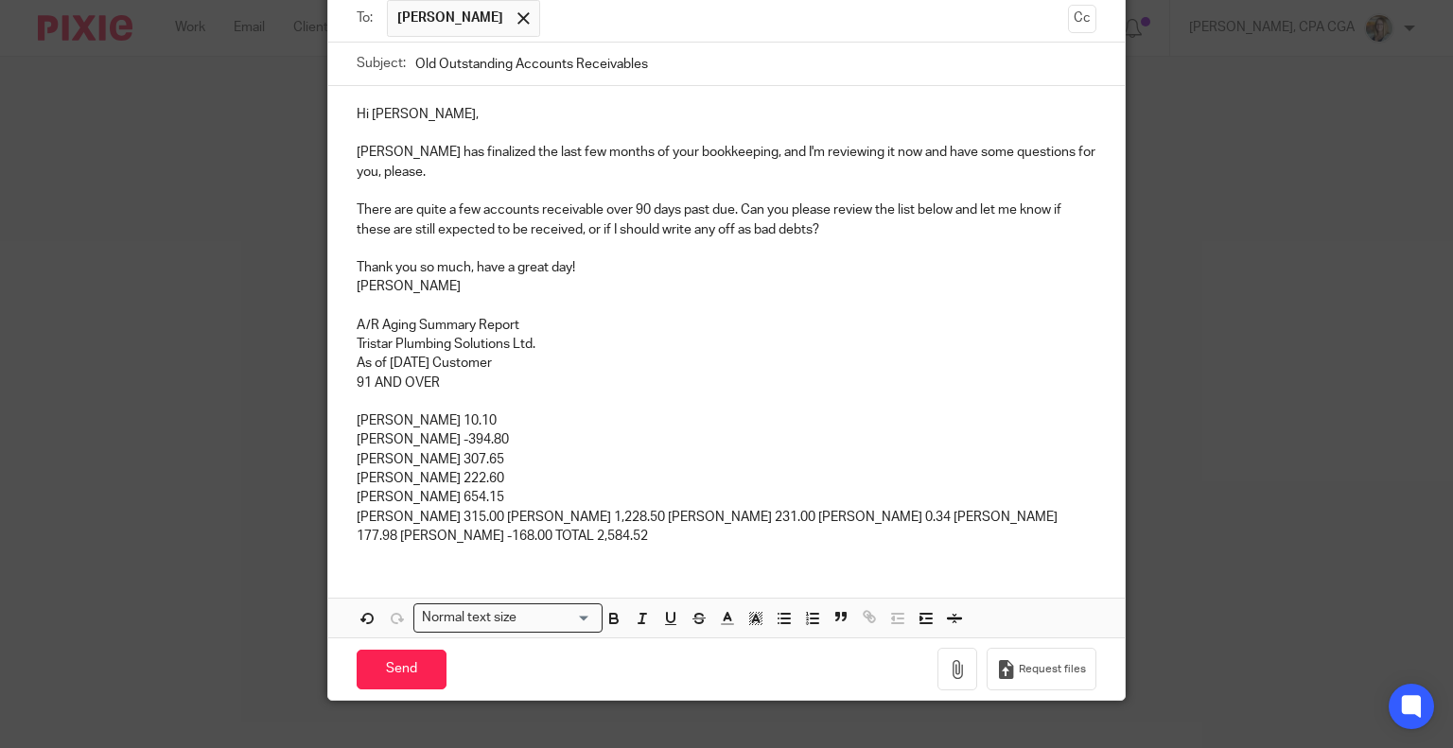
click at [469, 513] on p "Jude Schon 315.00 Nathan Butlin 1,228.50 Rocky Wise 231.00 Ron Ballard 0.34 She…" at bounding box center [727, 527] width 741 height 39
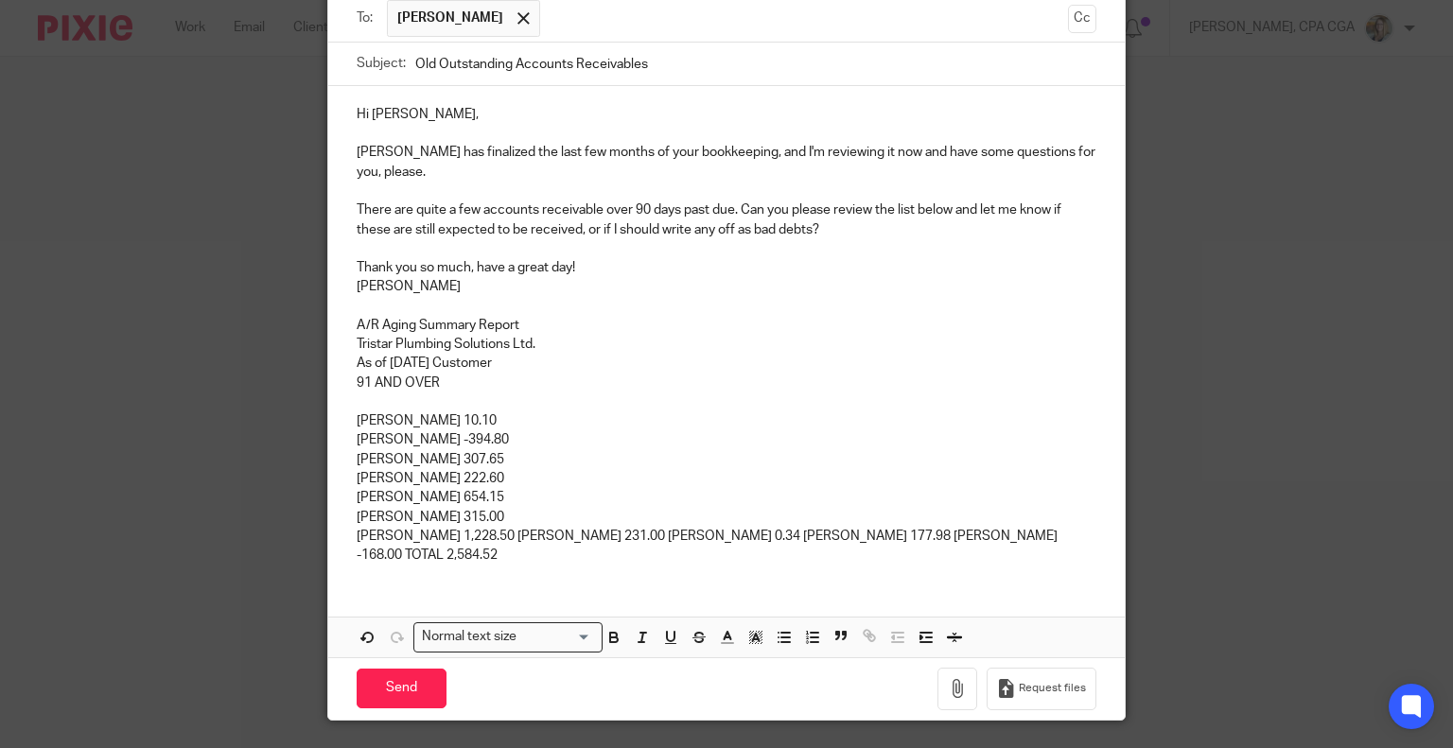
click at [487, 535] on p "Nathan Butlin 1,228.50 Rocky Wise 231.00 Ron Ballard 0.34 Sheila Karrow 177.98 …" at bounding box center [727, 546] width 741 height 39
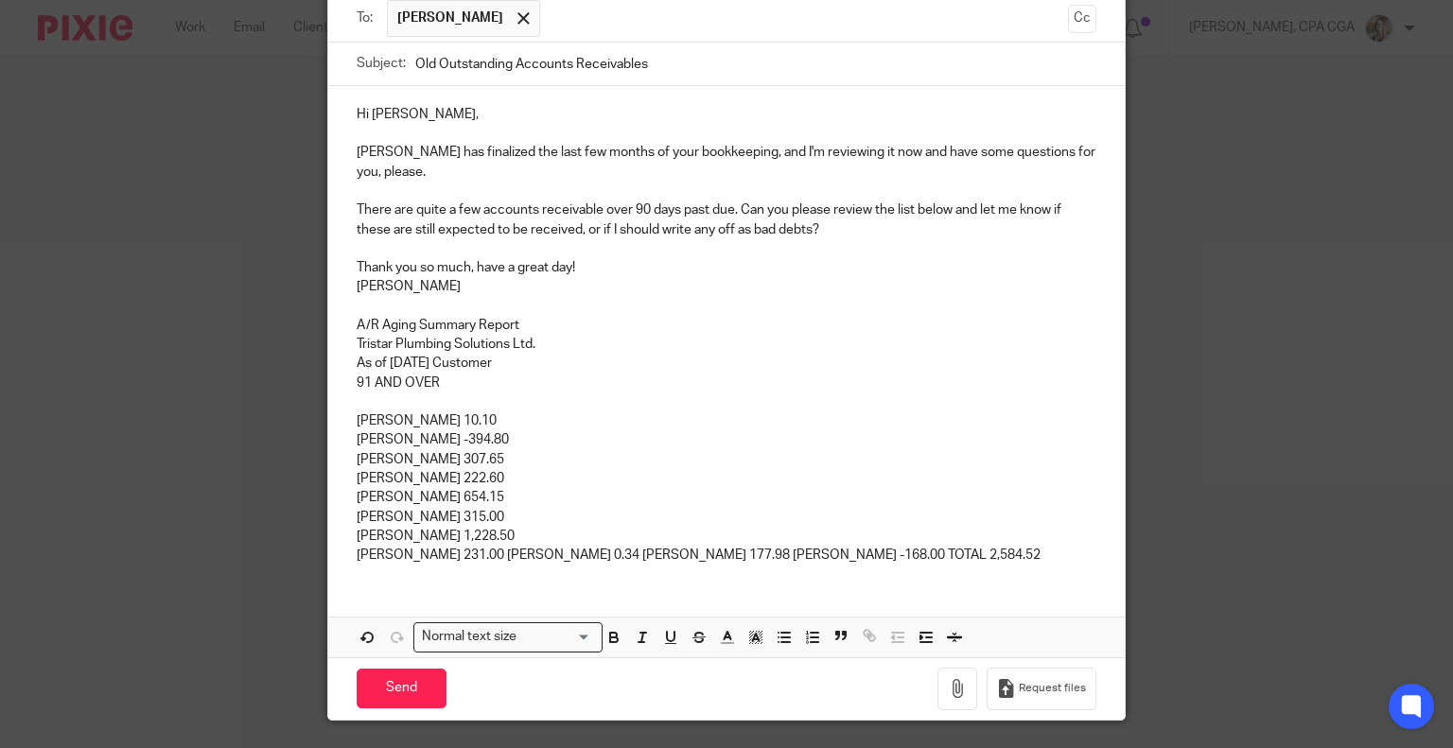
click at [466, 552] on p "Rocky Wise 231.00 Ron Ballard 0.34 Sheila Karrow 177.98 Ted Craig -168.00 TOTAL…" at bounding box center [727, 555] width 741 height 19
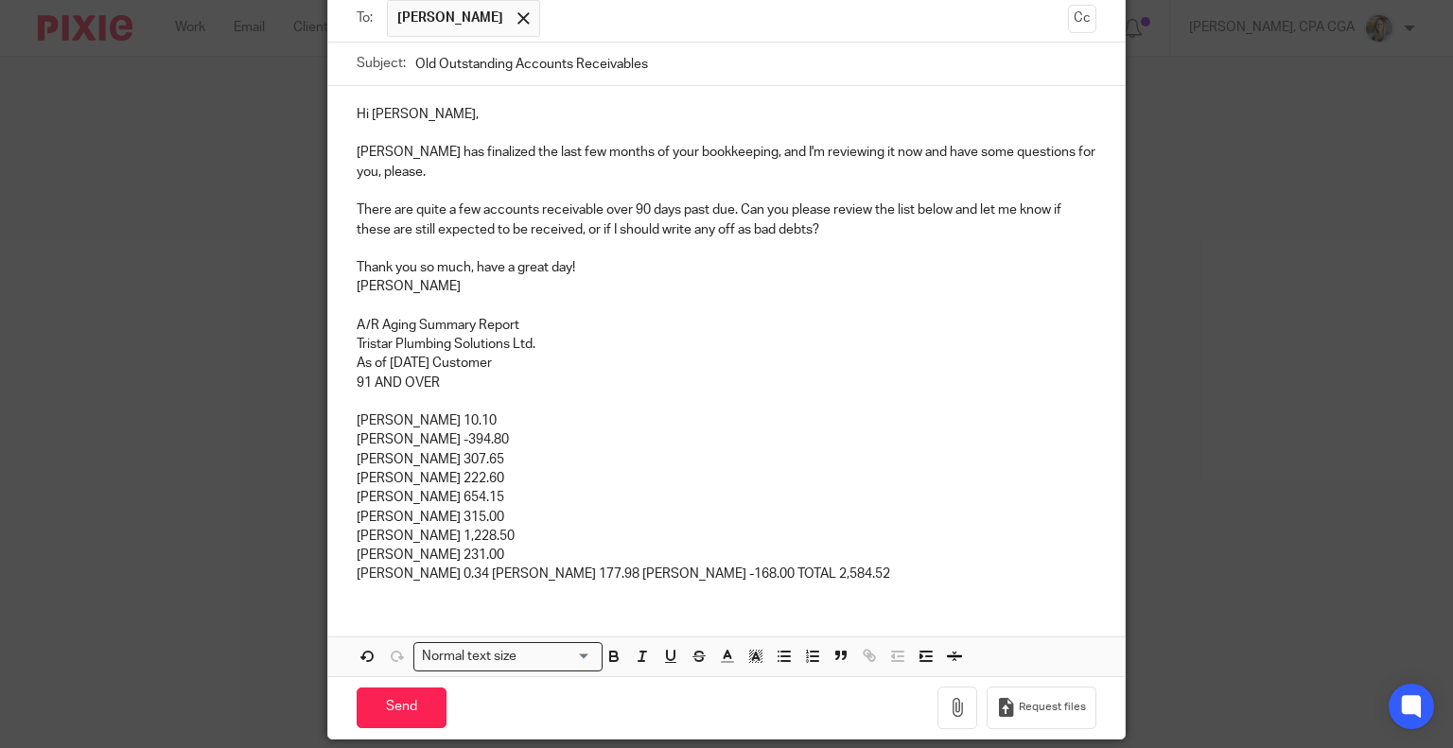
click at [447, 570] on p "Ron Ballard 0.34 Sheila Karrow 177.98 Ted Craig -168.00 TOTAL 2,584.52" at bounding box center [727, 574] width 741 height 19
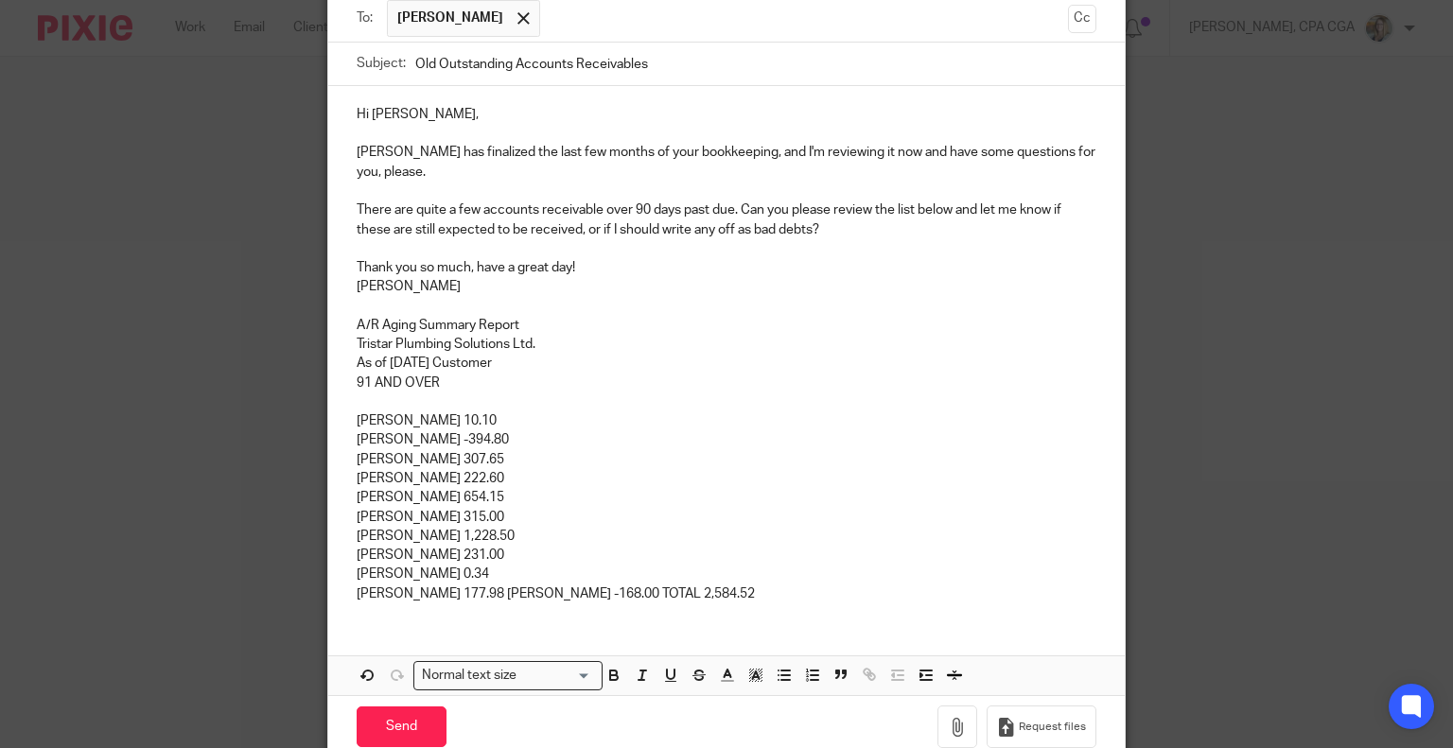
click at [477, 588] on p "Sheila Karrow 177.98 Ted Craig -168.00 TOTAL 2,584.52" at bounding box center [727, 594] width 741 height 19
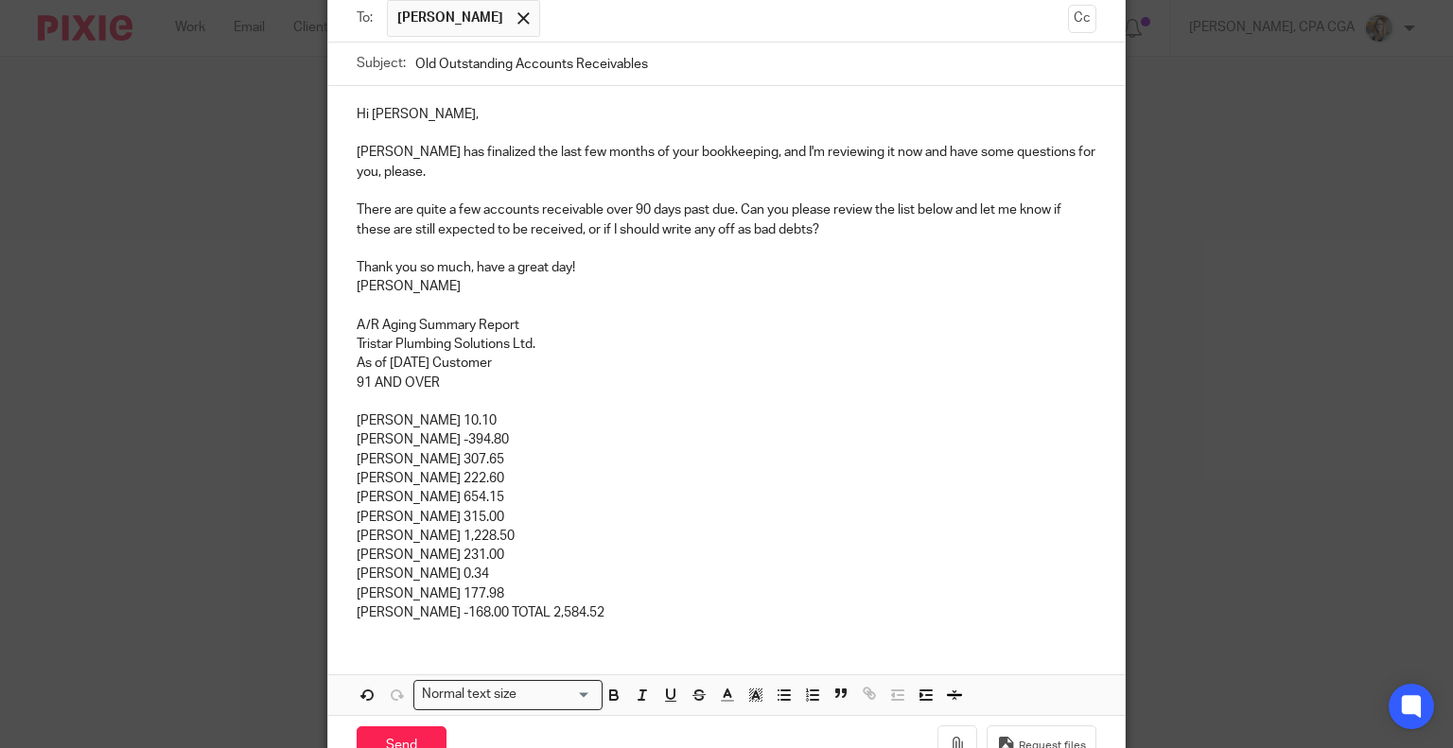
click at [456, 612] on p "Ted Craig -168.00 TOTAL 2,584.52" at bounding box center [727, 613] width 741 height 19
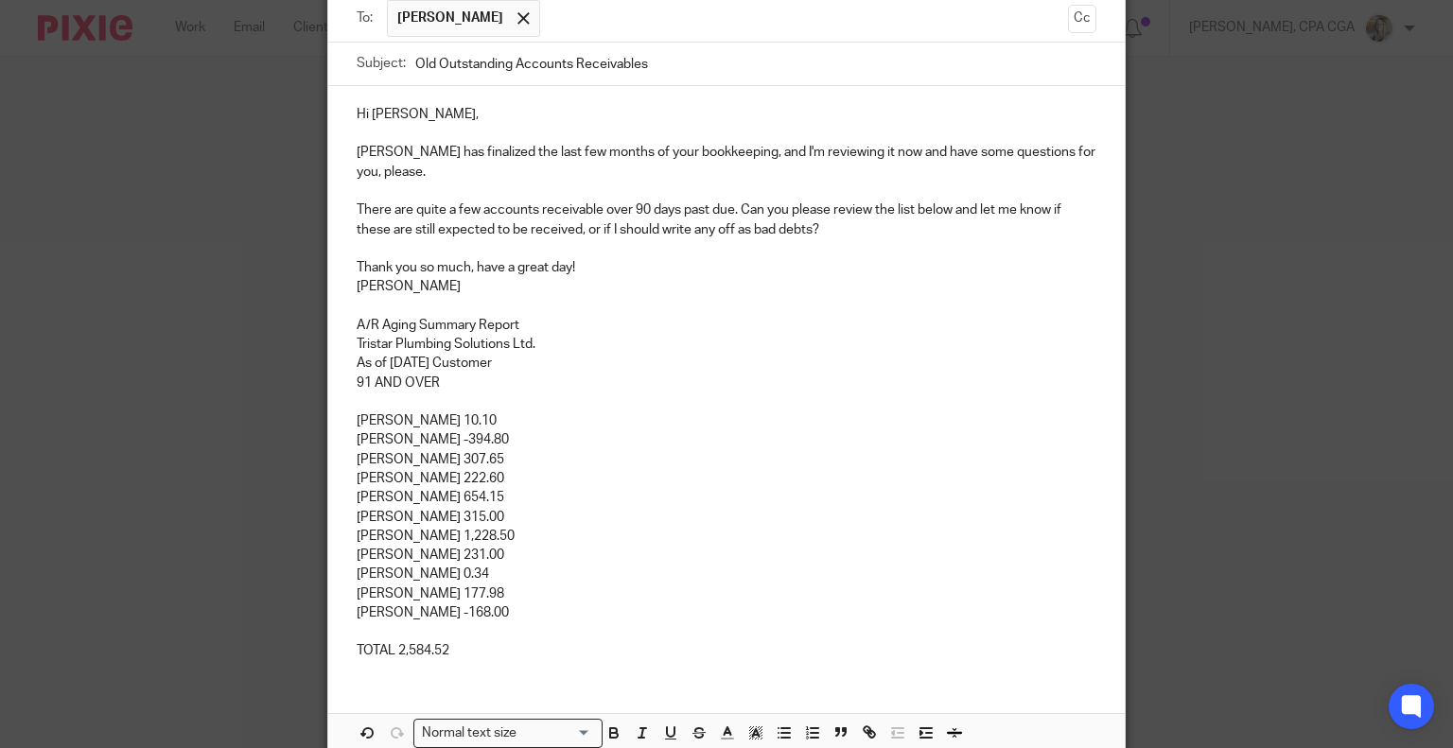
drag, startPoint x: 345, startPoint y: 325, endPoint x: 534, endPoint y: 351, distance: 190.0
click at [534, 351] on div "Hi Colin, Morgan has finalized the last few months of your bookkeeping, and I'm…" at bounding box center [727, 380] width 798 height 589
click at [555, 423] on p "Aileen Dougan 10.10" at bounding box center [727, 421] width 741 height 19
click at [470, 362] on p "As of June 30, 2025 Customer" at bounding box center [727, 363] width 741 height 19
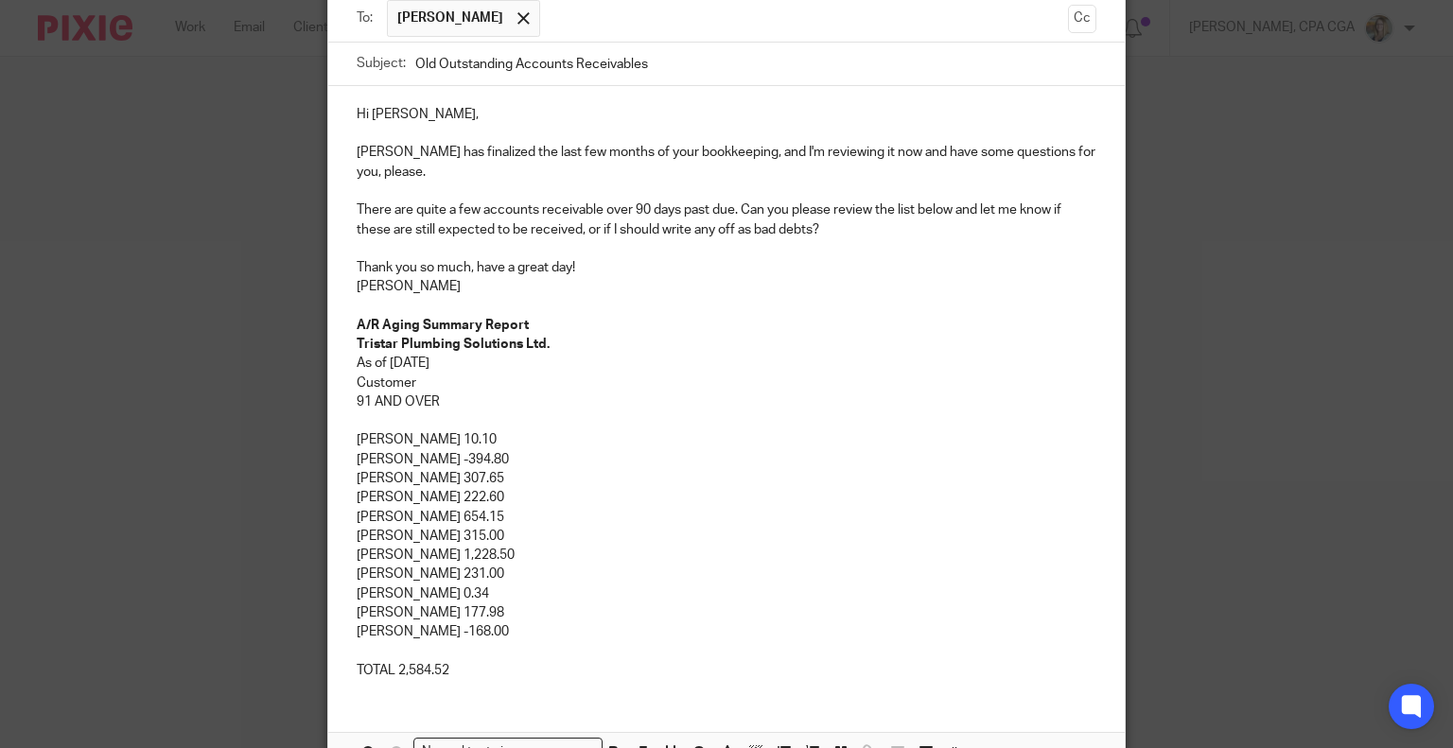
click at [344, 406] on div "Hi Colin, Morgan has finalized the last few months of your bookkeeping, and I'm…" at bounding box center [727, 390] width 798 height 608
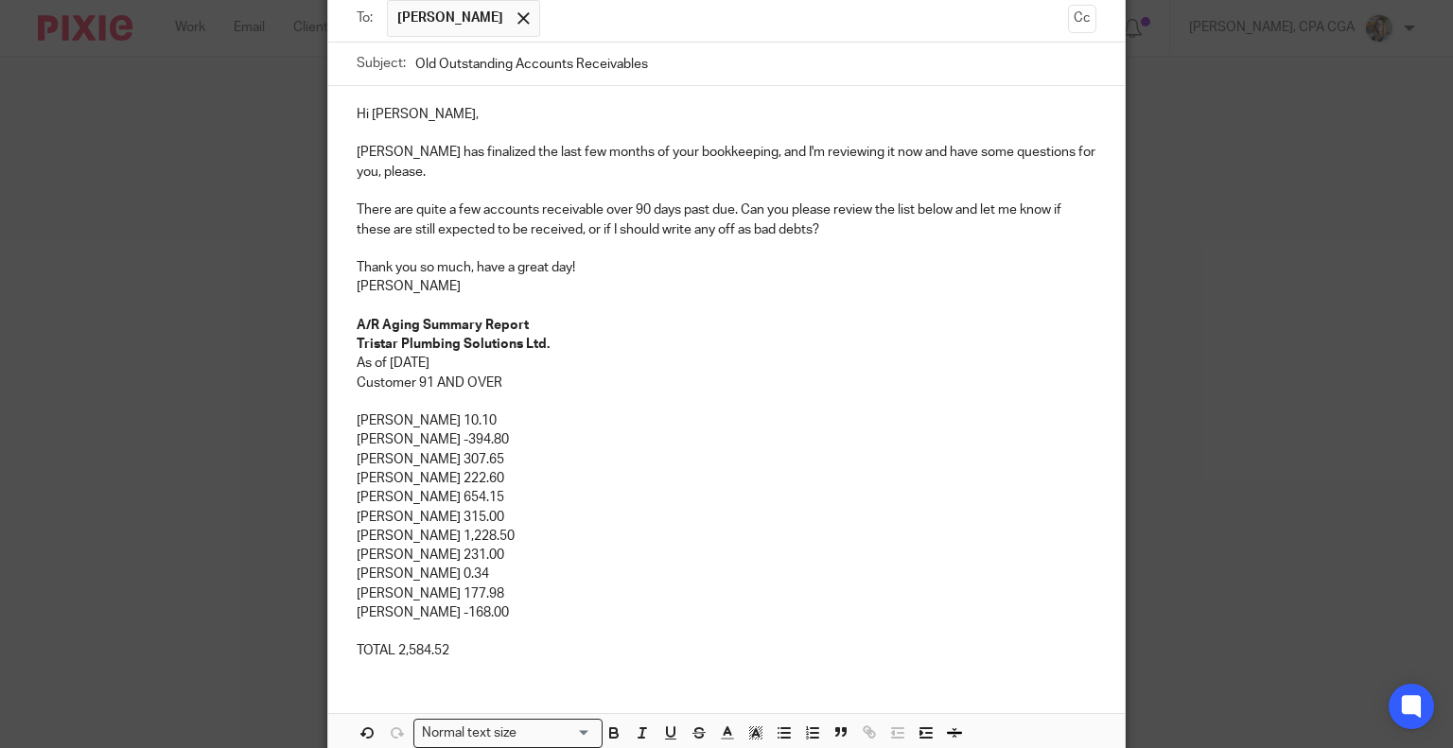
click at [431, 379] on p "Customer 91 AND OVER" at bounding box center [727, 383] width 741 height 19
click at [503, 440] on p "David Diamond -394.80" at bounding box center [727, 439] width 741 height 19
click at [516, 605] on p "Ted Craig -168.00" at bounding box center [727, 613] width 741 height 19
drag, startPoint x: 812, startPoint y: 437, endPoint x: 491, endPoint y: 435, distance: 320.7
click at [491, 435] on p "David Diamond -394.80 (this one was an overpayment/is in a credit position)" at bounding box center [727, 439] width 741 height 19
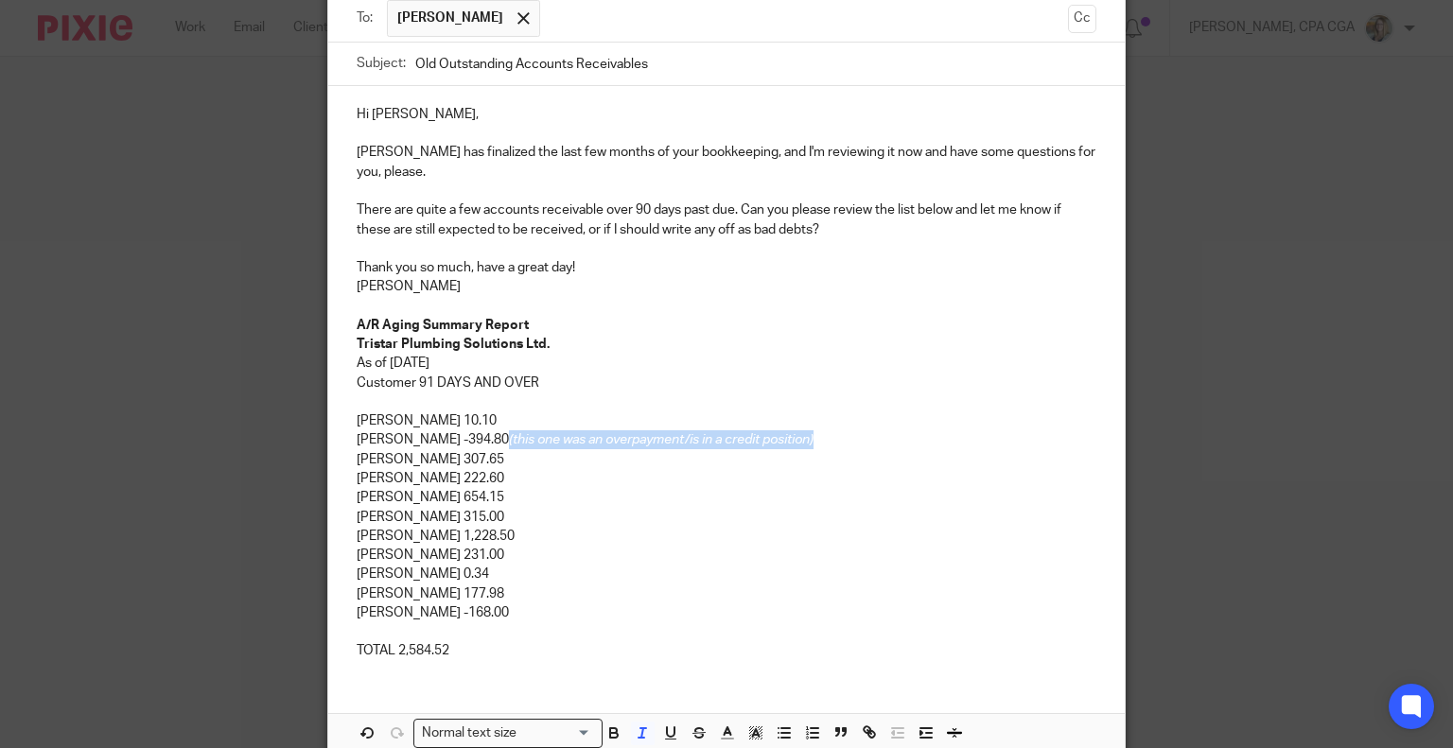
copy em "(this one was an overpayment/is in a credit position)"
click at [477, 616] on p "Ted Craig -168.00" at bounding box center [727, 613] width 741 height 19
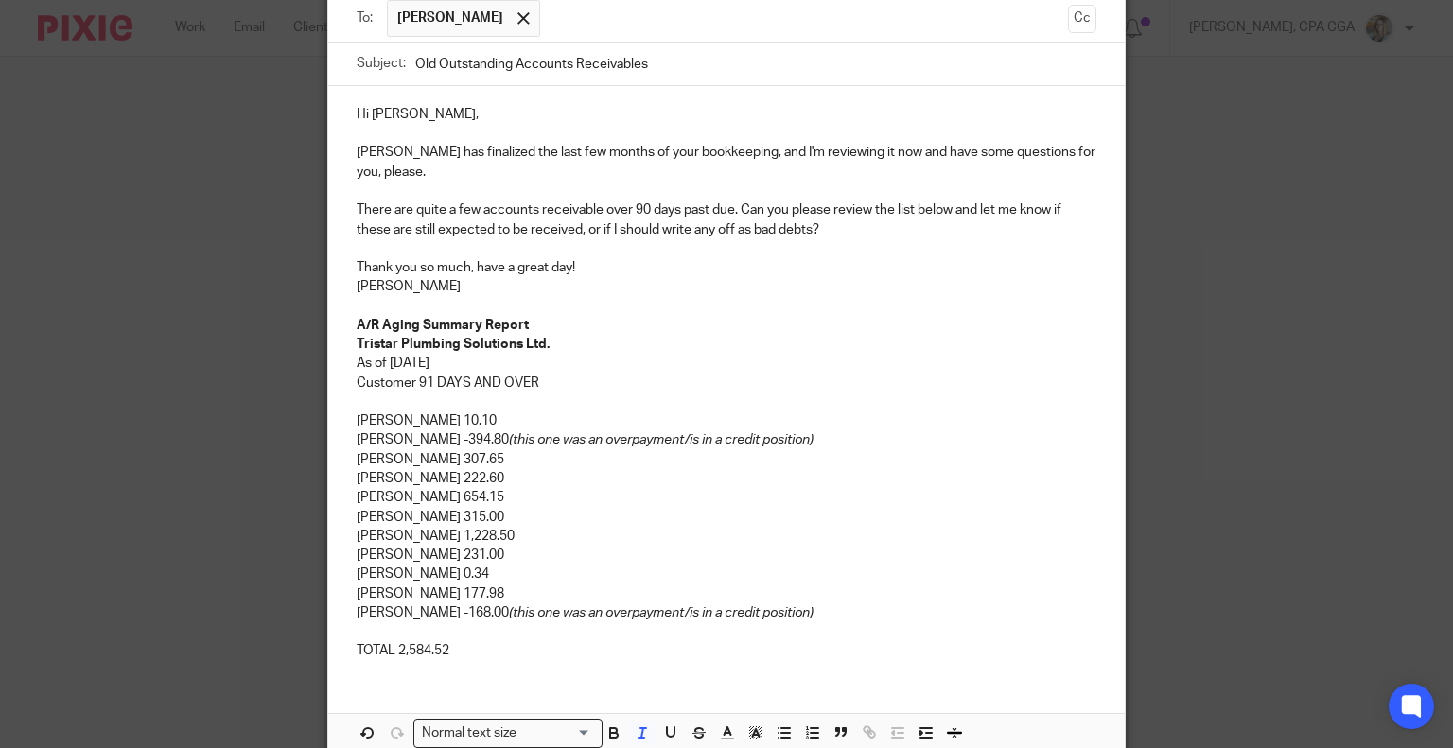
click at [581, 660] on div "Hi Colin, Morgan has finalized the last few months of your bookkeeping, and I'm…" at bounding box center [727, 380] width 798 height 589
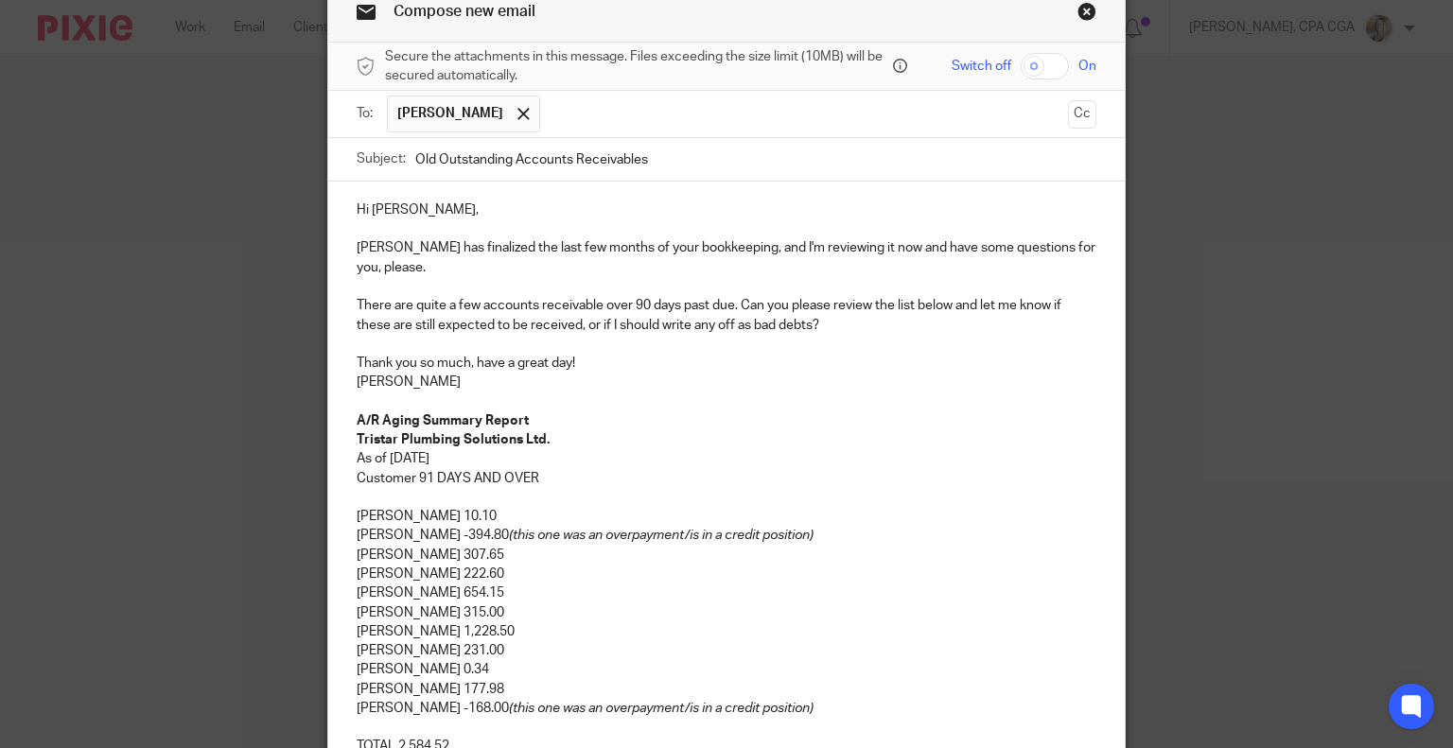
scroll to position [0, 0]
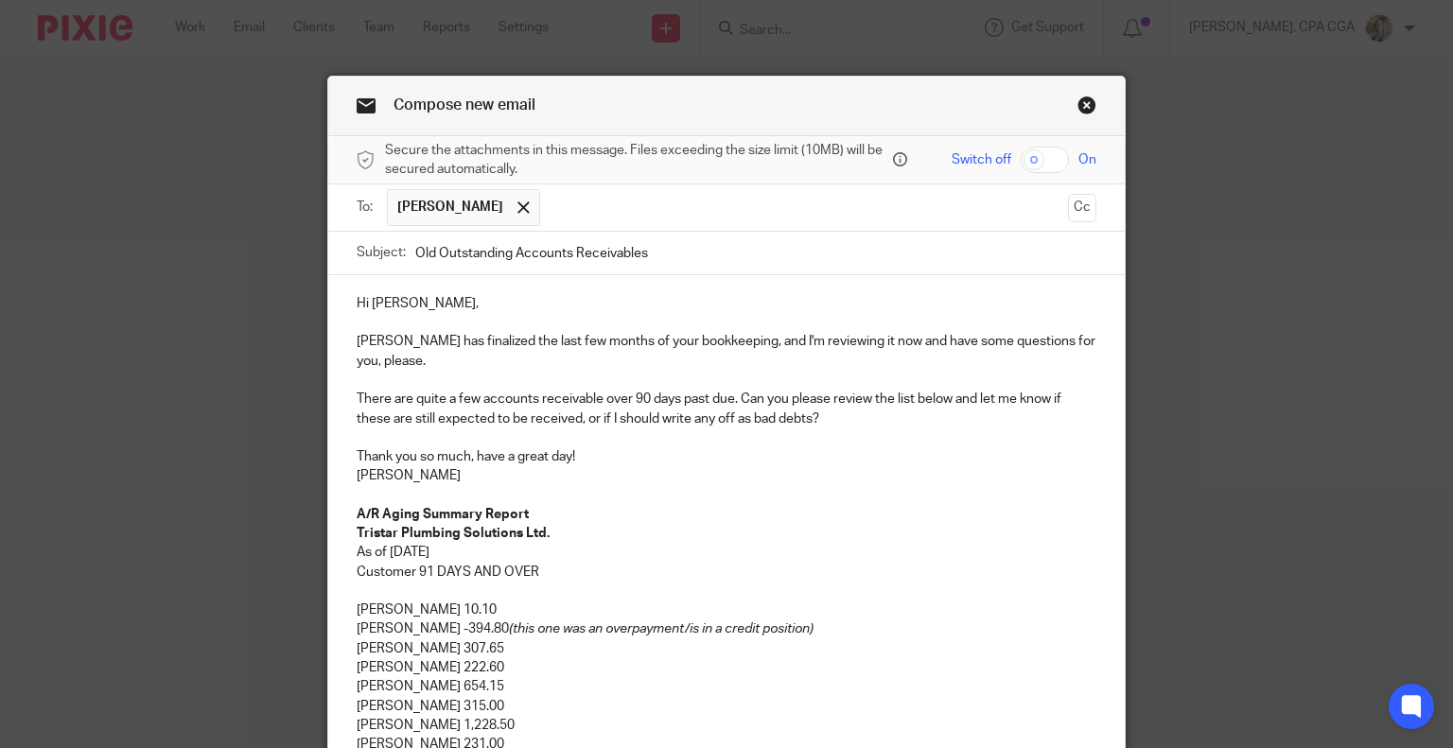
click at [878, 414] on p "There are quite a few accounts receivable over 90 days past due. Can you please…" at bounding box center [727, 409] width 741 height 39
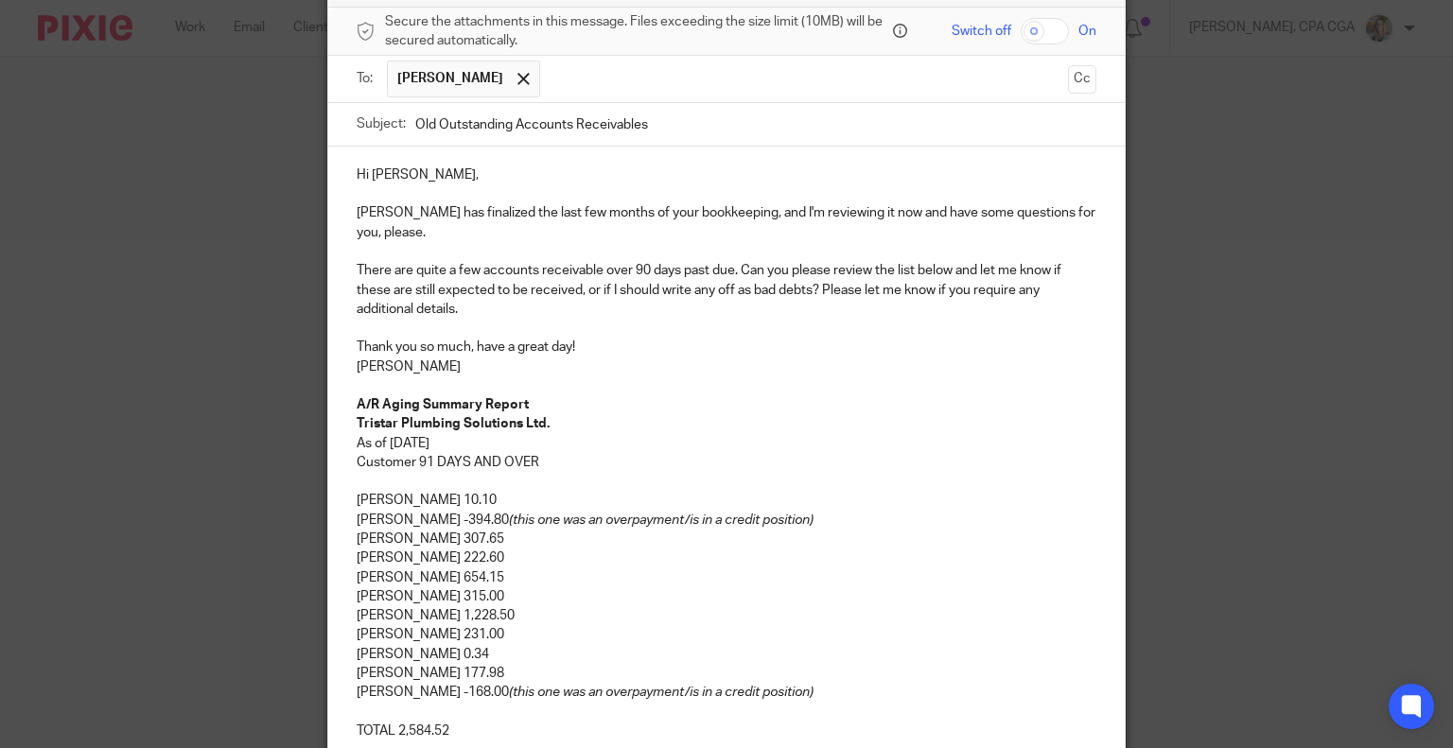
scroll to position [349, 0]
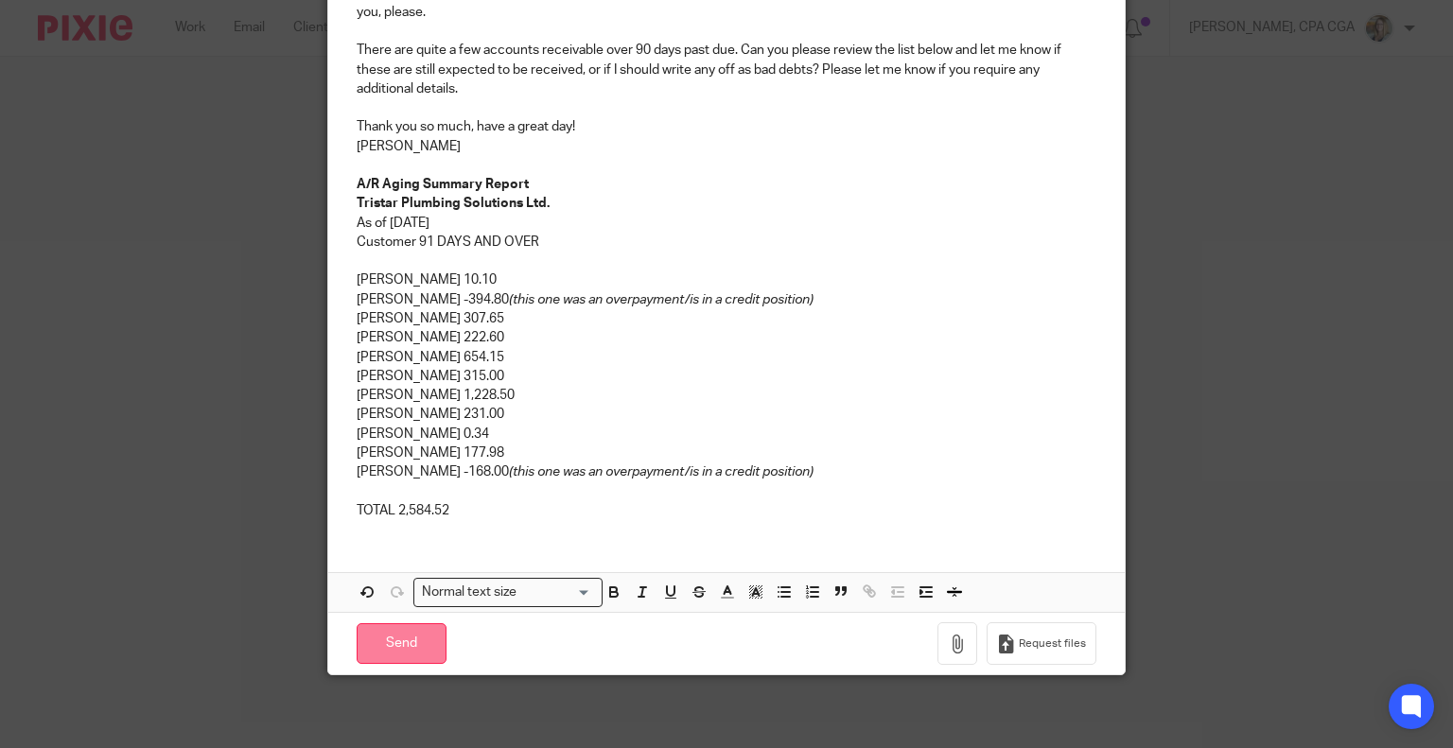
click at [389, 635] on input "Send" at bounding box center [402, 643] width 90 height 41
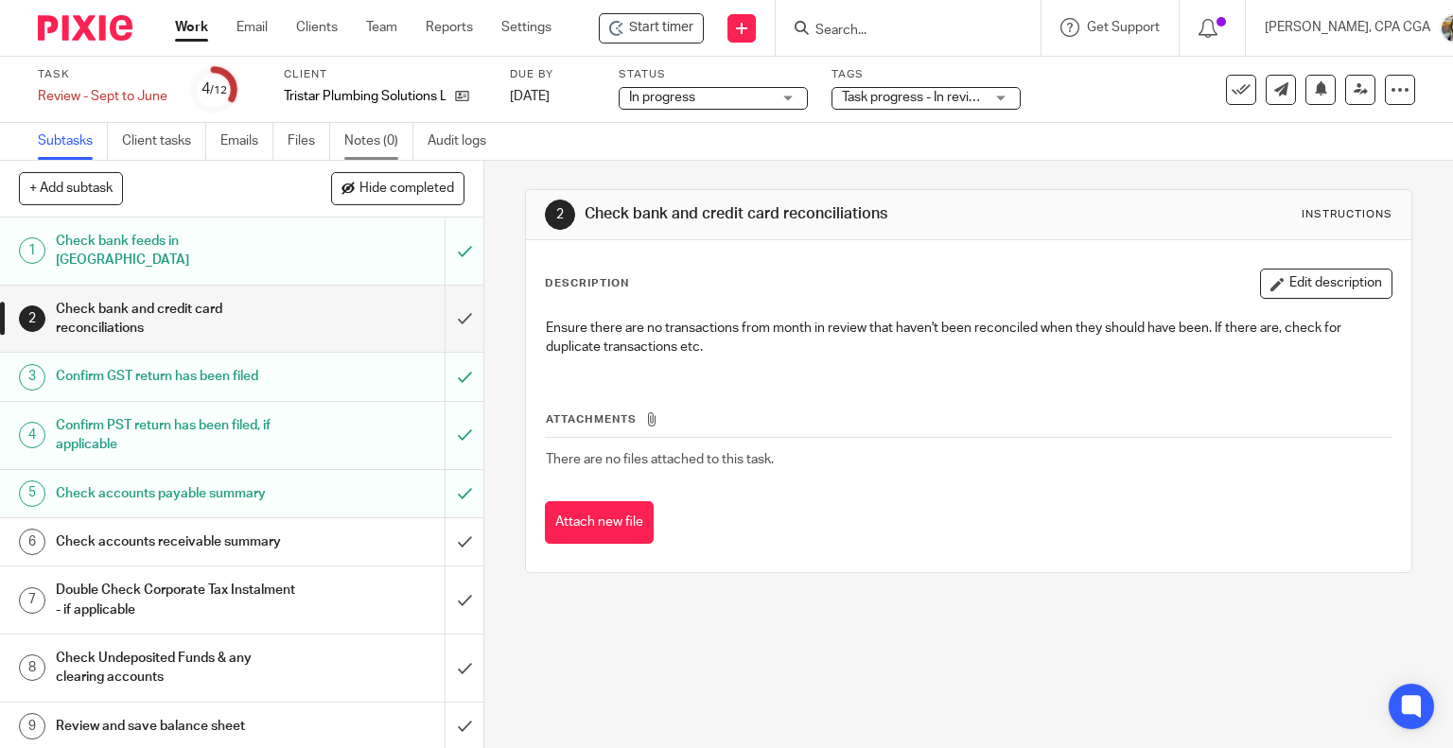
click at [377, 141] on link "Notes (0)" at bounding box center [378, 141] width 69 height 37
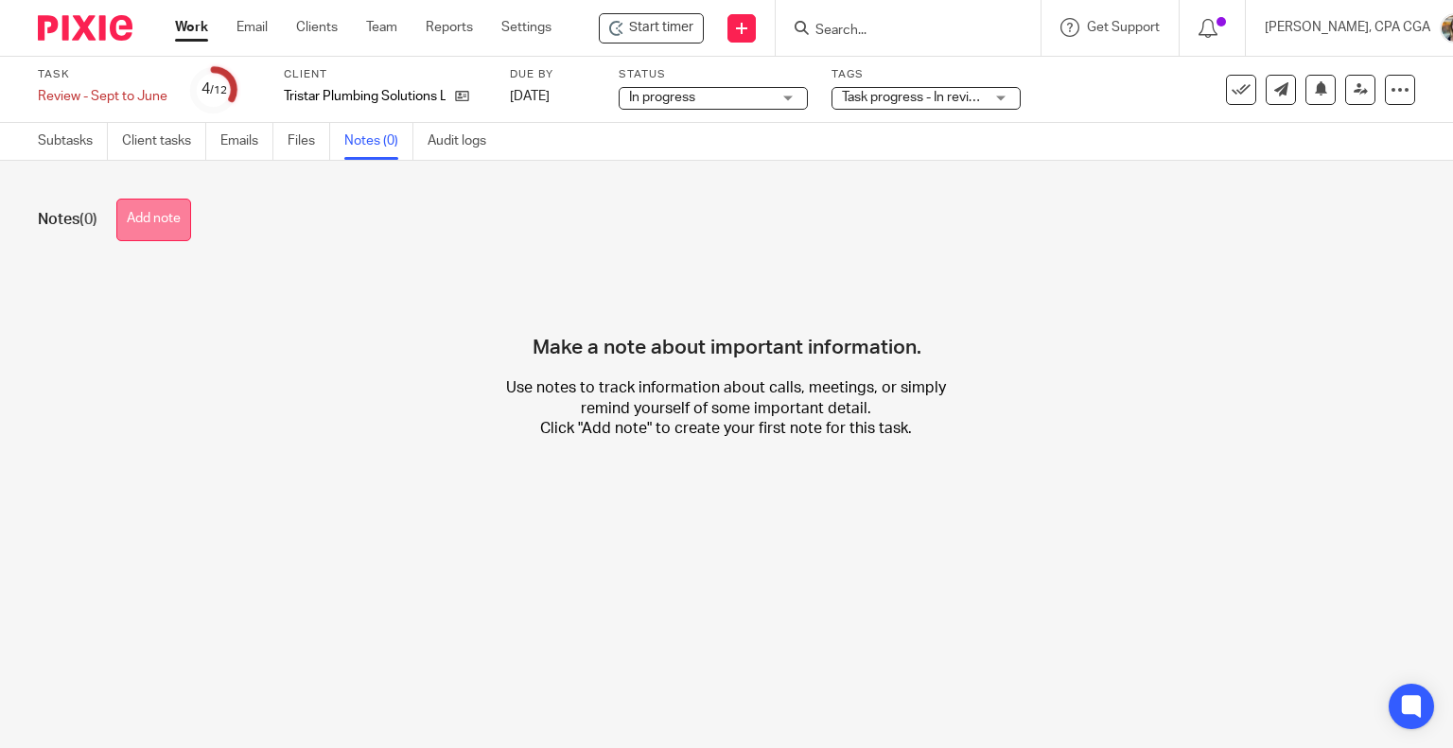
click at [132, 228] on button "Add note" at bounding box center [153, 220] width 75 height 43
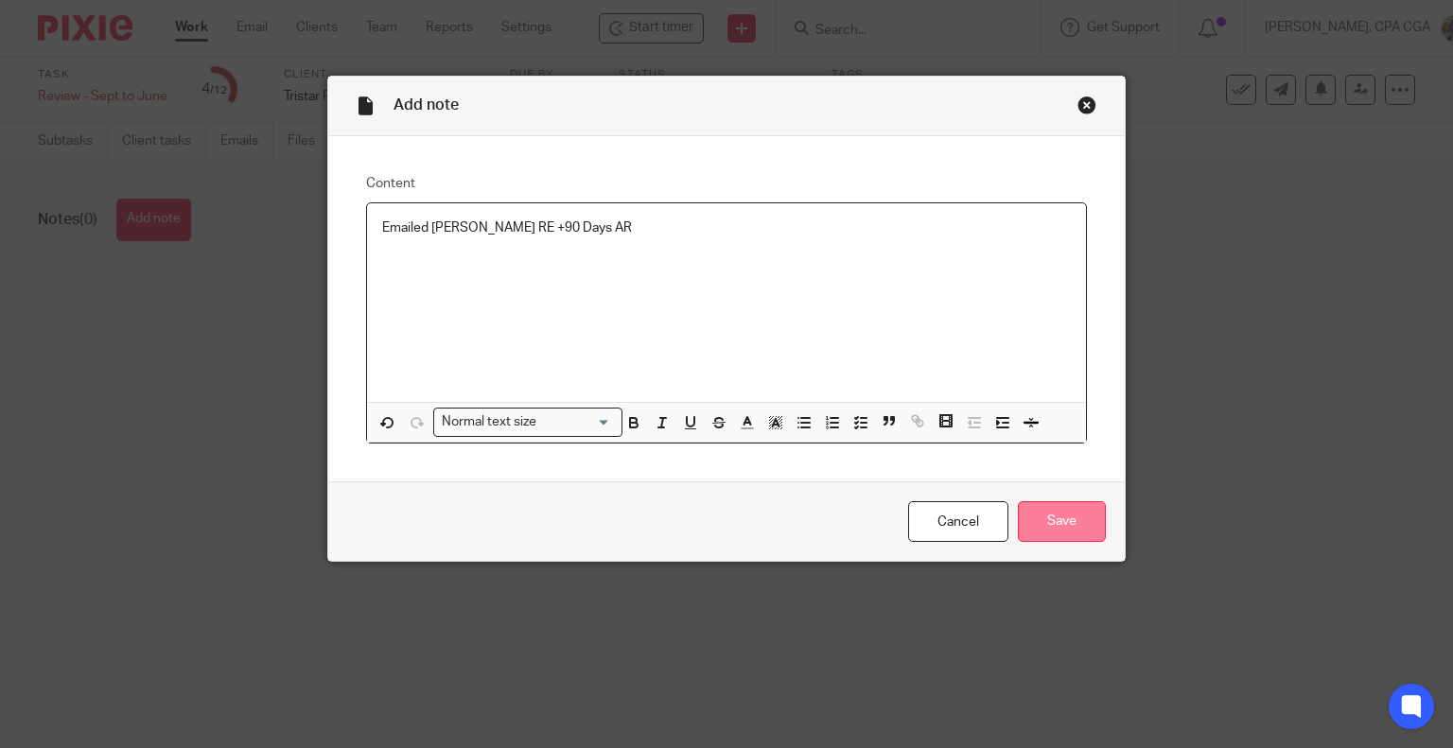
click at [1048, 527] on input "Save" at bounding box center [1062, 521] width 88 height 41
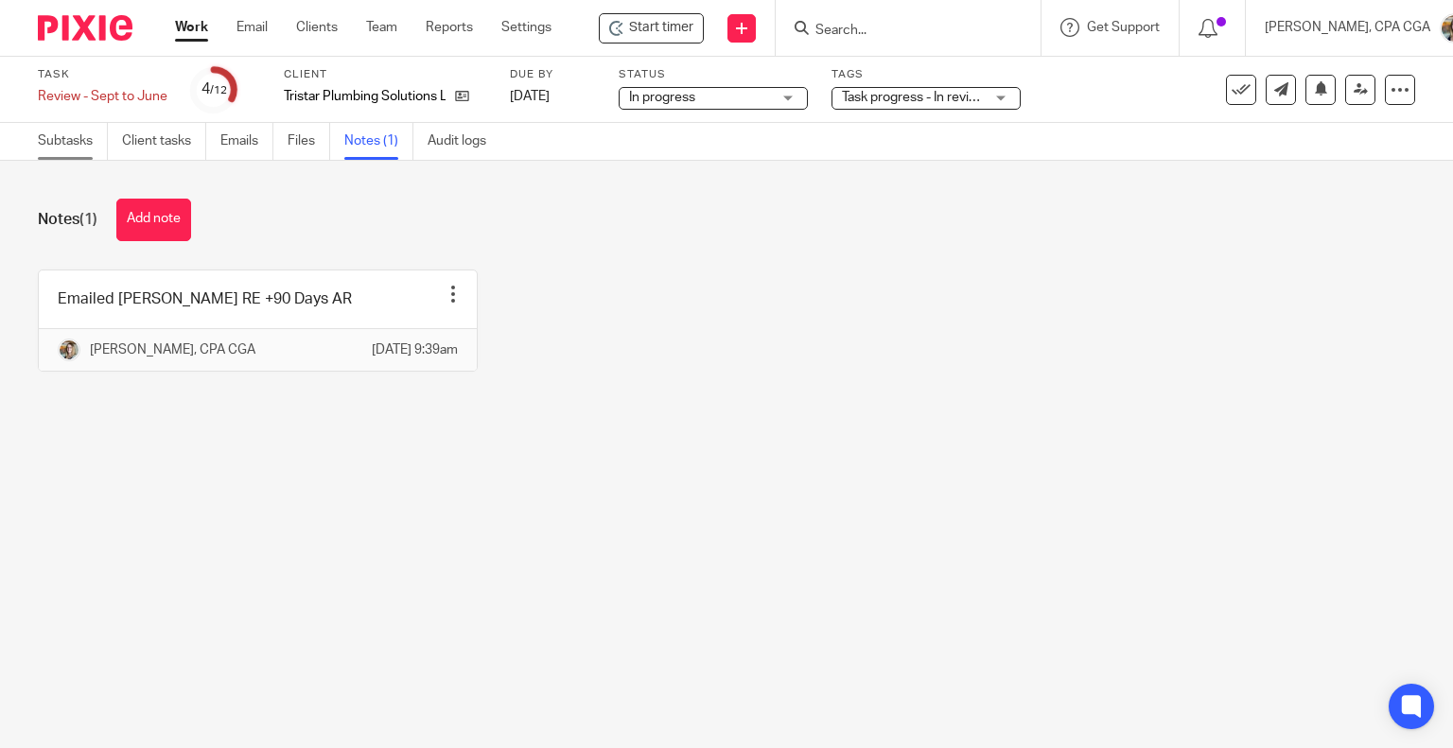
click at [84, 142] on link "Subtasks" at bounding box center [73, 141] width 70 height 37
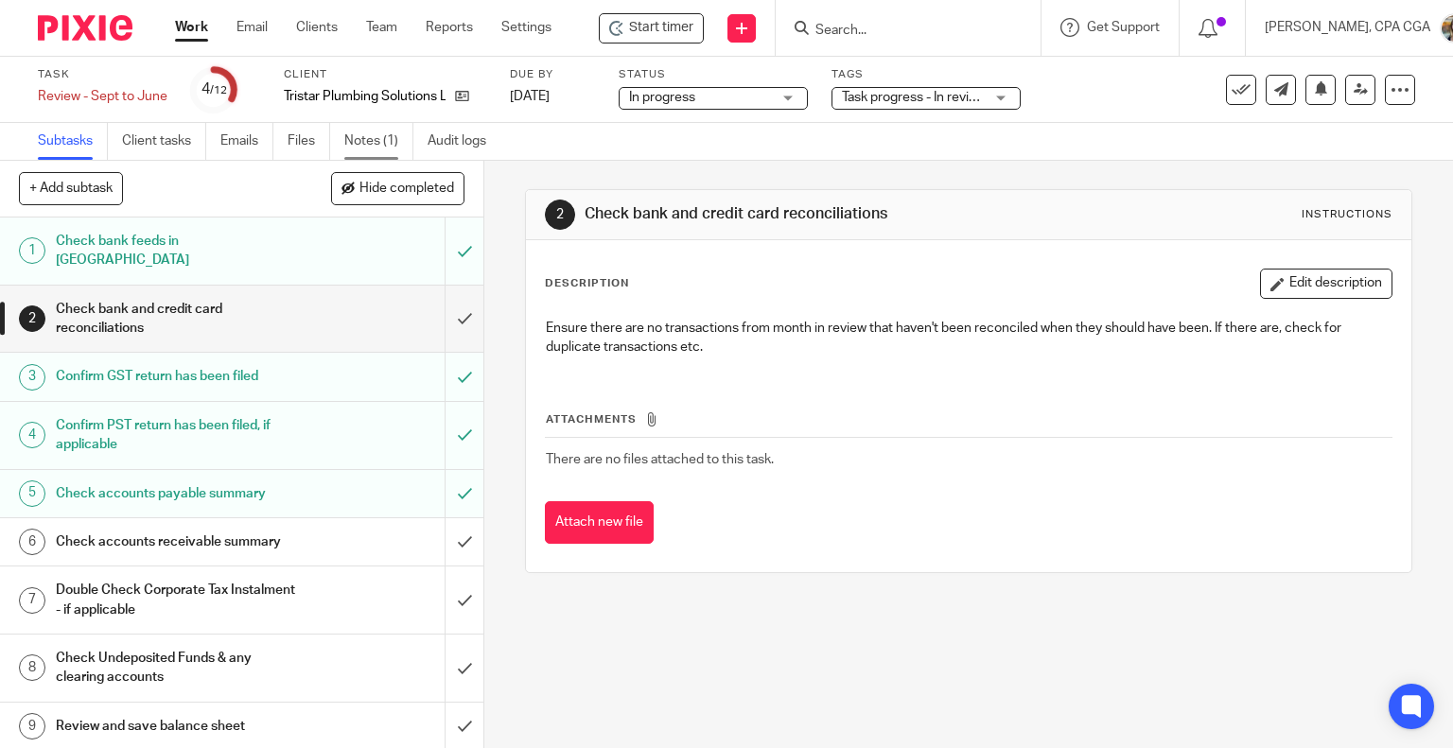
click at [378, 142] on link "Notes (1)" at bounding box center [378, 141] width 69 height 37
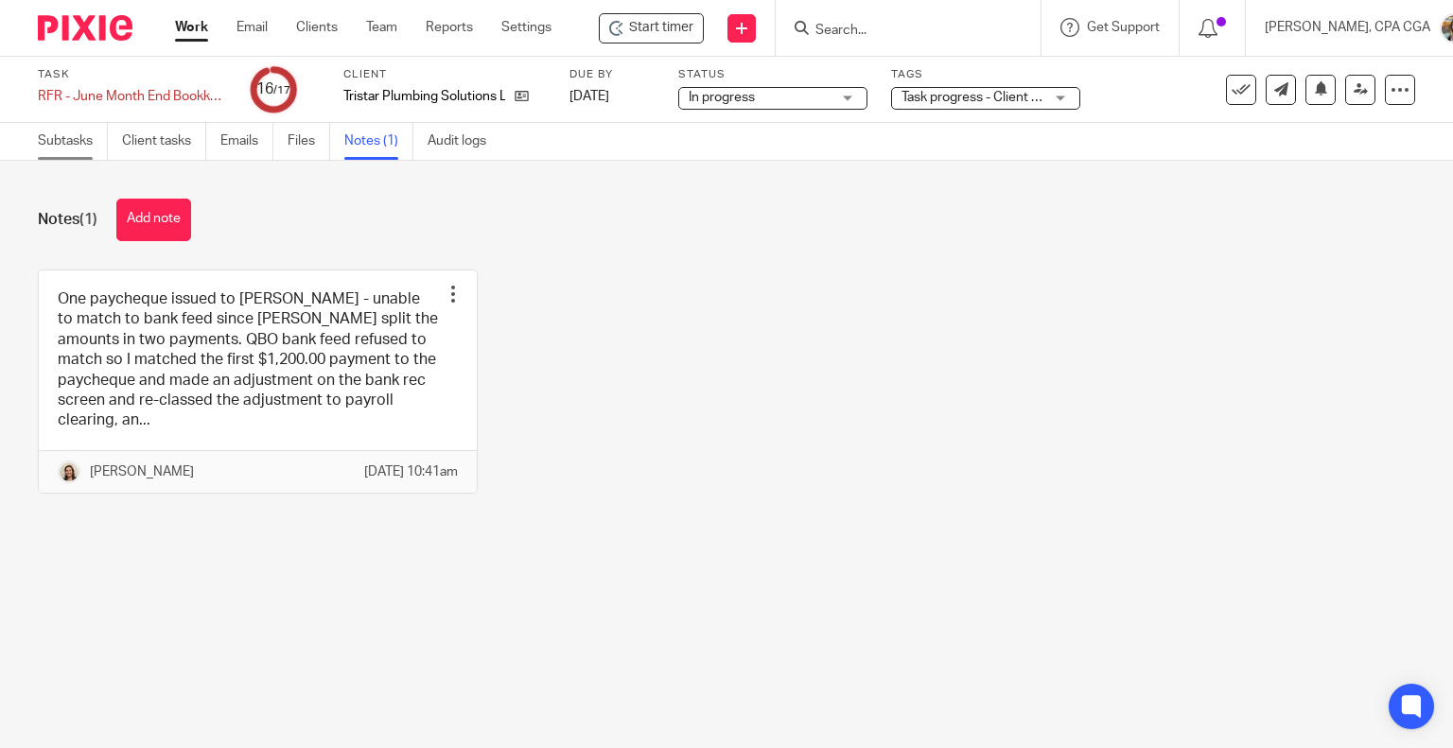
click at [52, 136] on link "Subtasks" at bounding box center [73, 141] width 70 height 37
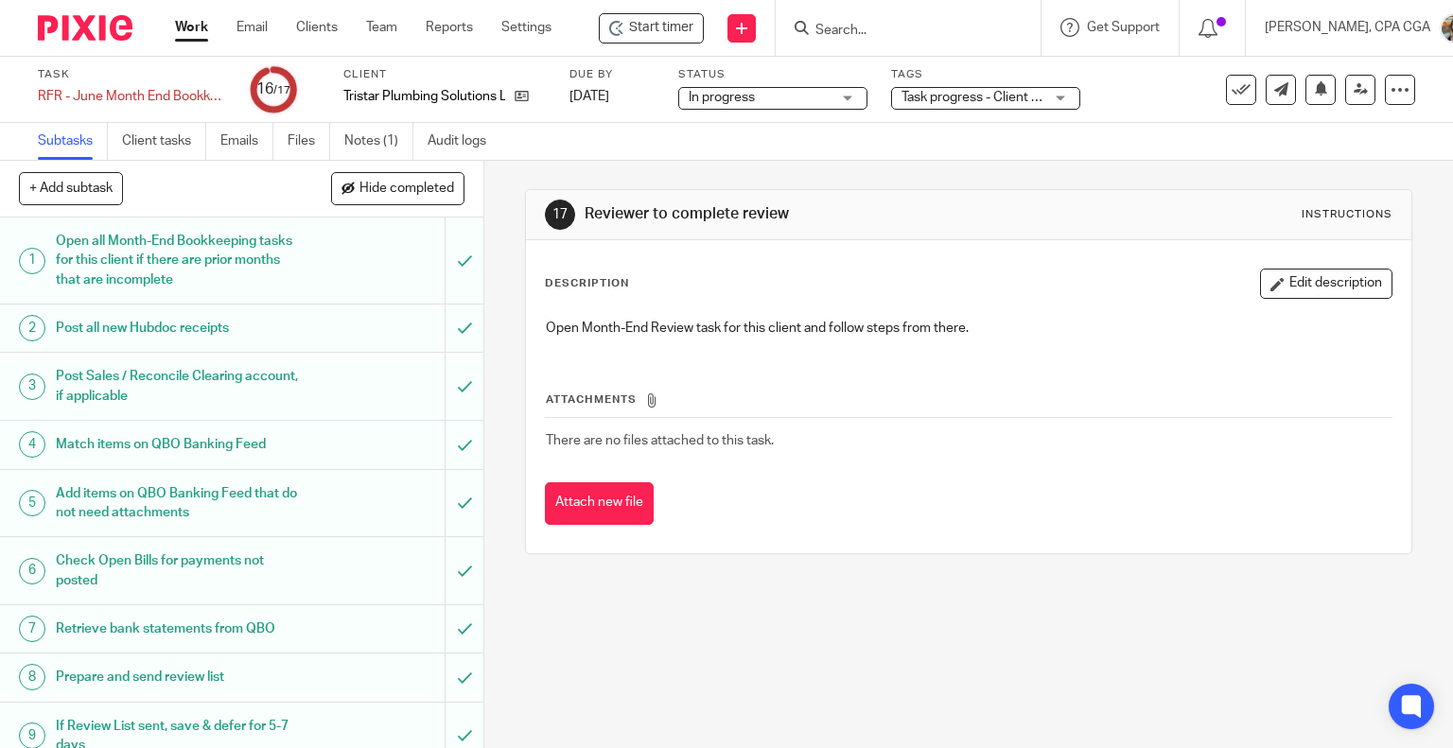
click at [156, 378] on h1 "Post Sales / Reconcile Clearing account, if applicable" at bounding box center [179, 386] width 247 height 48
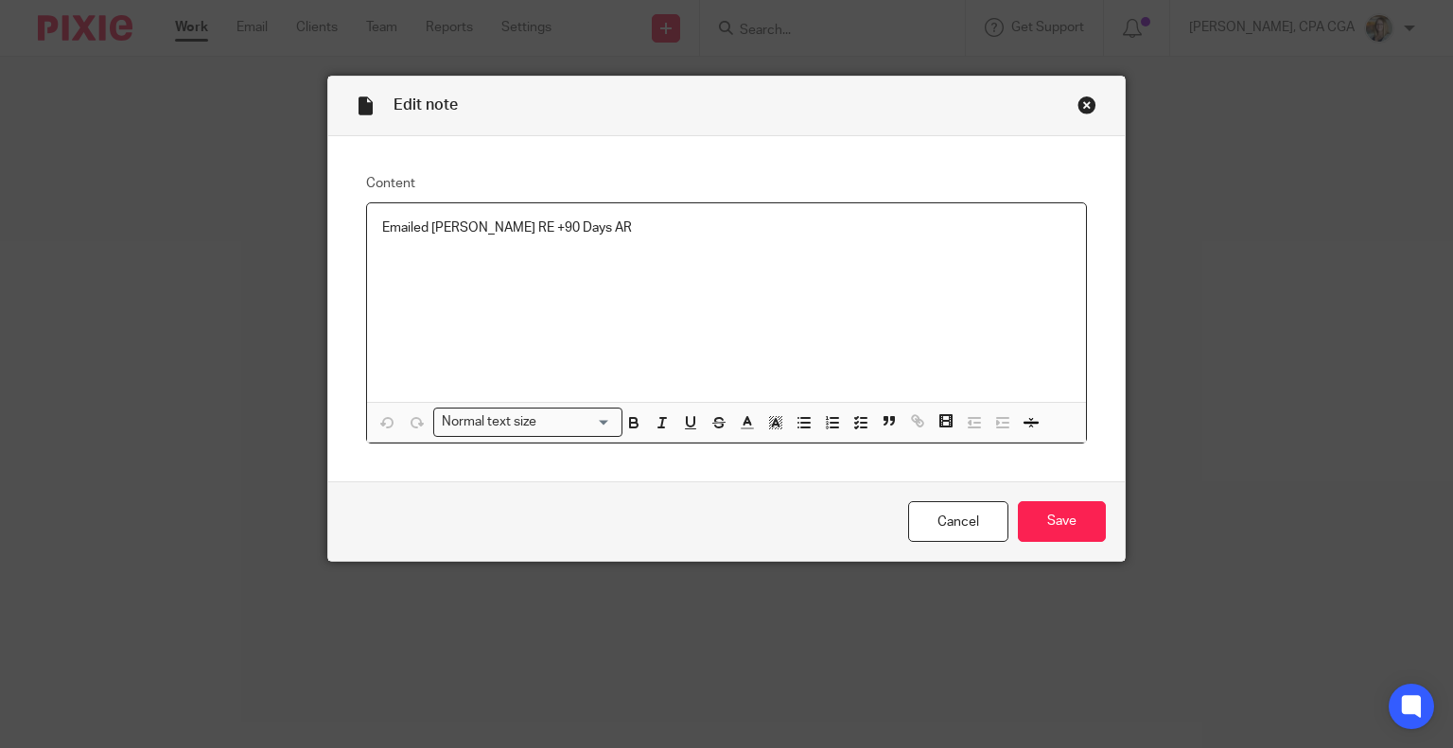
click at [604, 234] on p "Emailed [PERSON_NAME] RE +90 Days AR" at bounding box center [727, 228] width 690 height 19
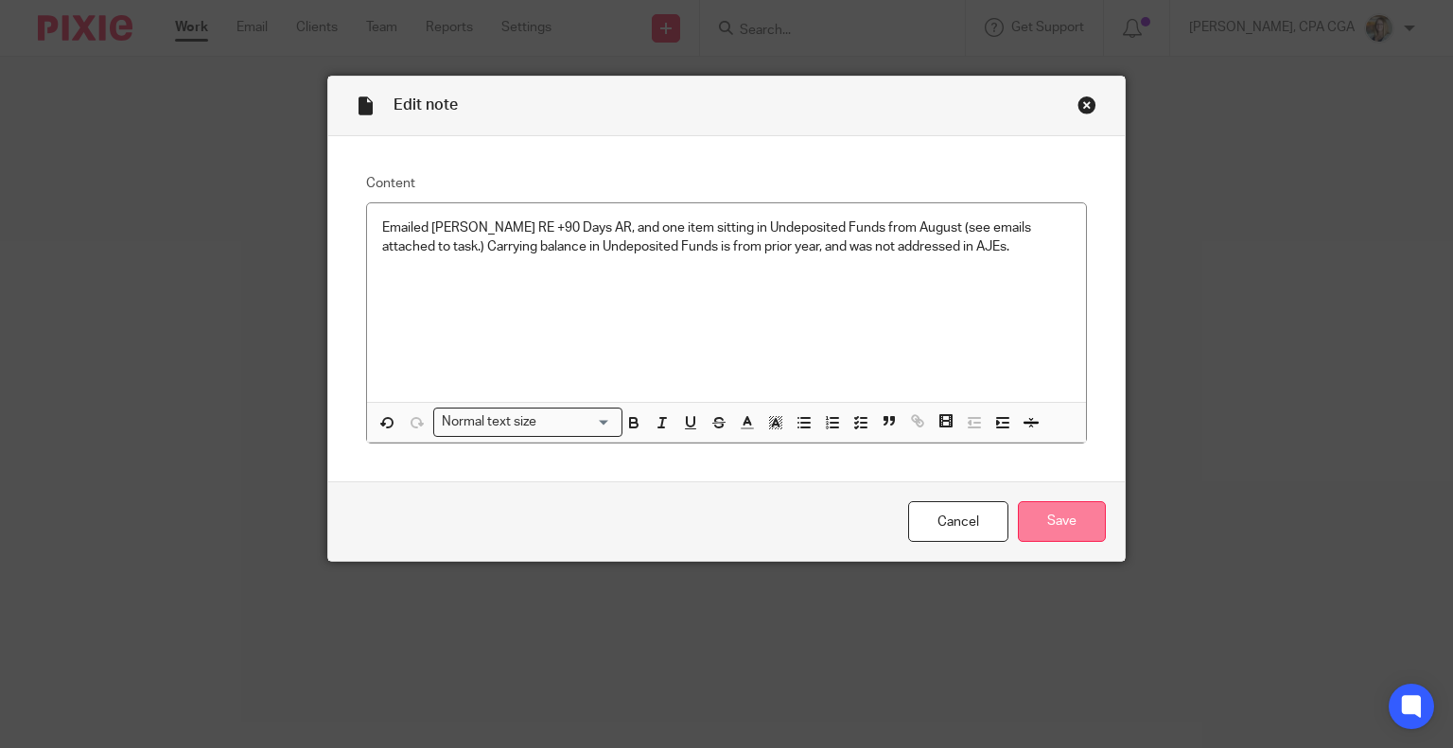
click at [1060, 523] on input "Save" at bounding box center [1062, 521] width 88 height 41
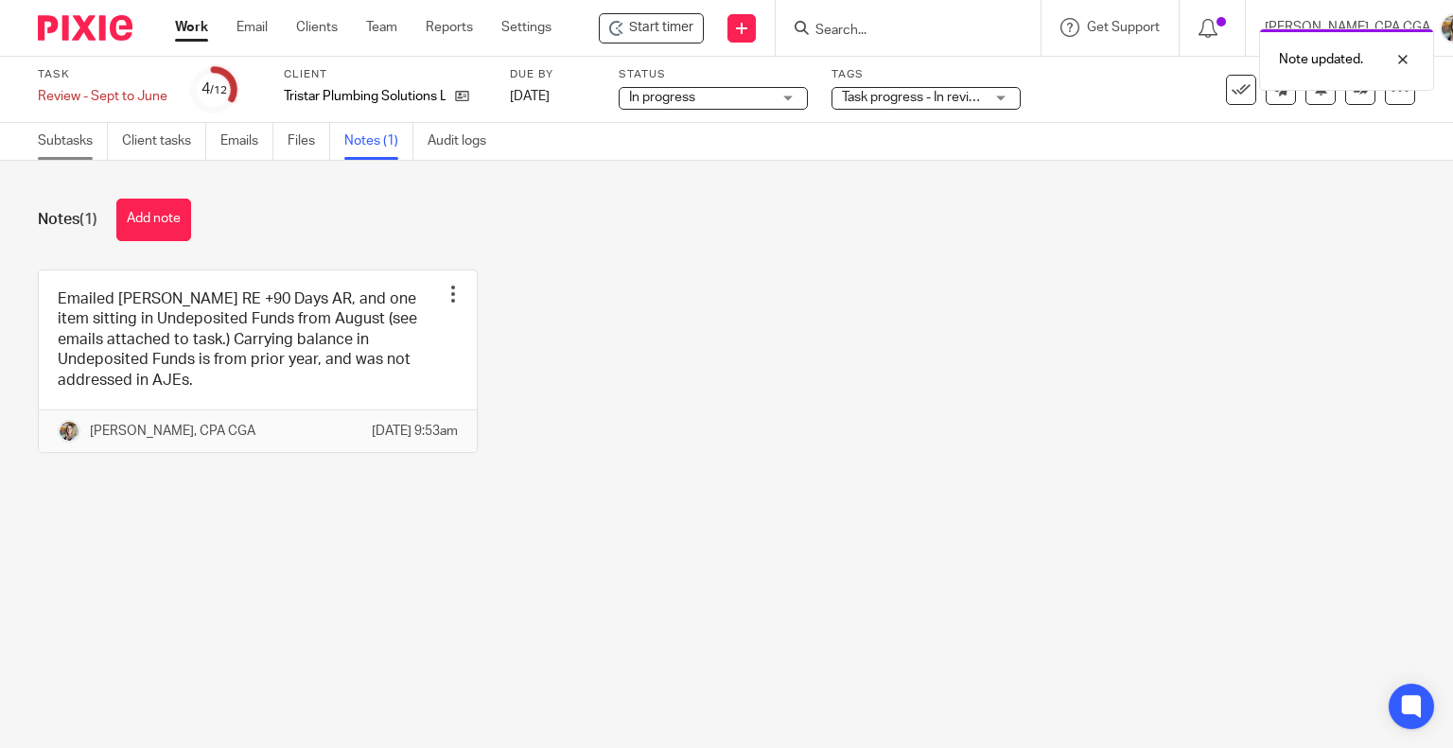
click at [76, 149] on link "Subtasks" at bounding box center [73, 141] width 70 height 37
